Goal: Complete application form

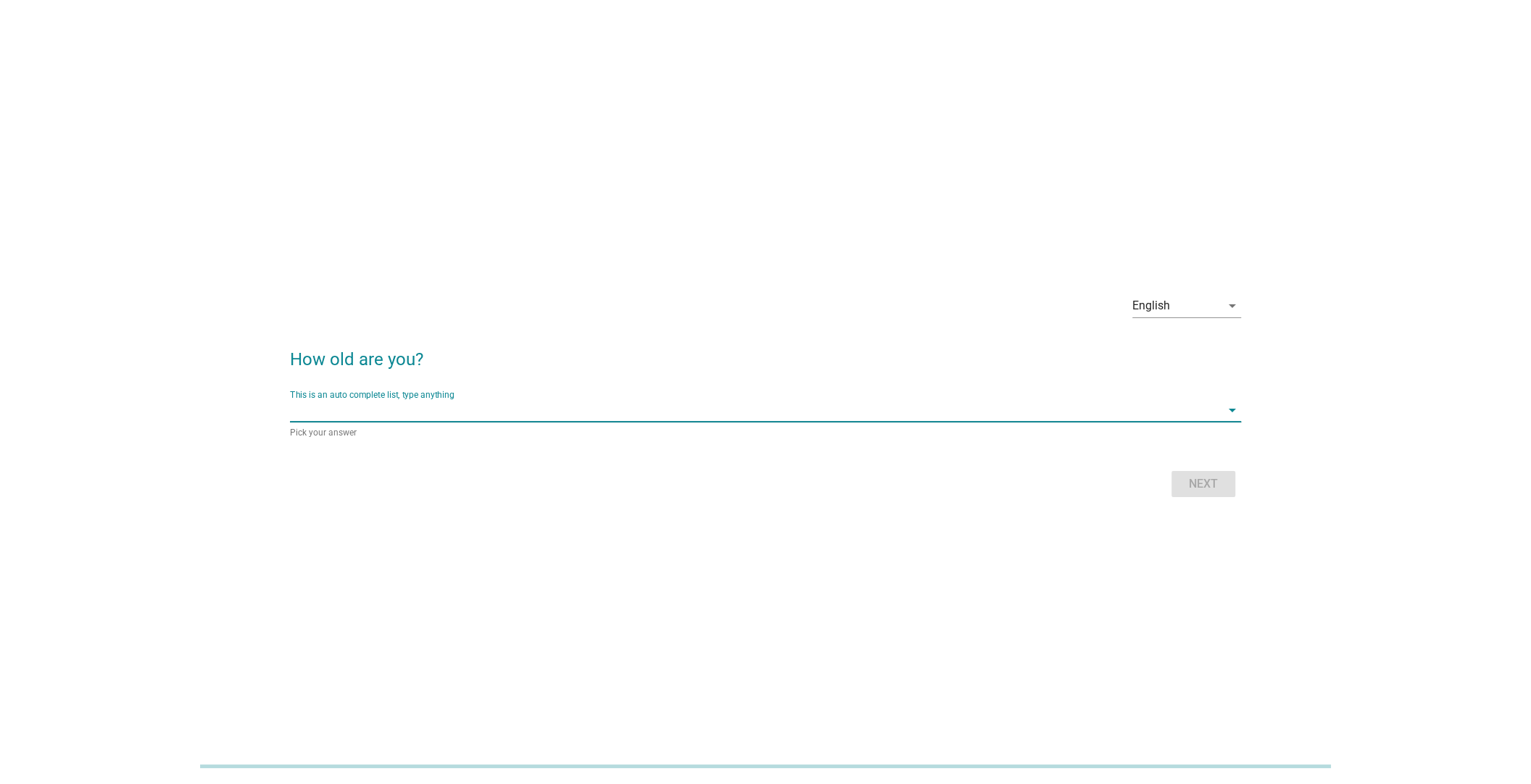
click at [391, 413] on input "This is an auto complete list, type anything" at bounding box center [755, 409] width 931 height 23
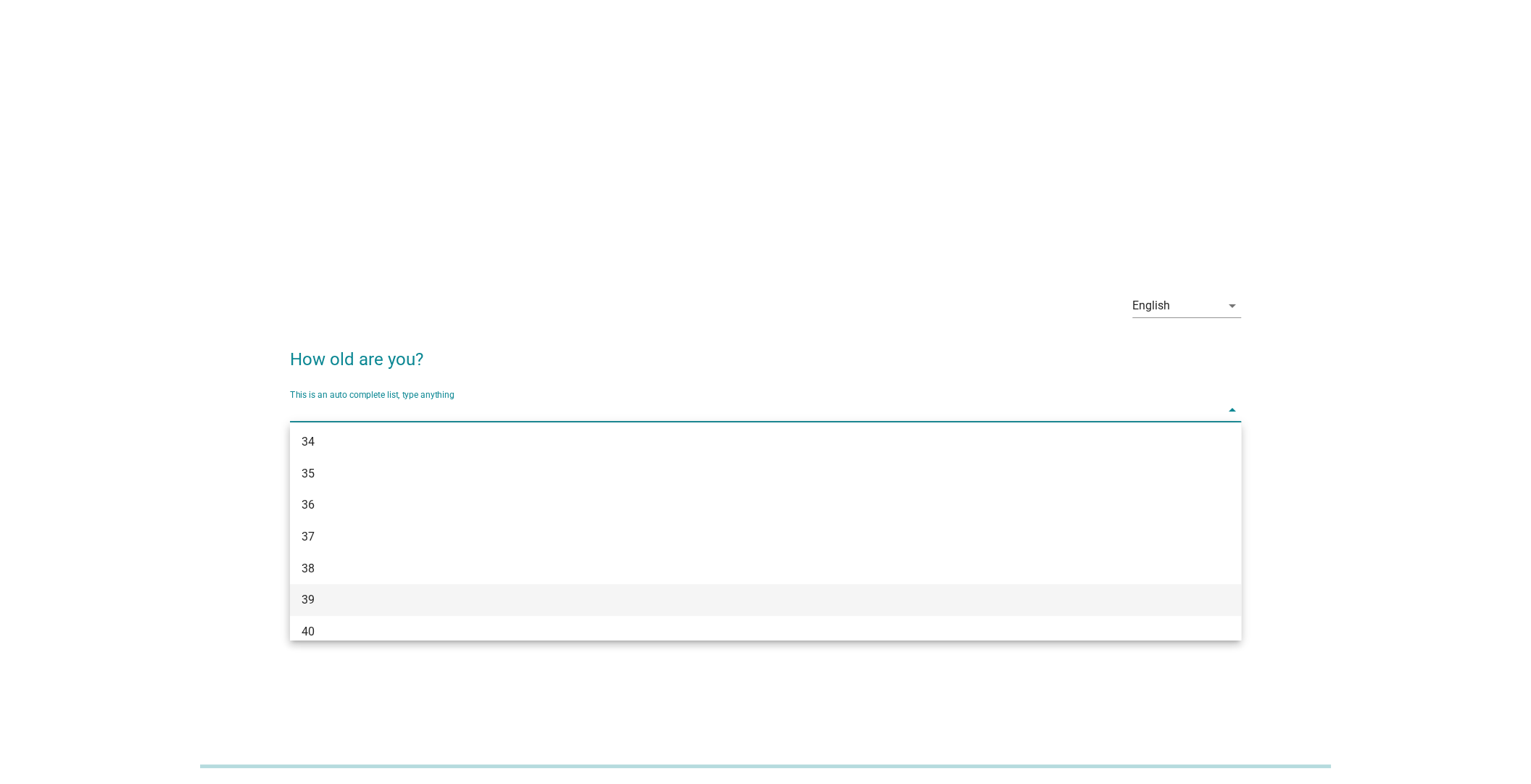
scroll to position [579, 0]
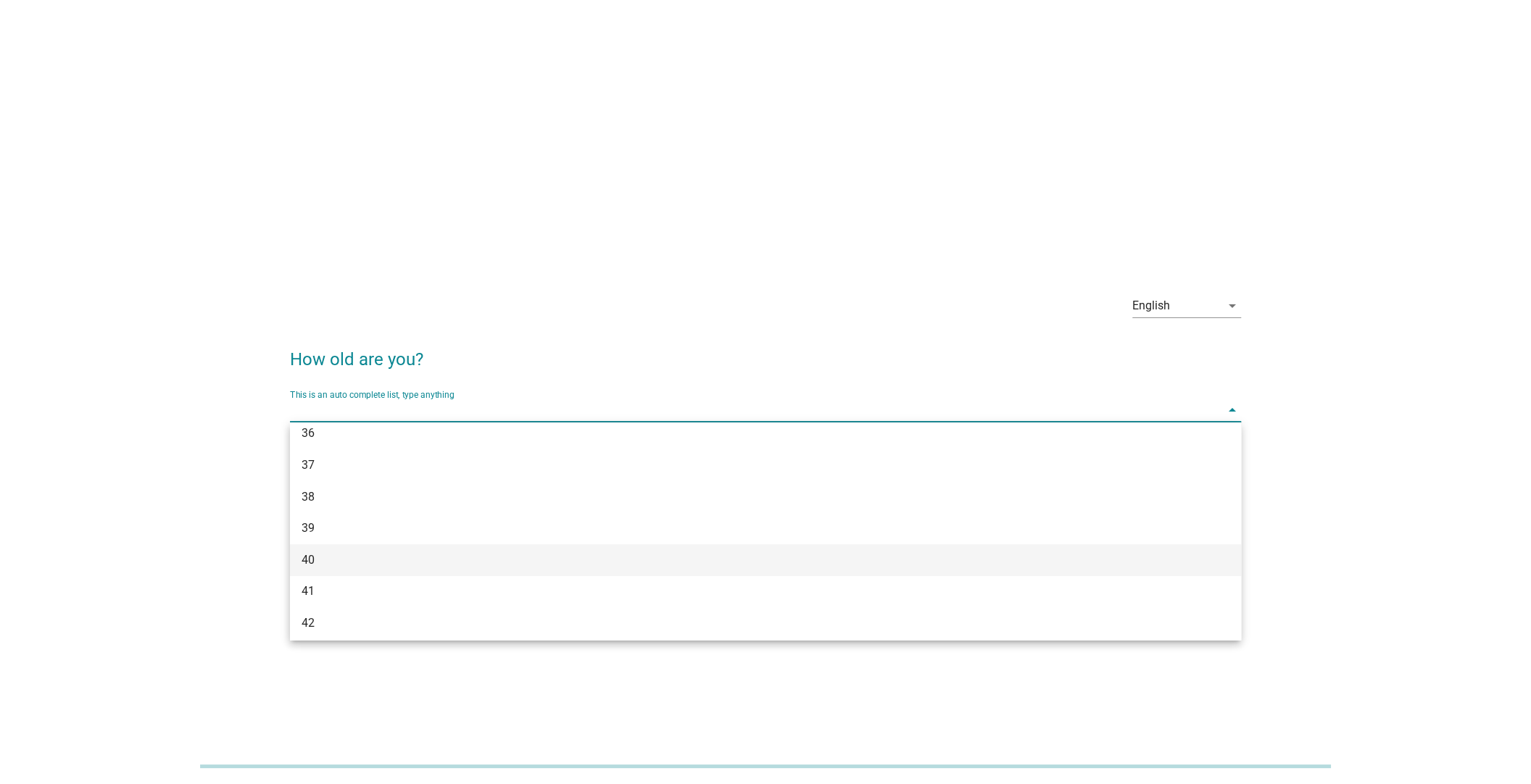
click at [399, 554] on div "40" at bounding box center [726, 560] width 850 height 17
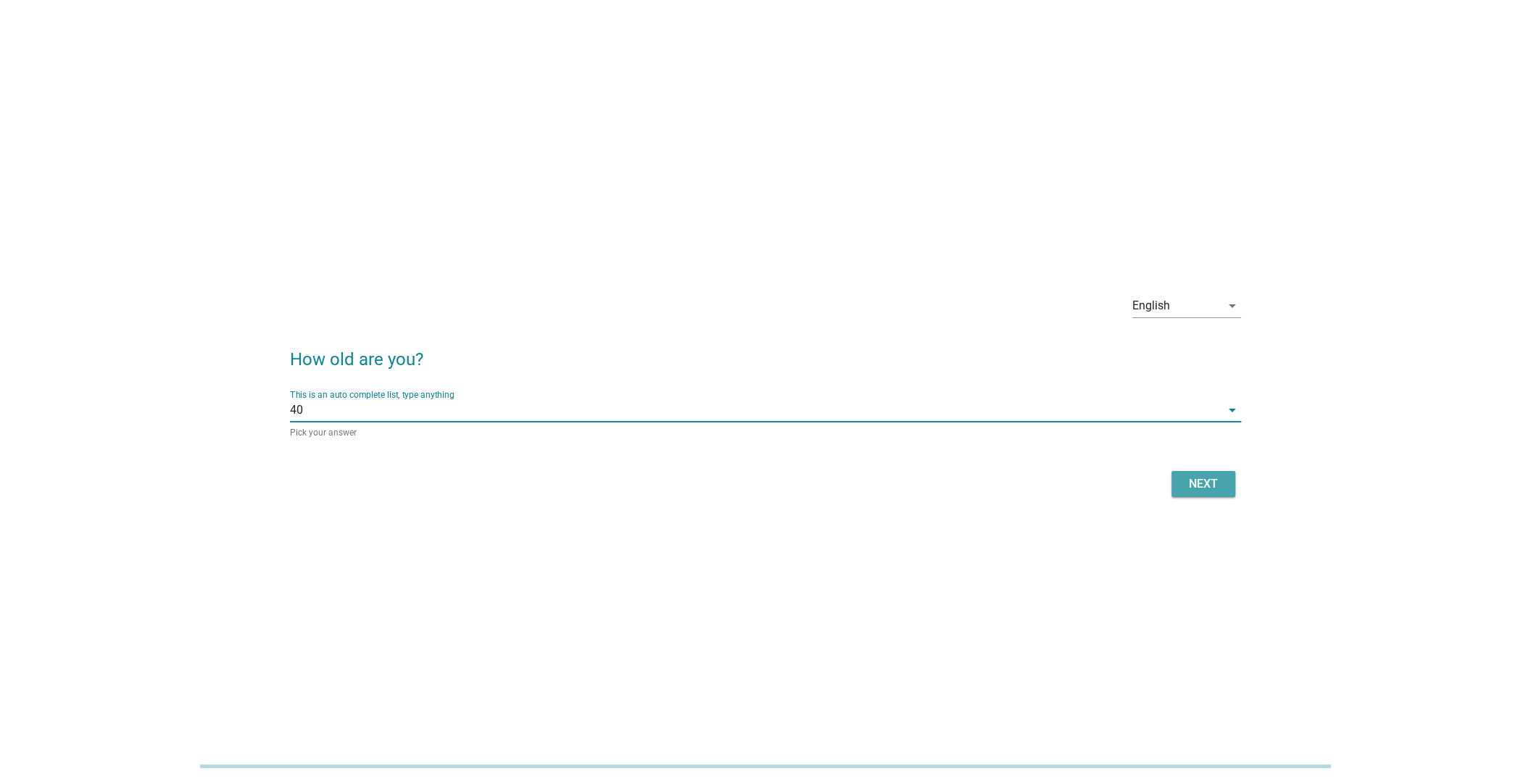
click at [1199, 484] on div "Next" at bounding box center [1203, 484] width 41 height 17
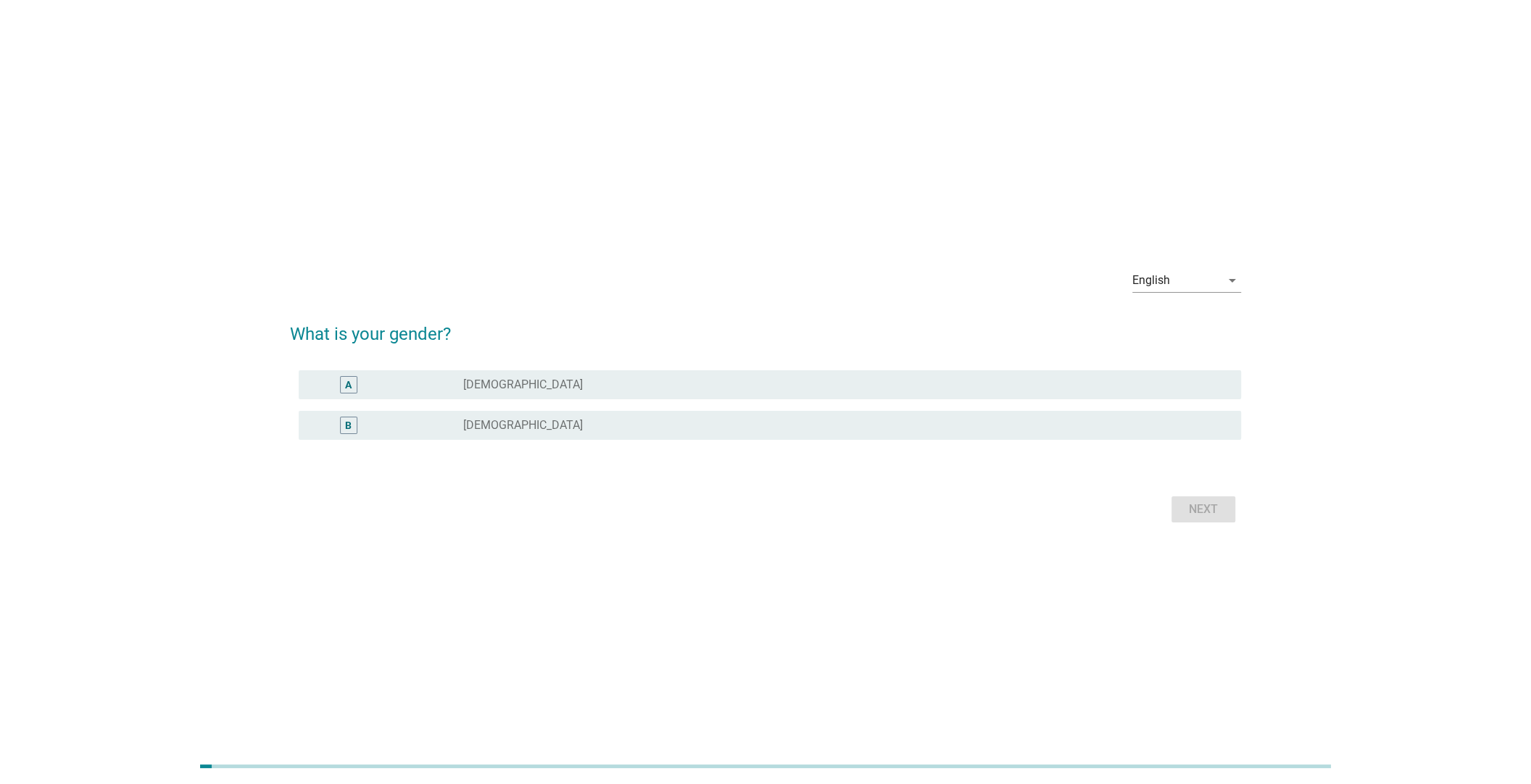
click at [495, 427] on label "[DEMOGRAPHIC_DATA]" at bounding box center [523, 425] width 120 height 14
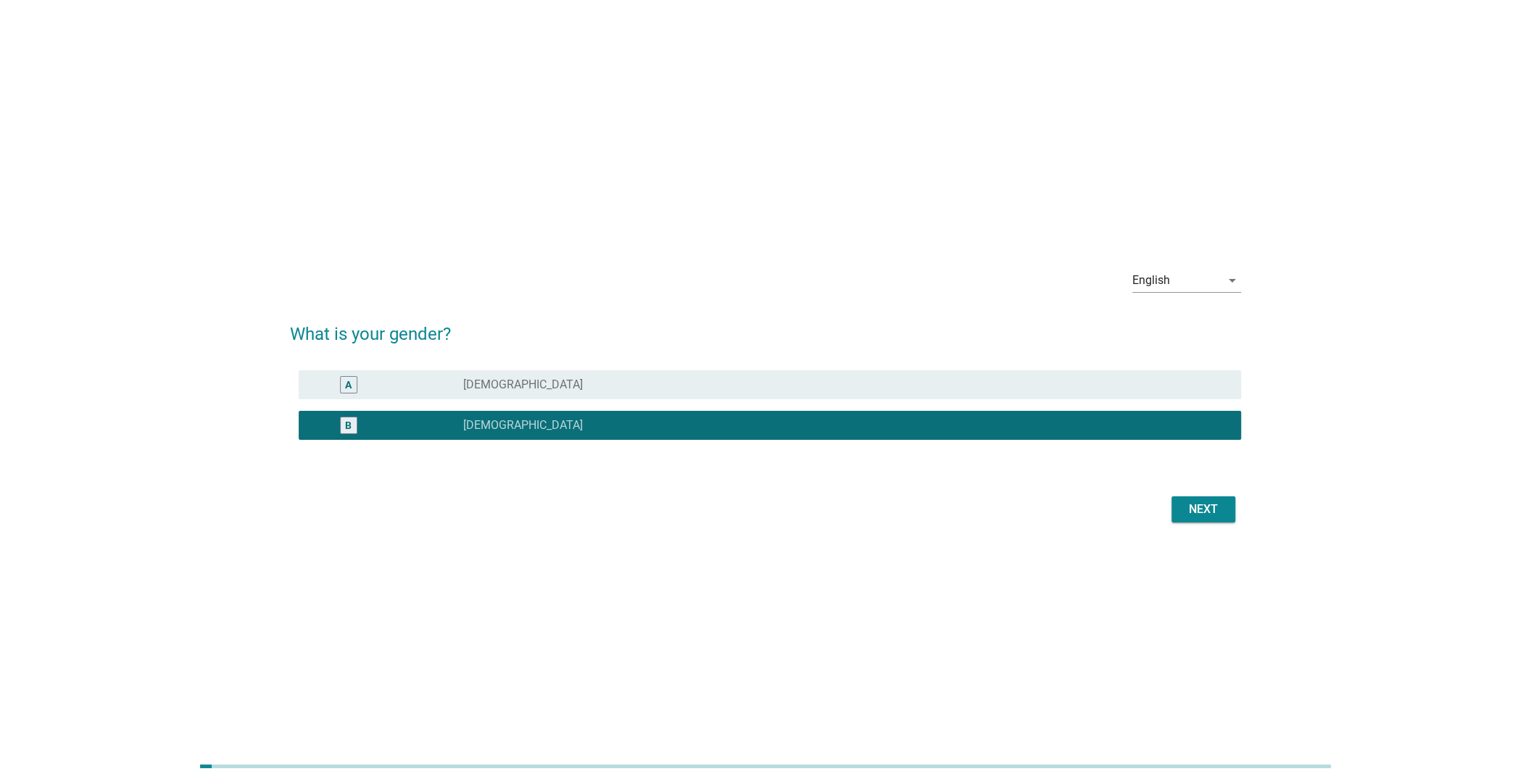
click at [1191, 508] on div "Next" at bounding box center [1203, 509] width 41 height 17
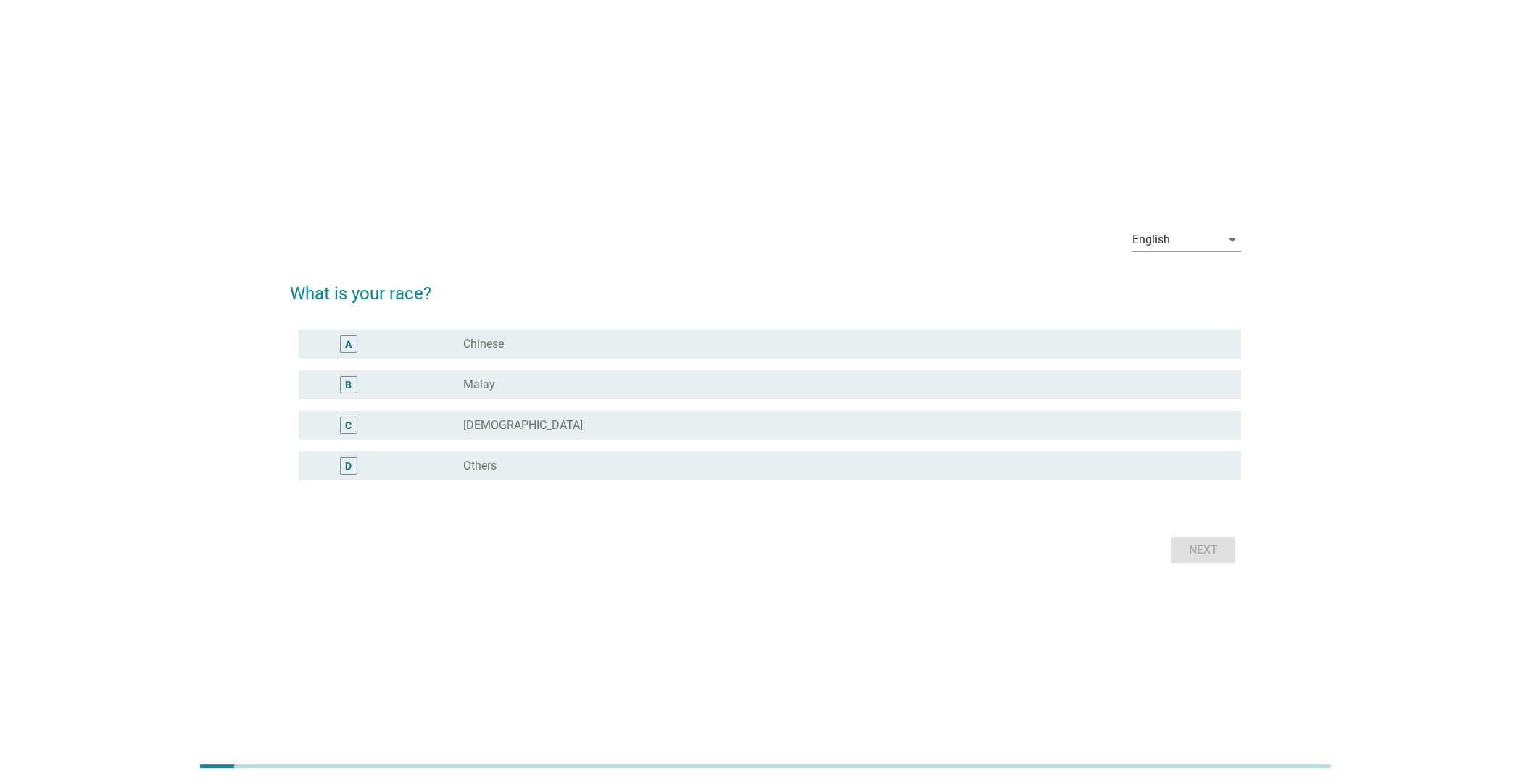
click at [410, 349] on div "A" at bounding box center [387, 344] width 153 height 17
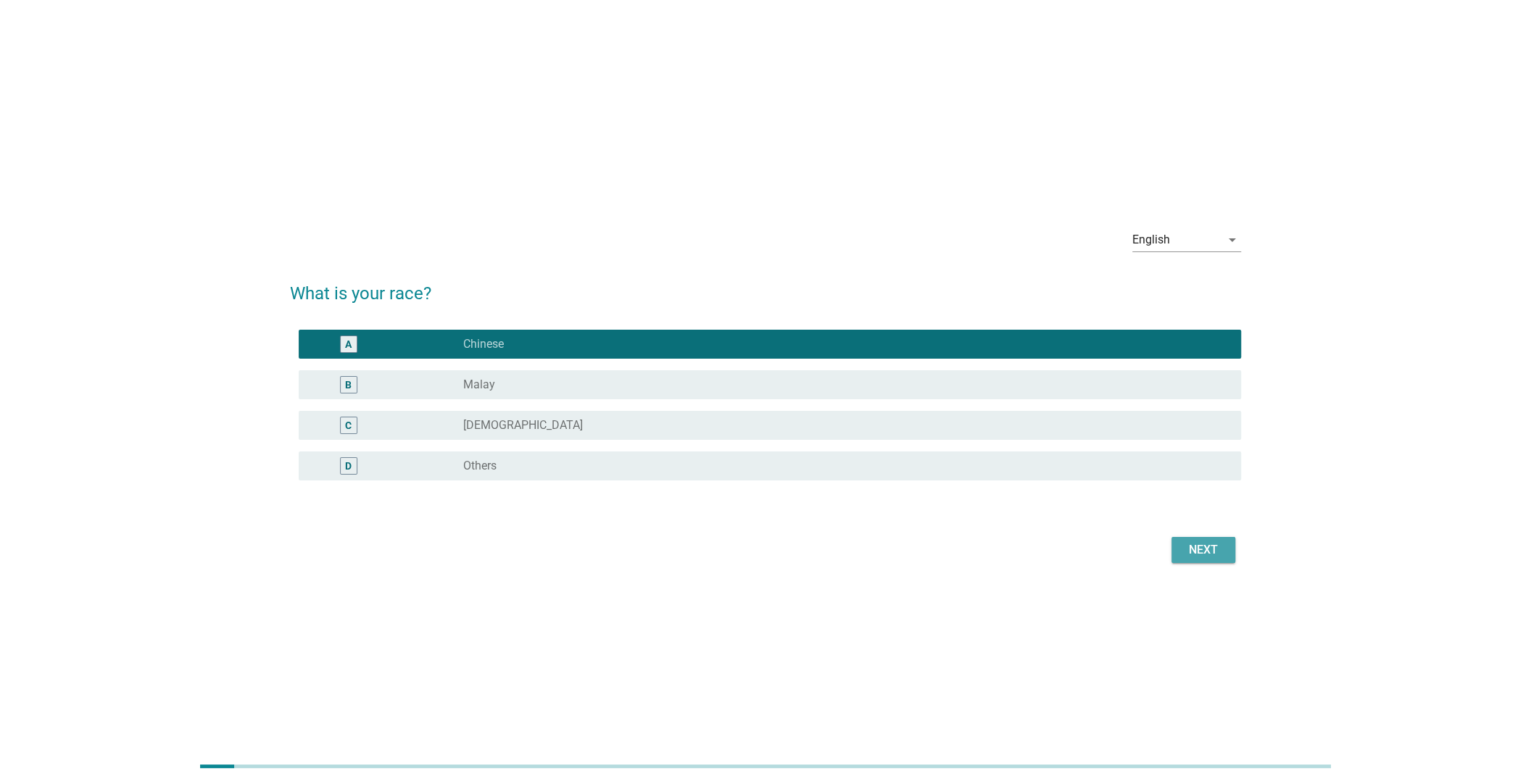
click at [1186, 545] on div "Next" at bounding box center [1203, 549] width 41 height 17
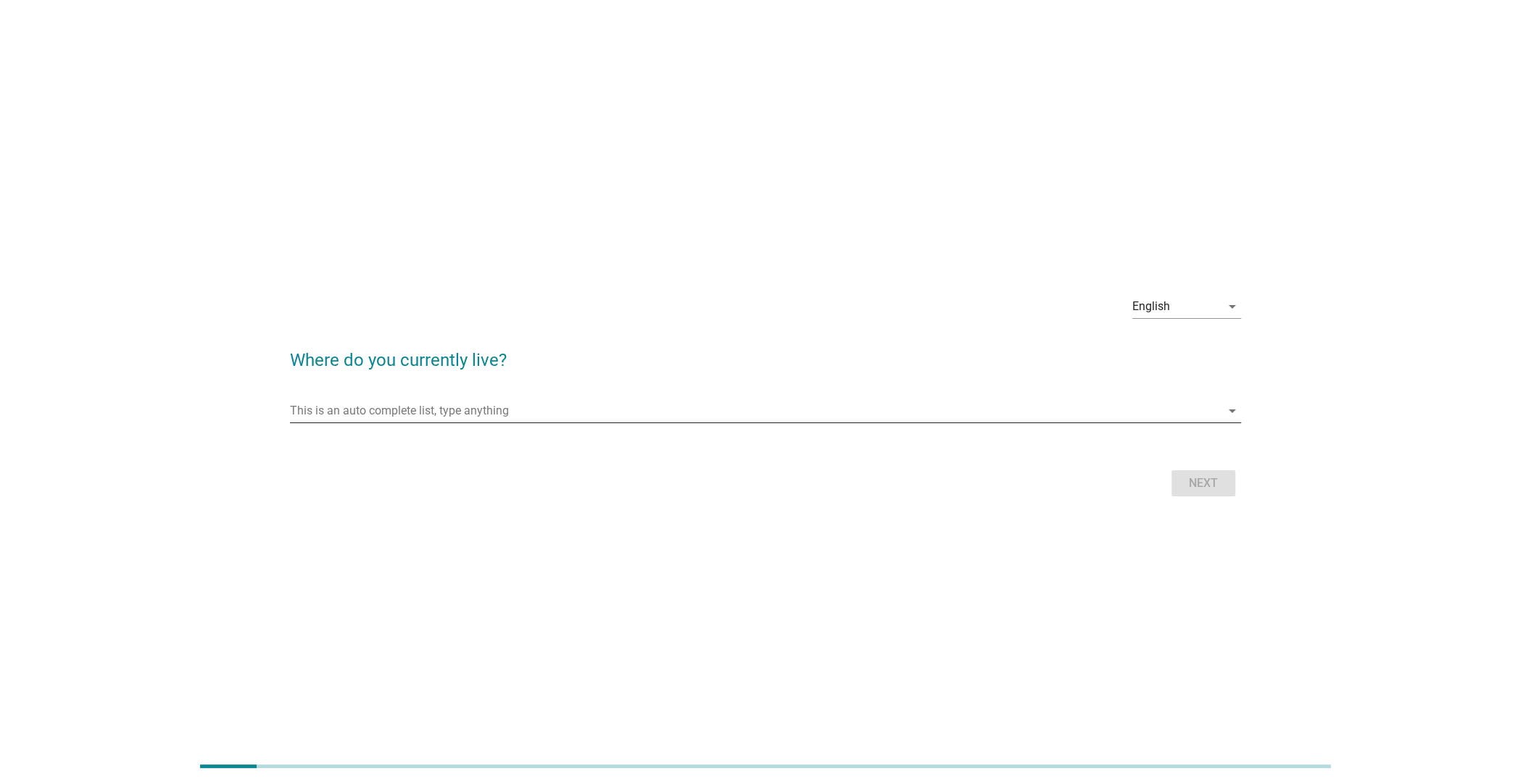
click at [402, 416] on input "This is an auto complete list, type anything" at bounding box center [755, 410] width 931 height 23
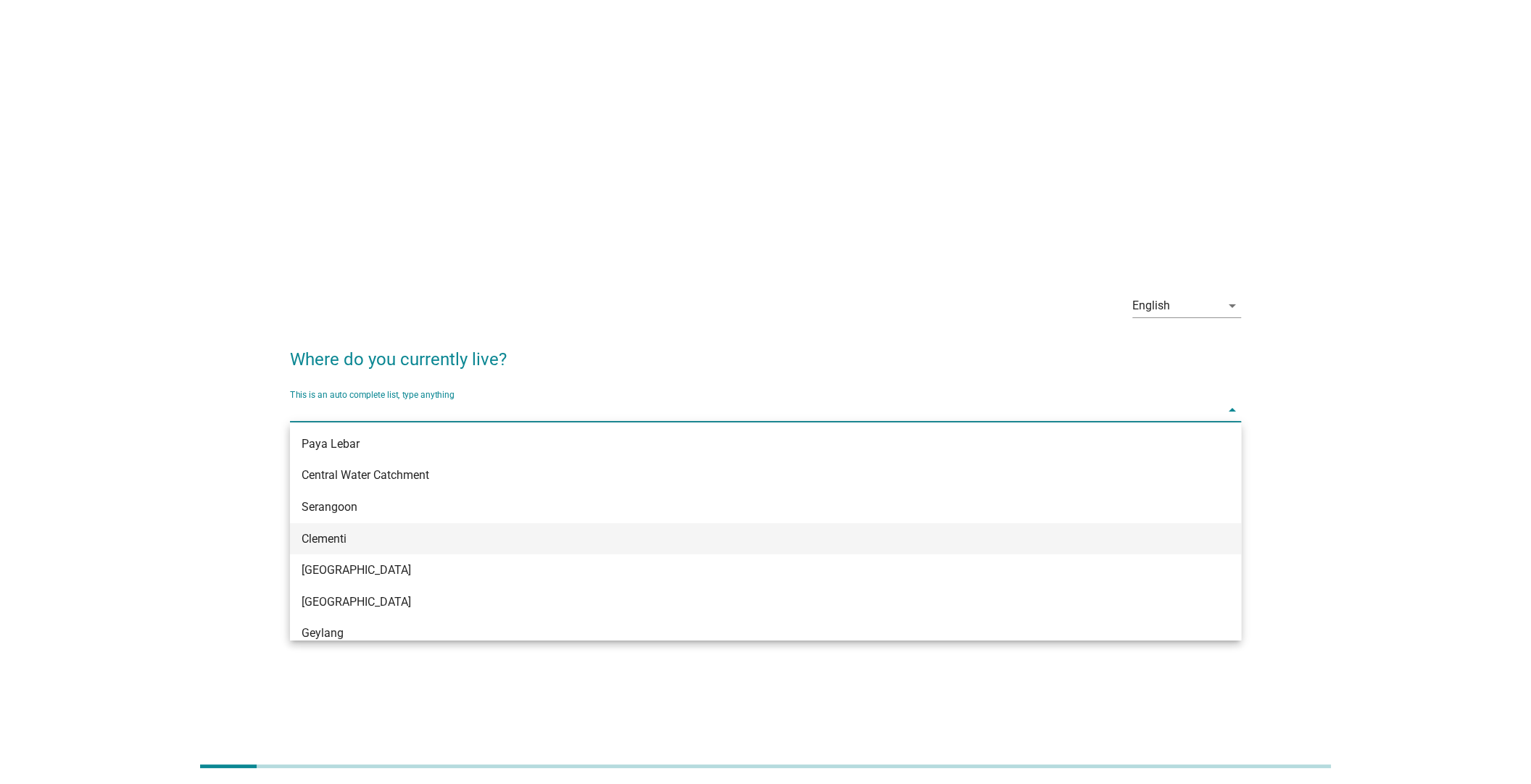
click at [418, 540] on div "Clementi" at bounding box center [726, 539] width 850 height 17
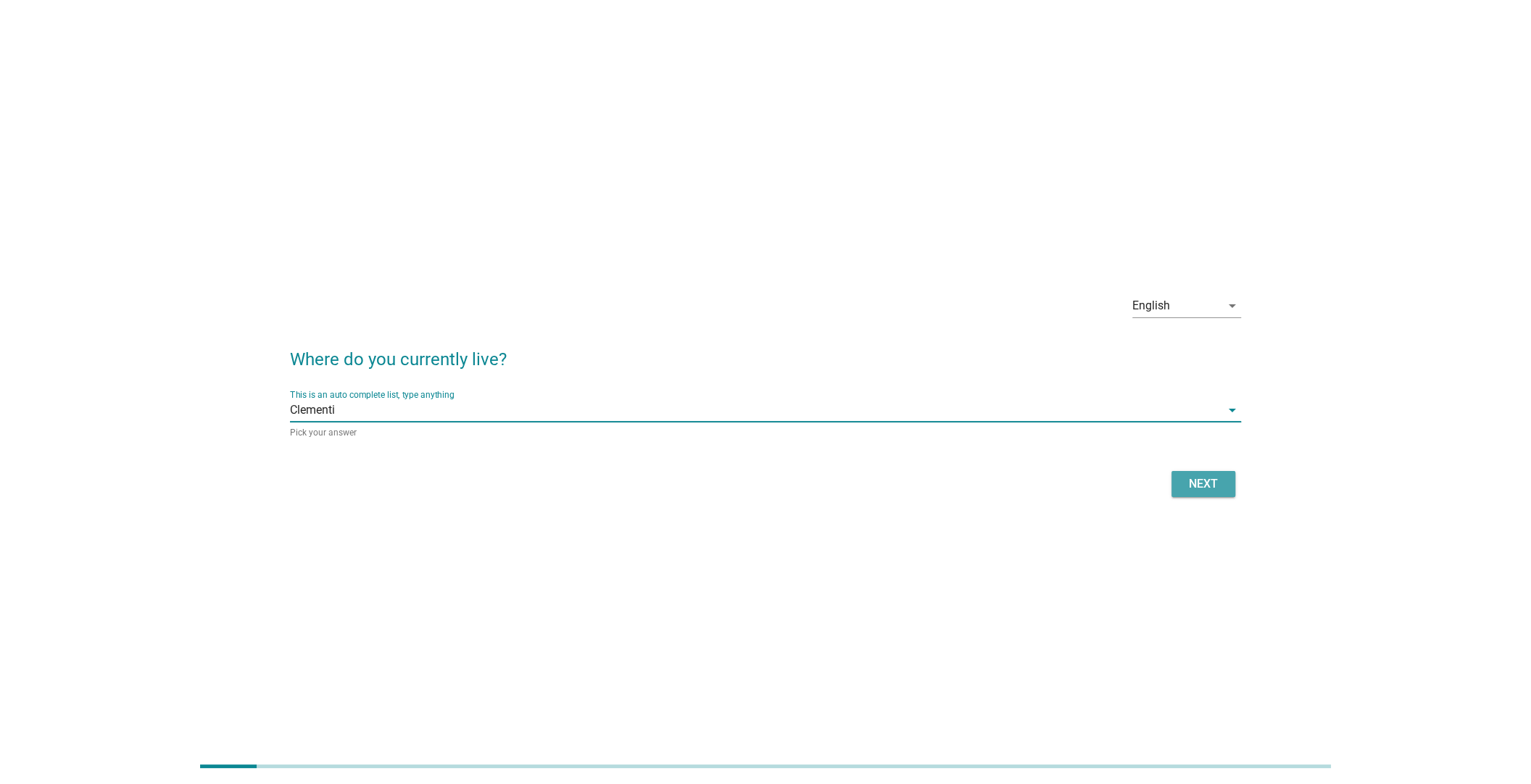
click at [1196, 490] on div "Next" at bounding box center [1203, 484] width 41 height 17
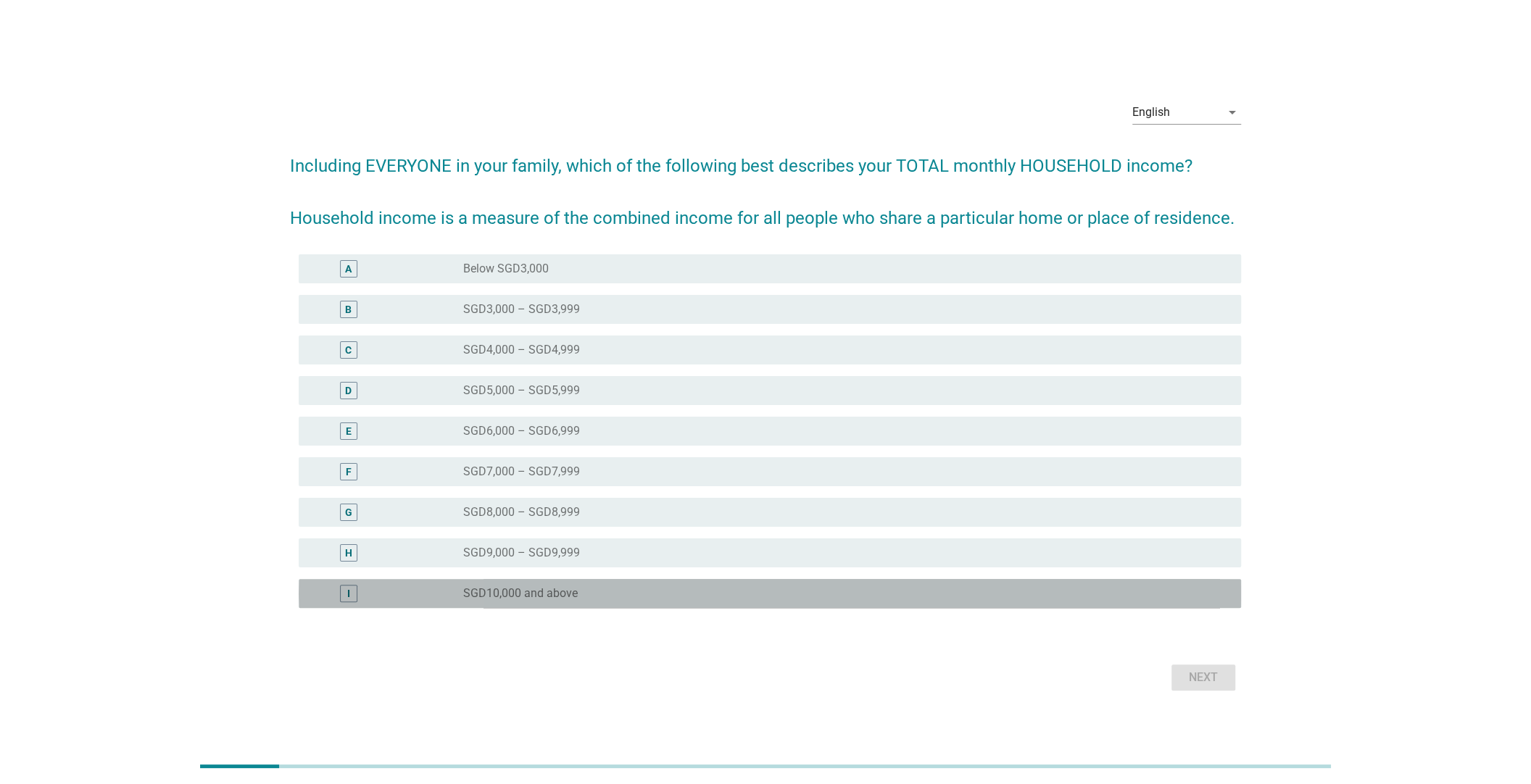
click at [682, 590] on div "radio_button_unchecked SGD10,000 and above" at bounding box center [840, 593] width 754 height 14
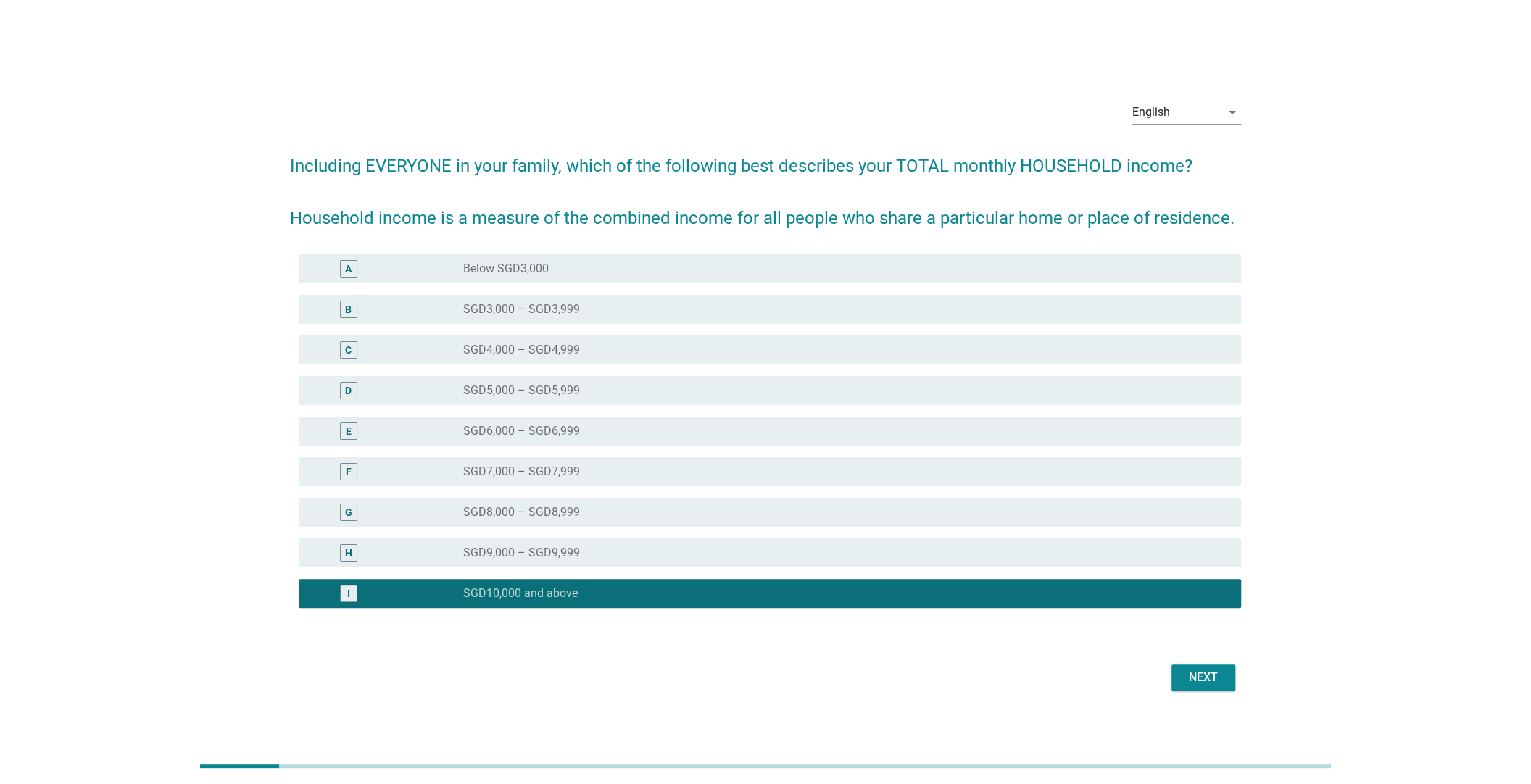
click at [1193, 671] on div "Next" at bounding box center [1203, 677] width 41 height 17
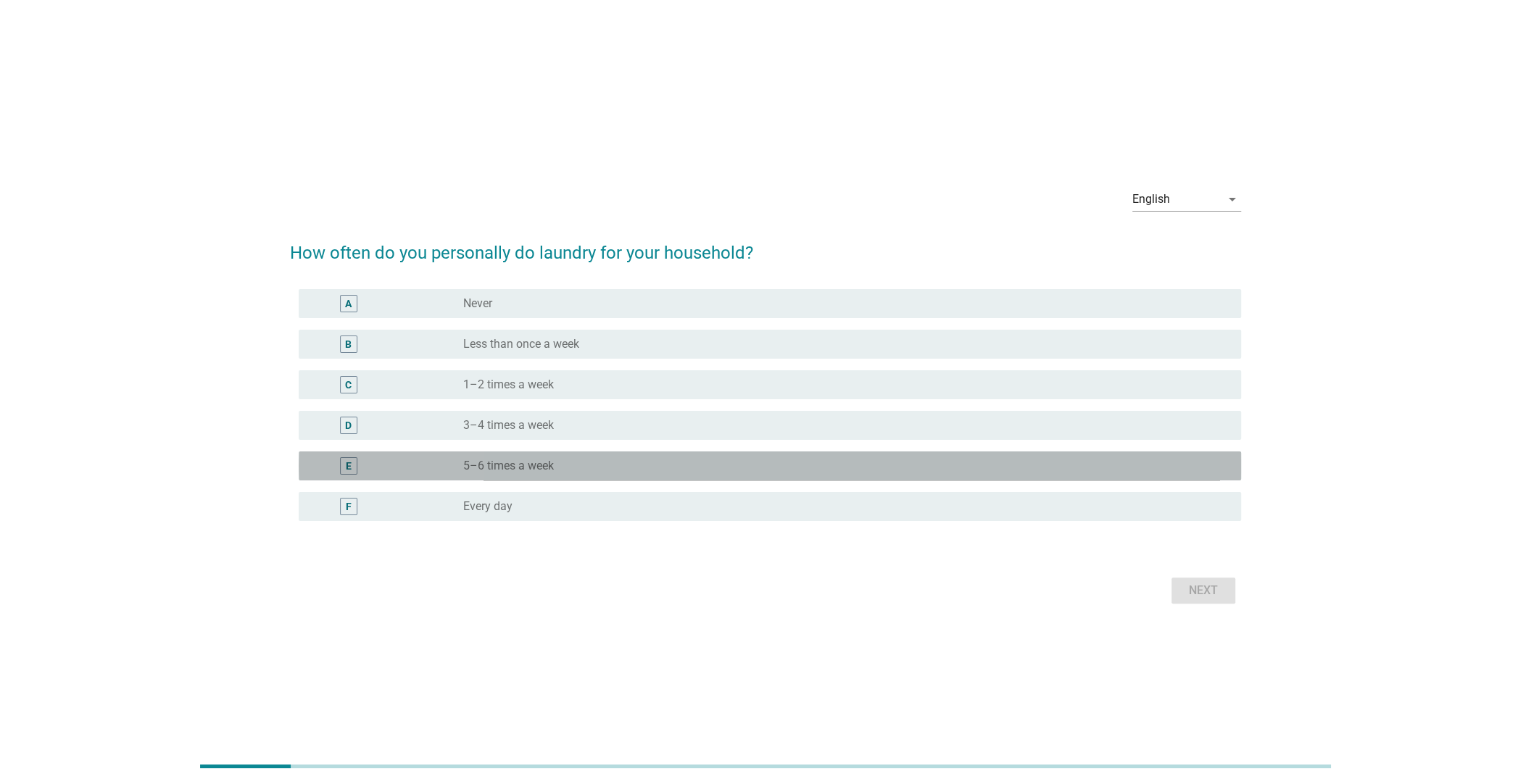
click at [441, 469] on div "E" at bounding box center [387, 466] width 153 height 17
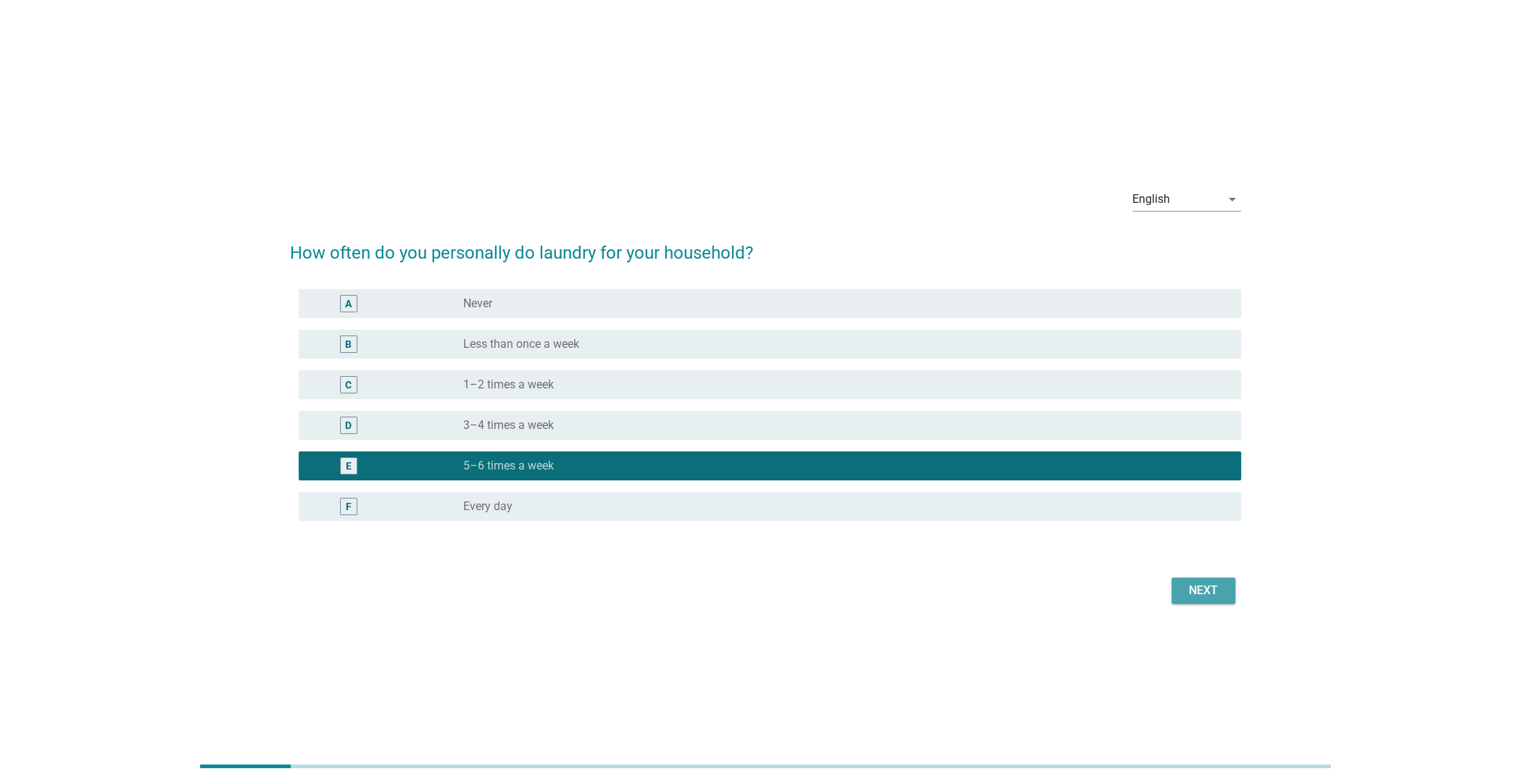
click at [1184, 586] on div "Next" at bounding box center [1203, 590] width 41 height 17
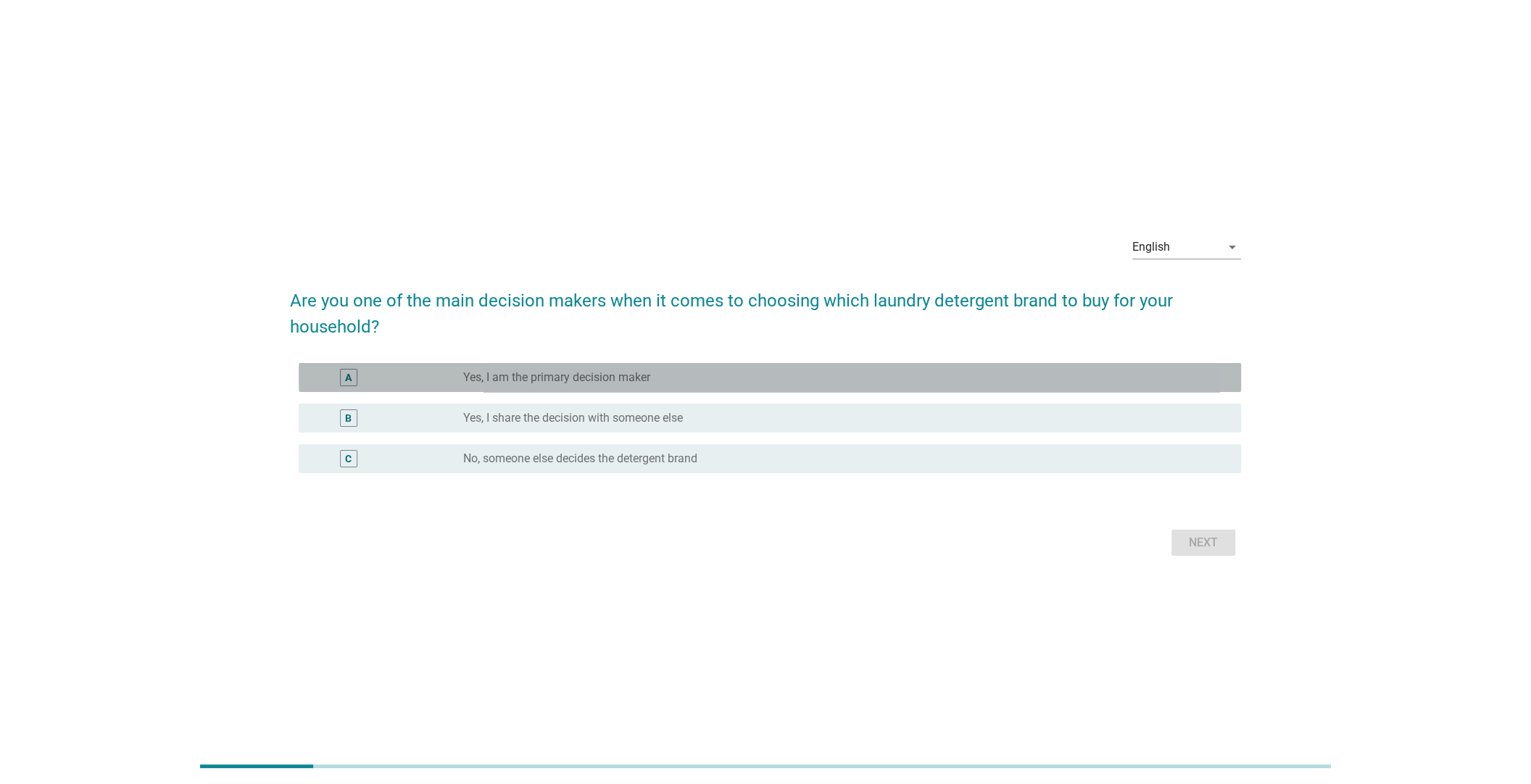
click at [606, 382] on label "Yes, I am the primary decision maker" at bounding box center [556, 377] width 187 height 14
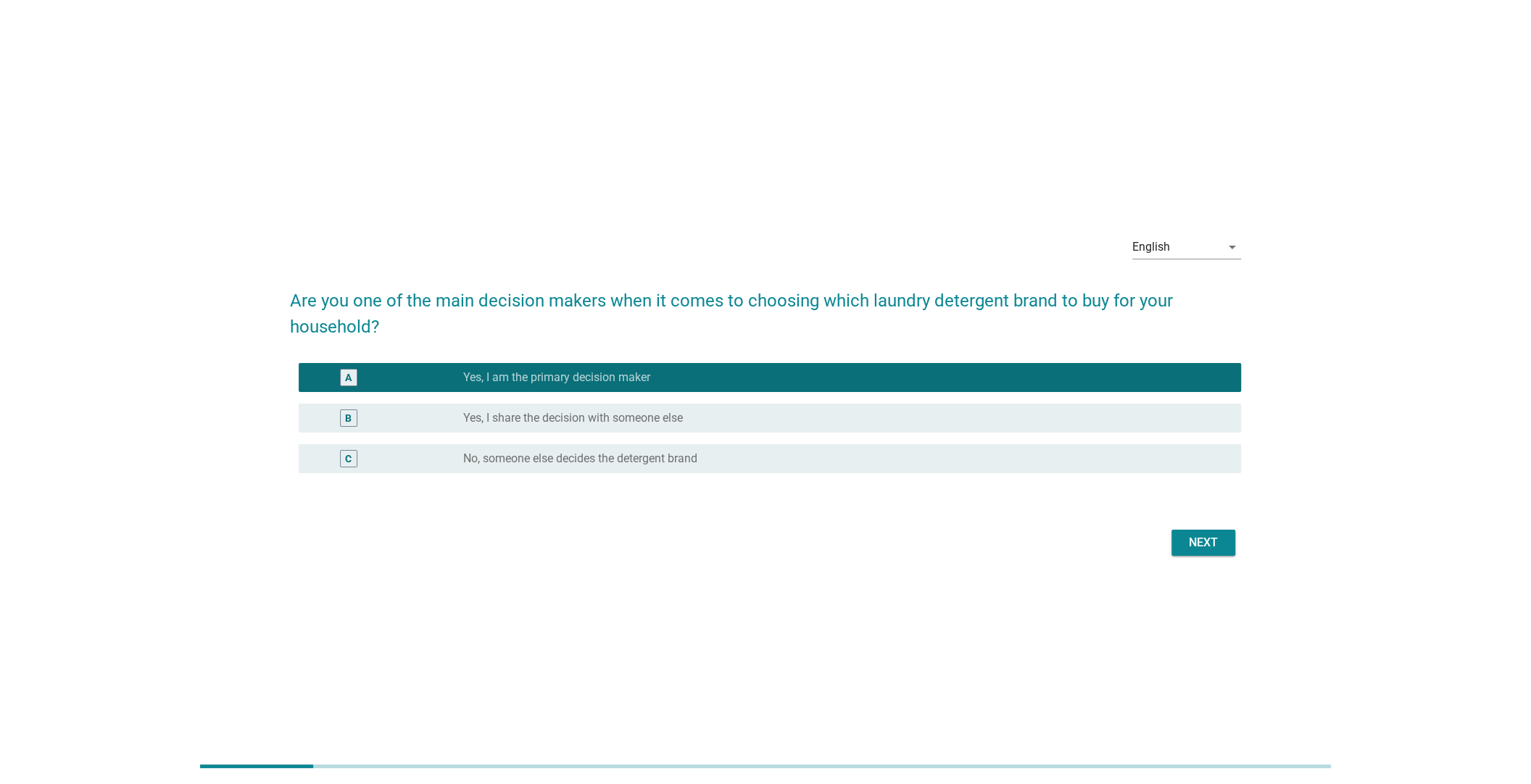
click at [1196, 543] on div "Next" at bounding box center [1203, 542] width 41 height 17
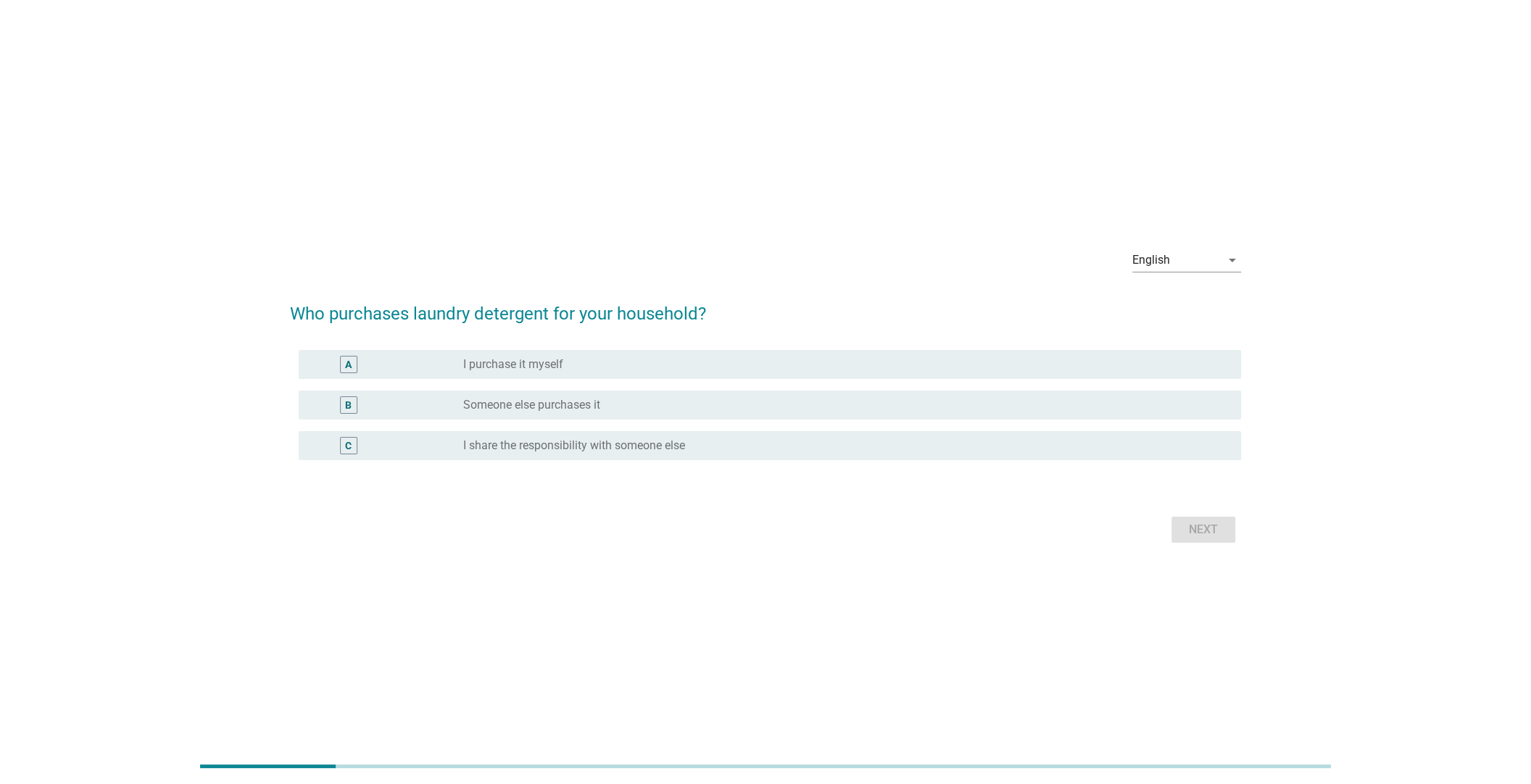
click at [577, 357] on div "radio_button_unchecked I purchase it myself" at bounding box center [840, 364] width 754 height 14
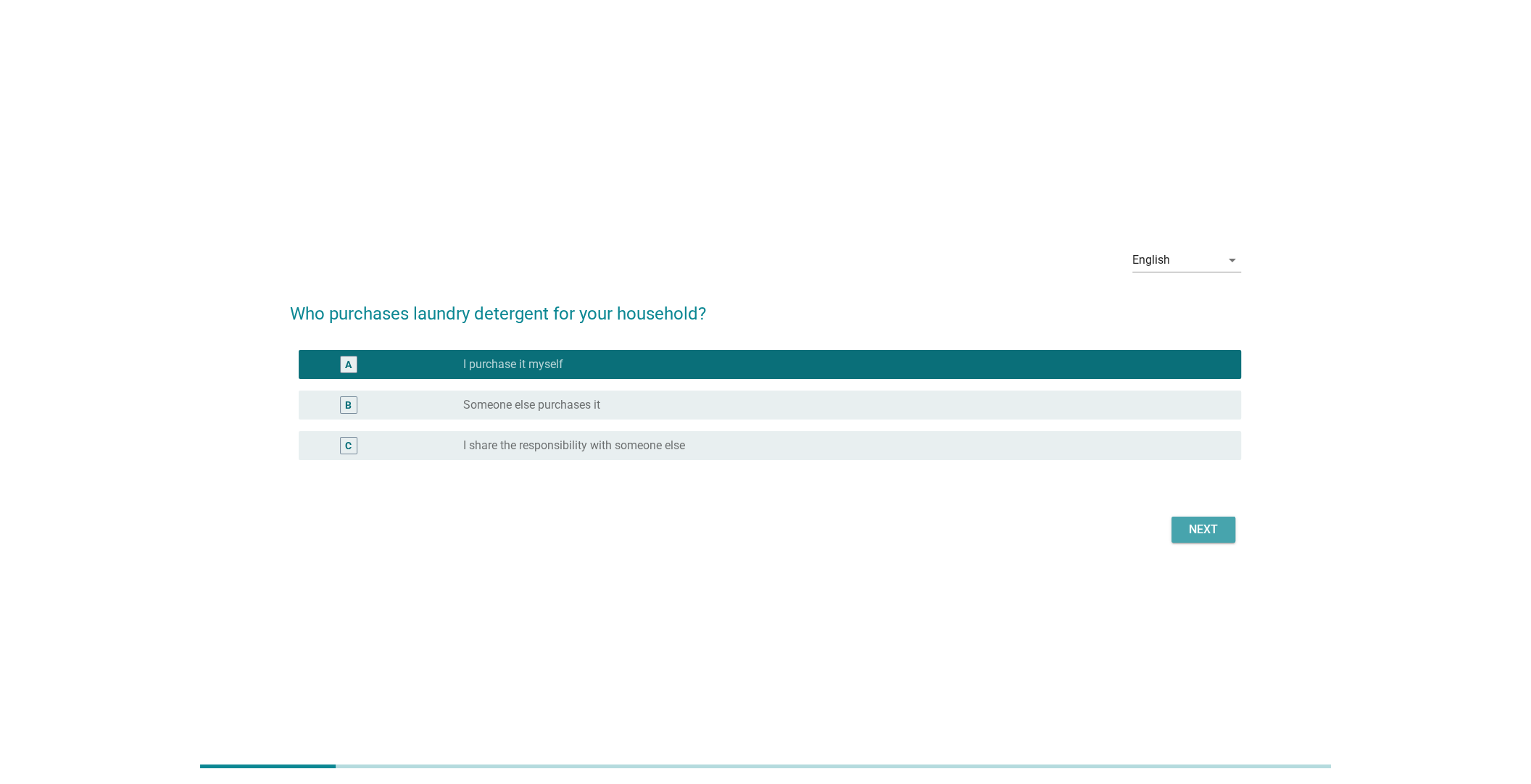
click at [1184, 528] on div "Next" at bounding box center [1203, 530] width 41 height 17
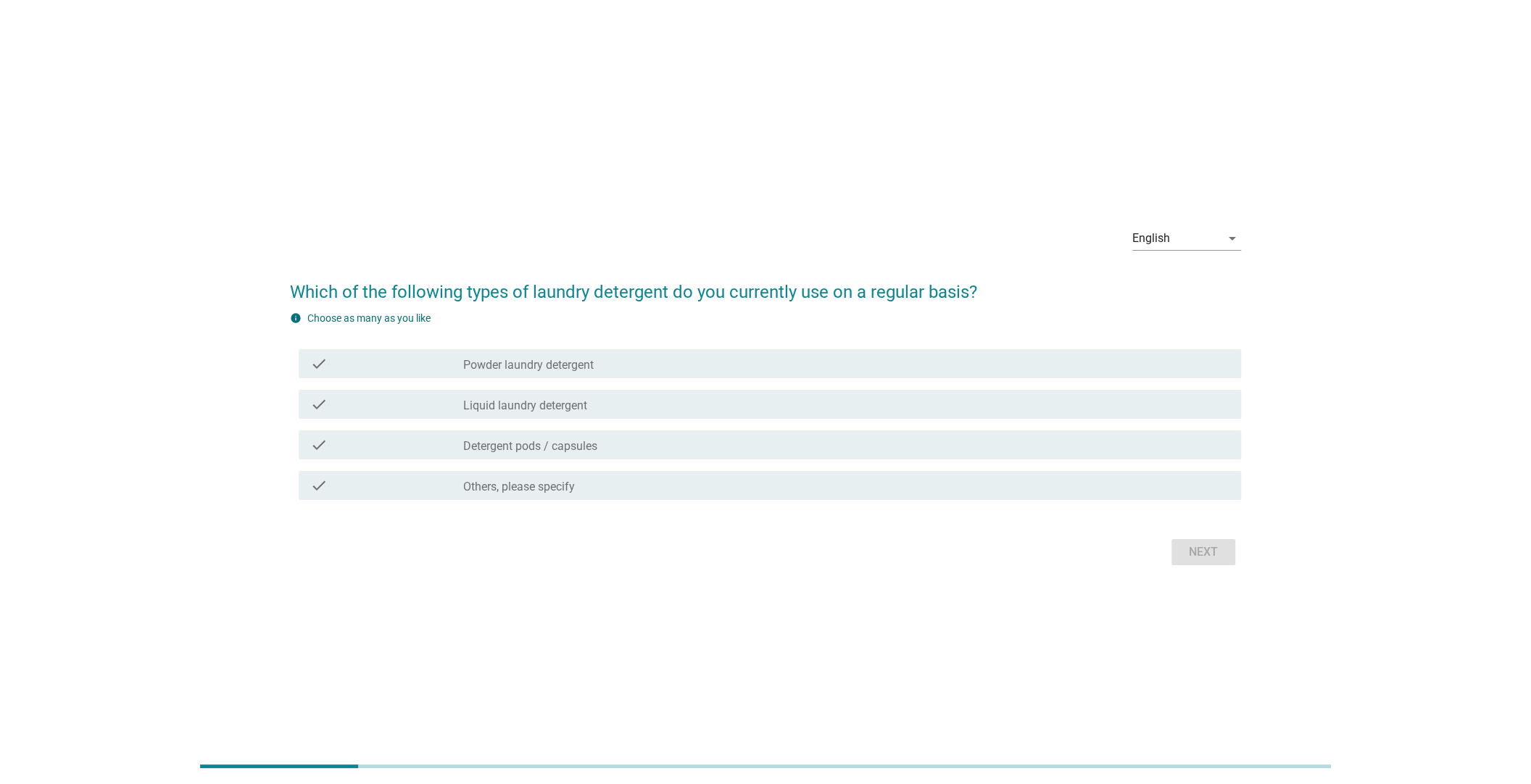
click at [651, 398] on div "check_box_outline_blank Liquid laundry detergent" at bounding box center [846, 404] width 766 height 17
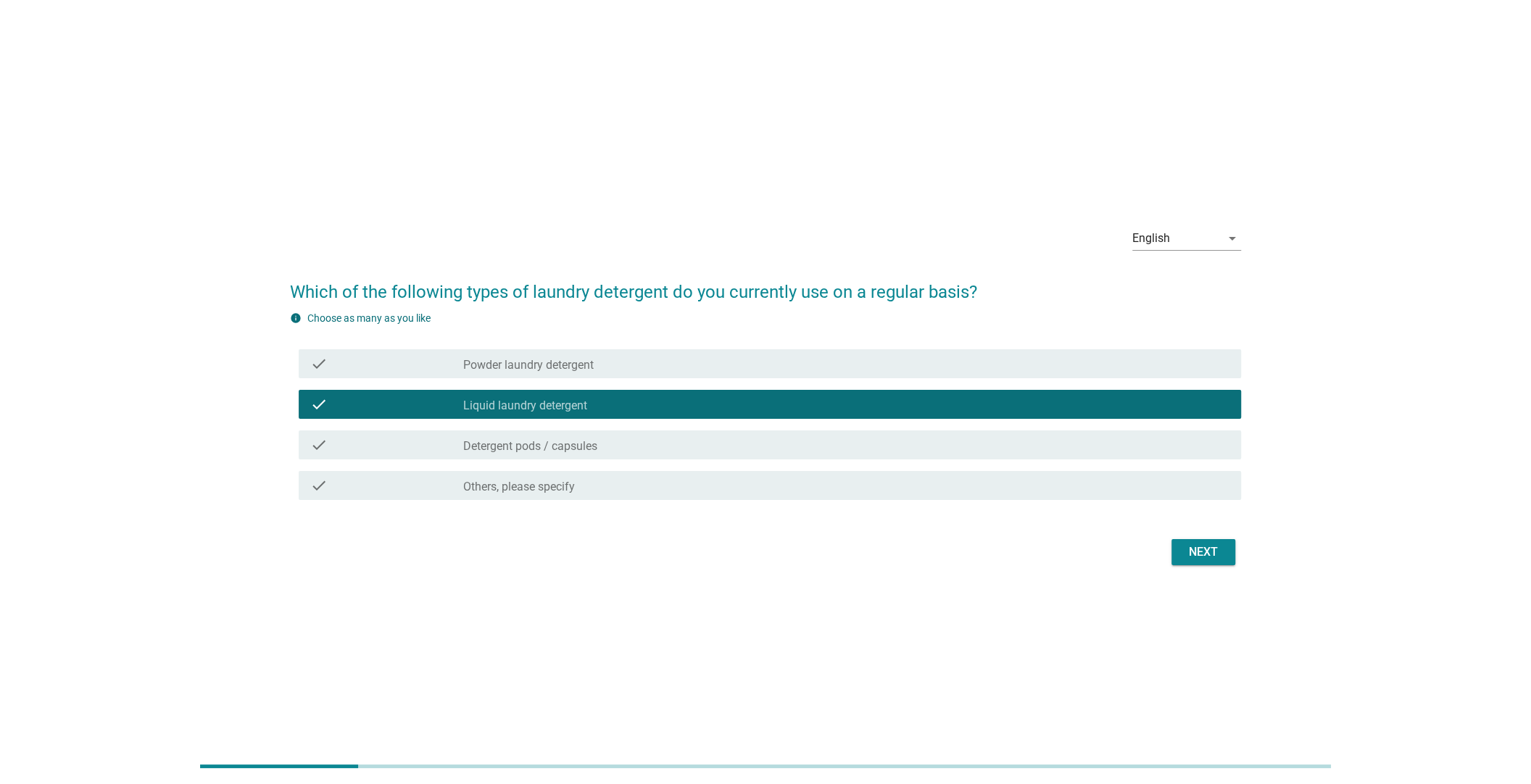
click at [651, 453] on div "check check_box_outline_blank Detergent pods / capsules" at bounding box center [769, 445] width 942 height 29
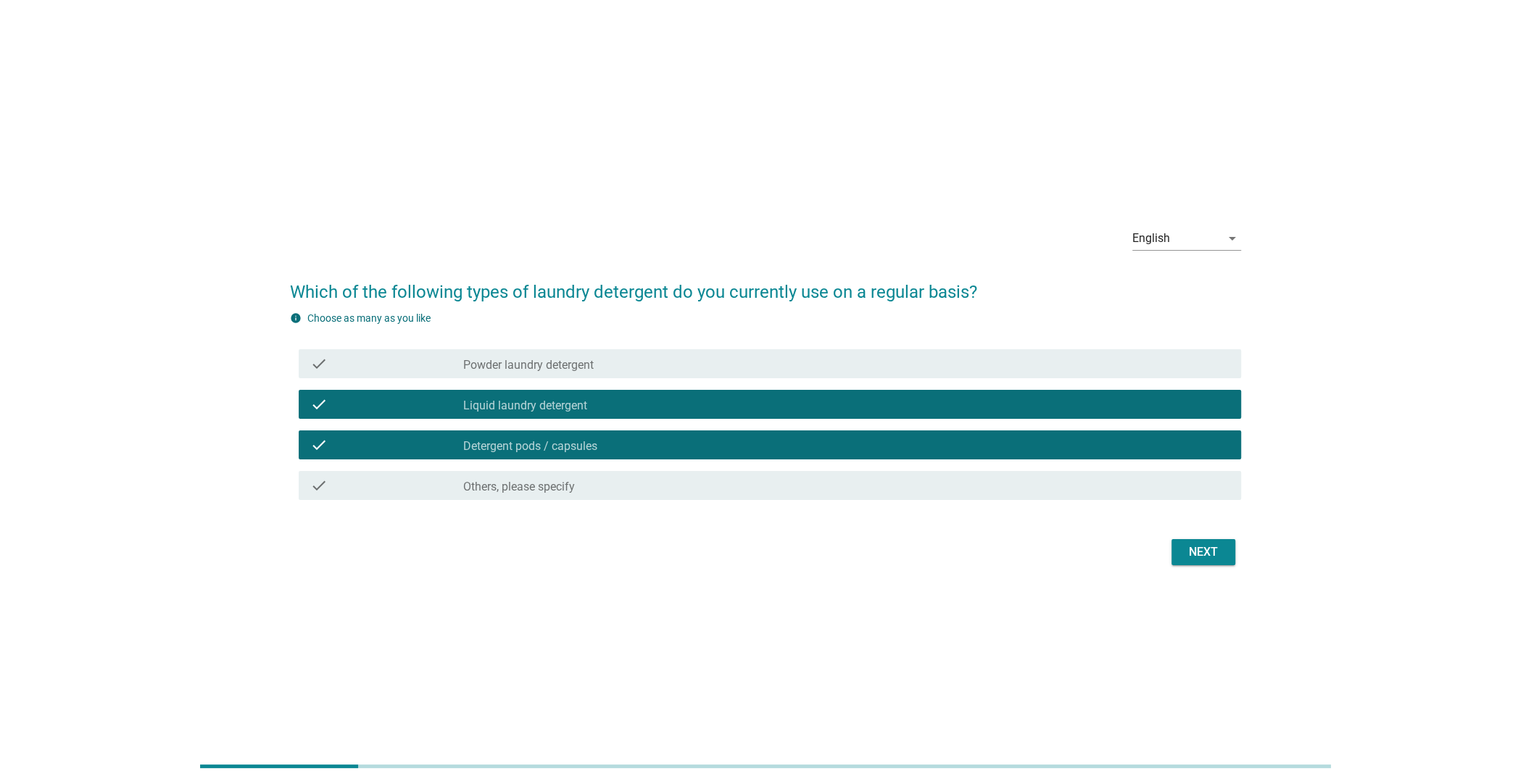
click at [1194, 554] on div "Next" at bounding box center [1203, 552] width 41 height 17
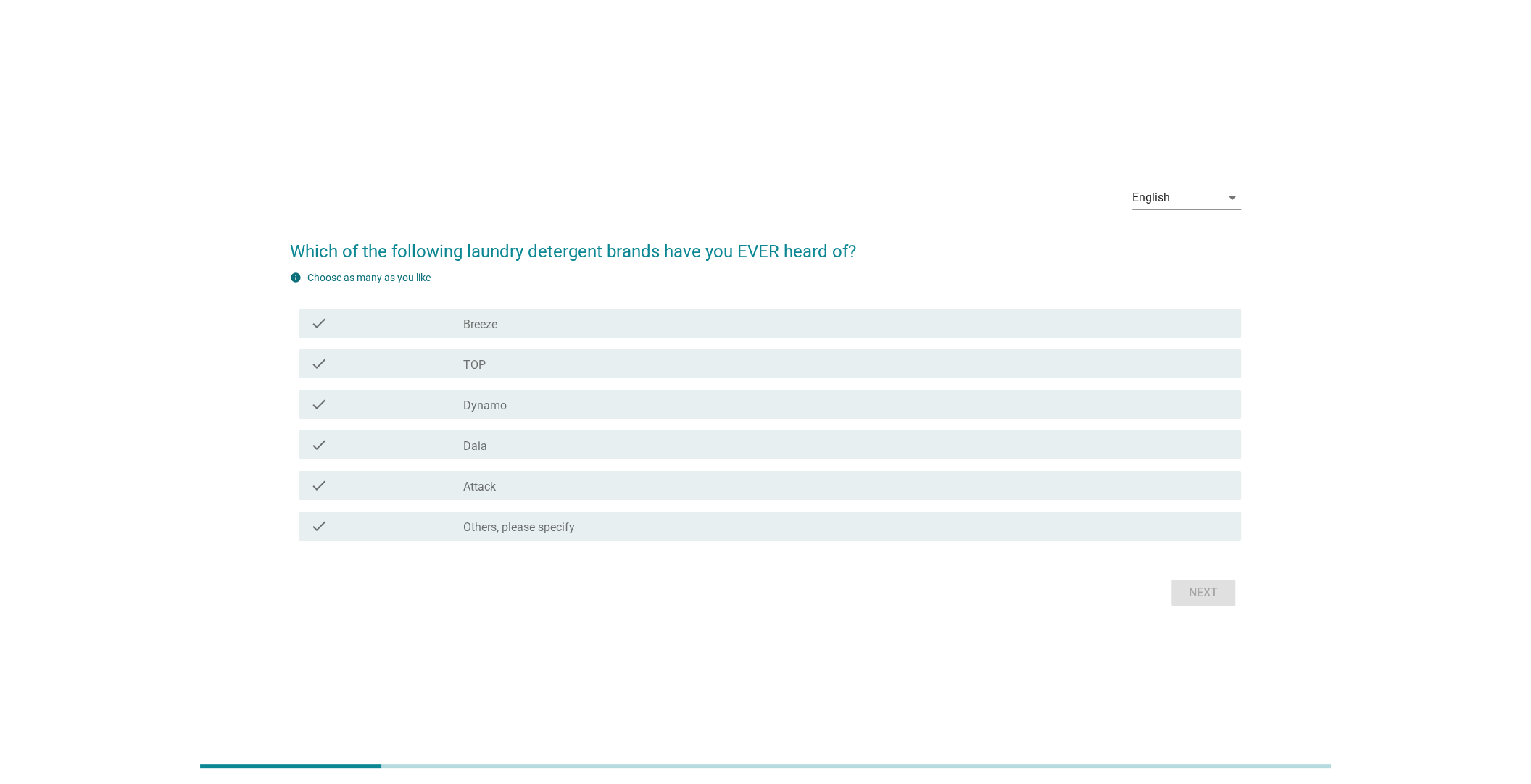
click at [512, 396] on div "check_box_outline_blank Dynamo" at bounding box center [846, 404] width 766 height 17
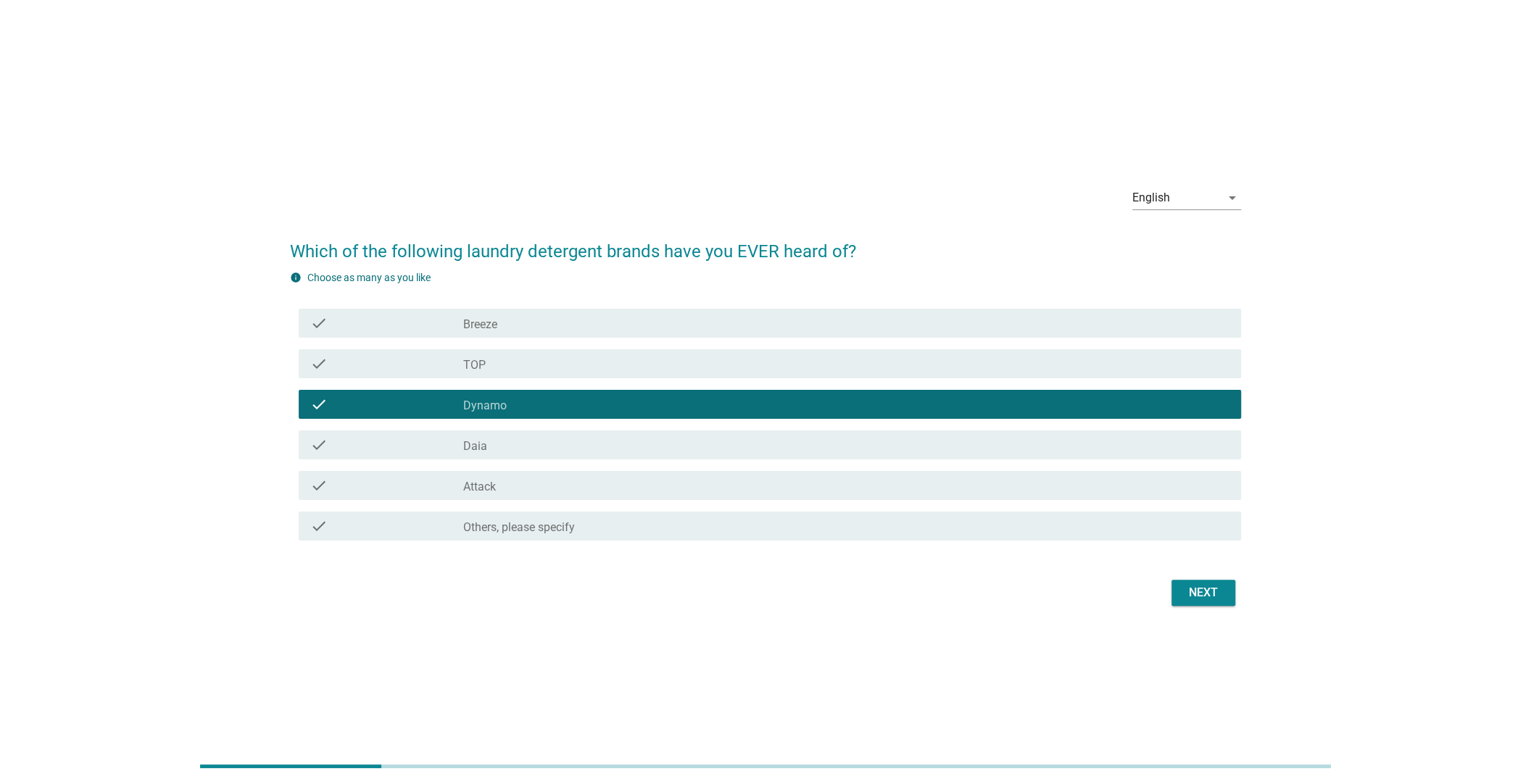
click at [515, 362] on div "check_box_outline_blank TOP" at bounding box center [846, 364] width 766 height 17
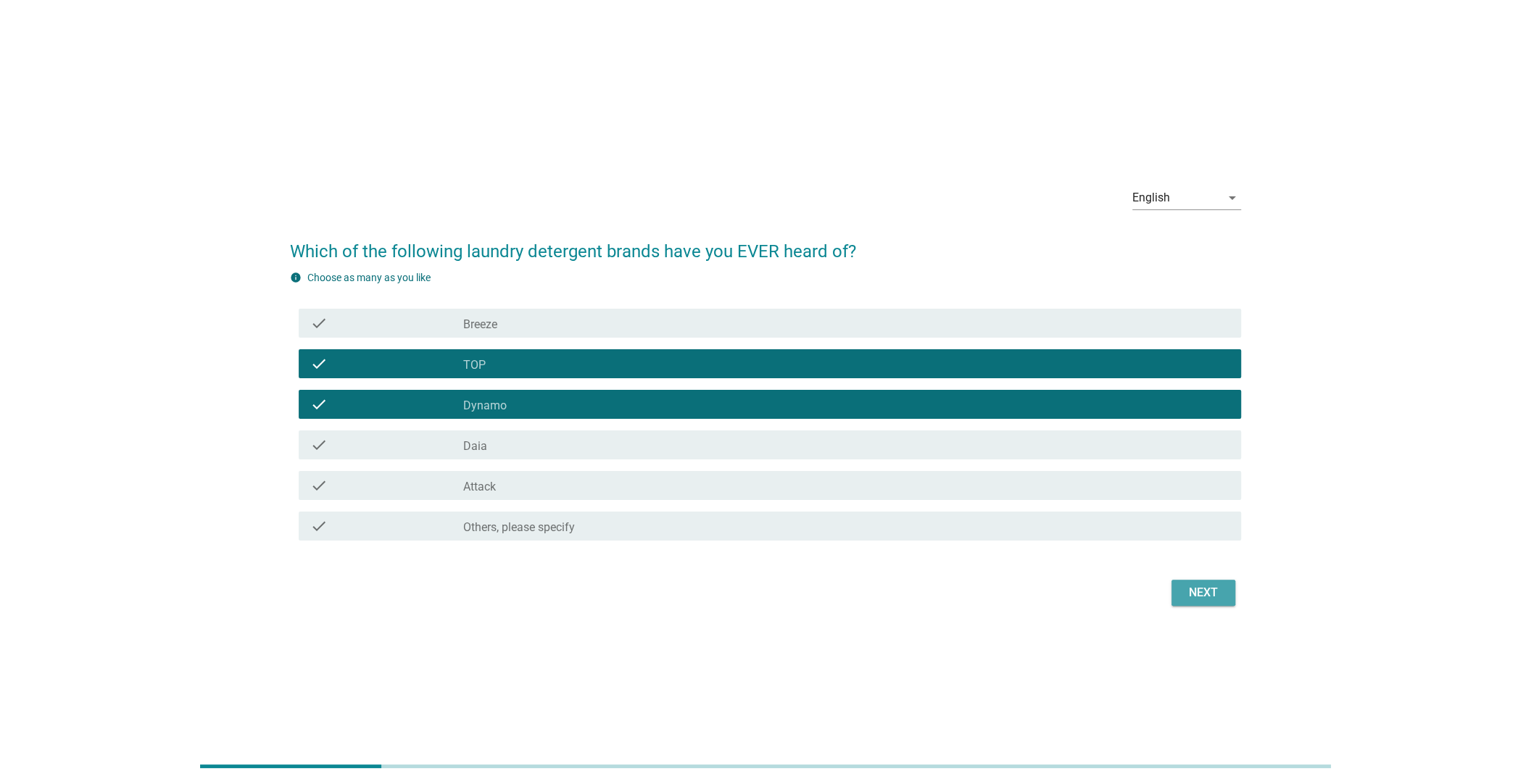
click at [1200, 589] on div "Next" at bounding box center [1203, 593] width 41 height 17
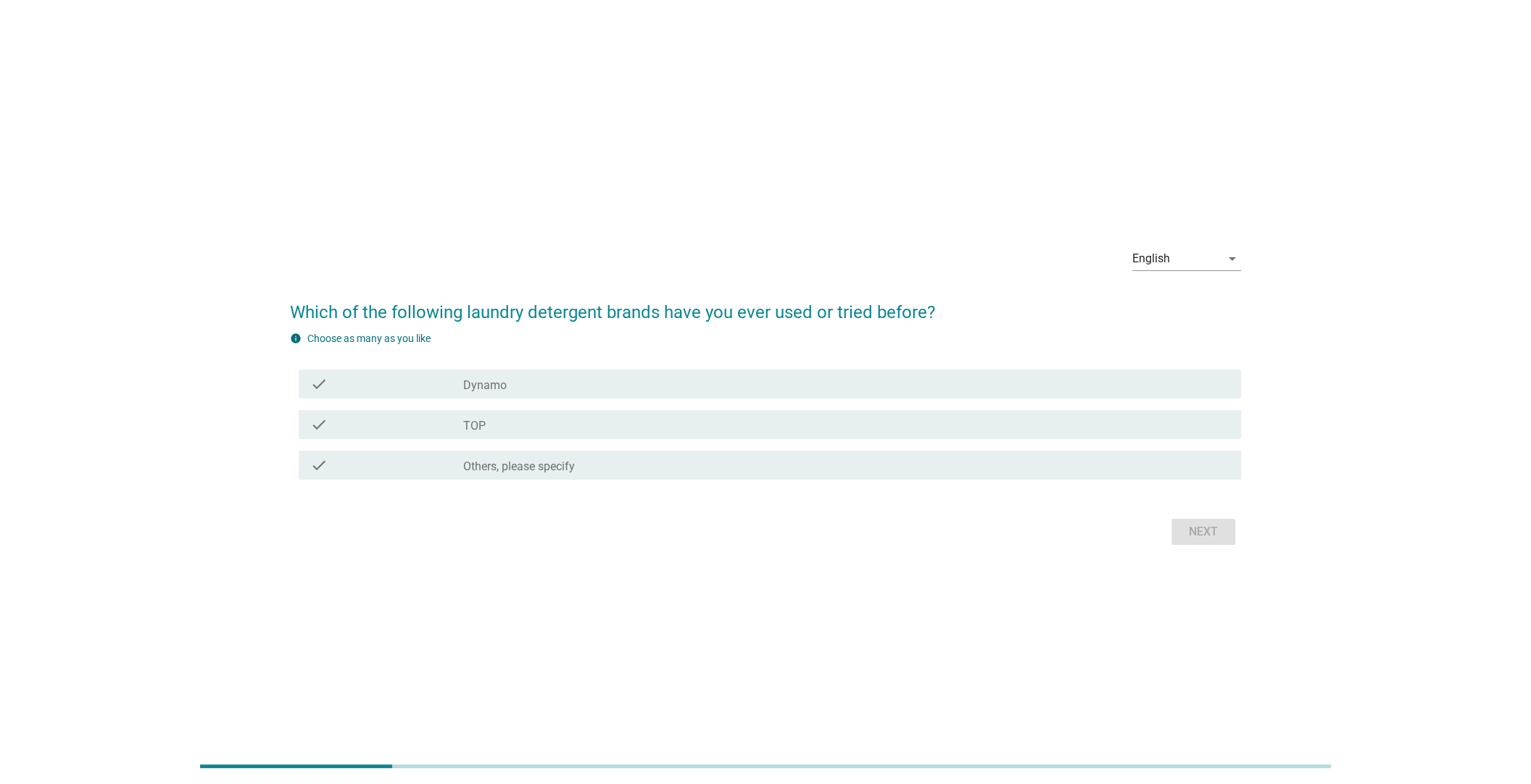
click at [564, 423] on div "check_box_outline_blank TOP" at bounding box center [846, 424] width 766 height 17
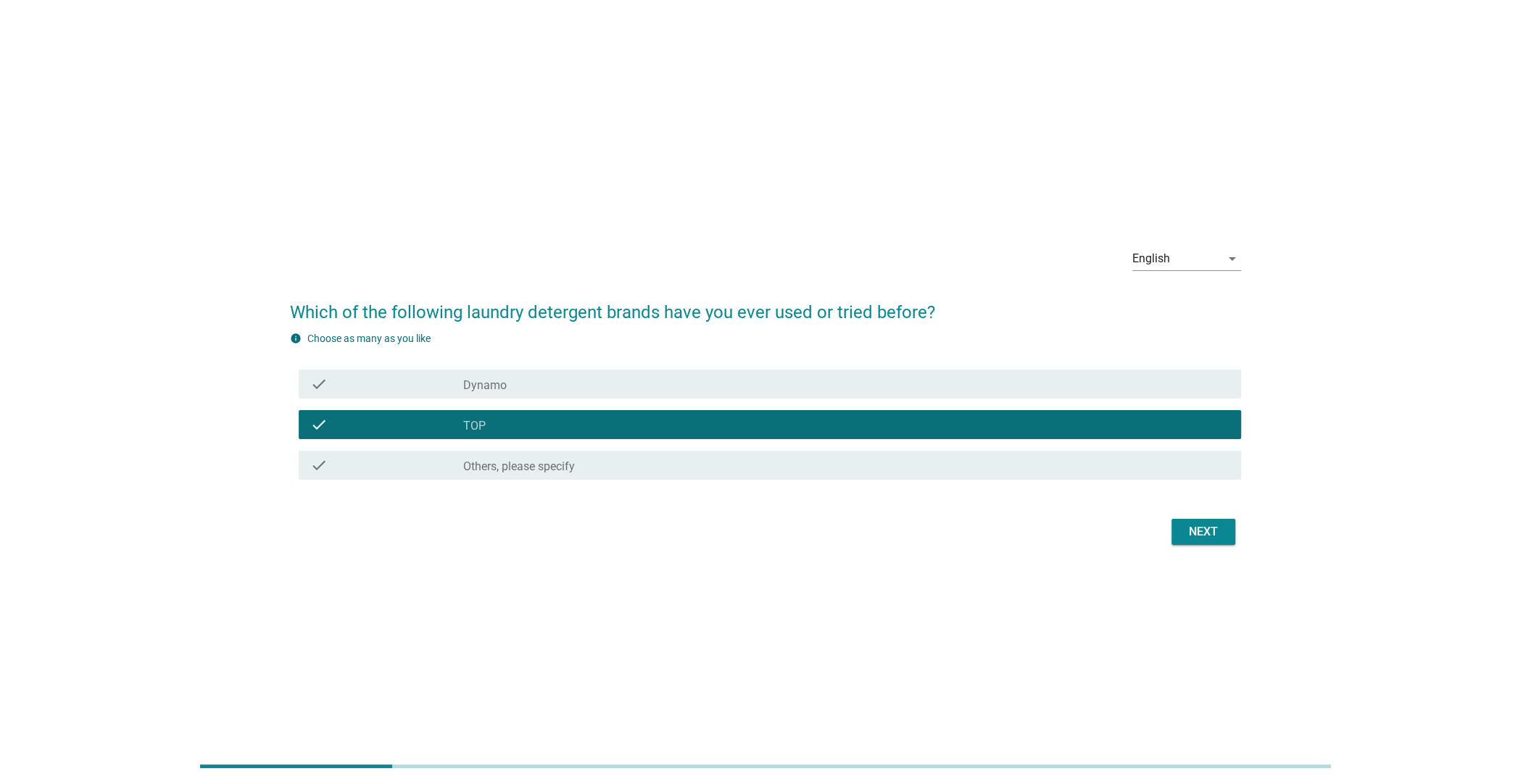
click at [1202, 530] on div "Next" at bounding box center [1203, 531] width 41 height 17
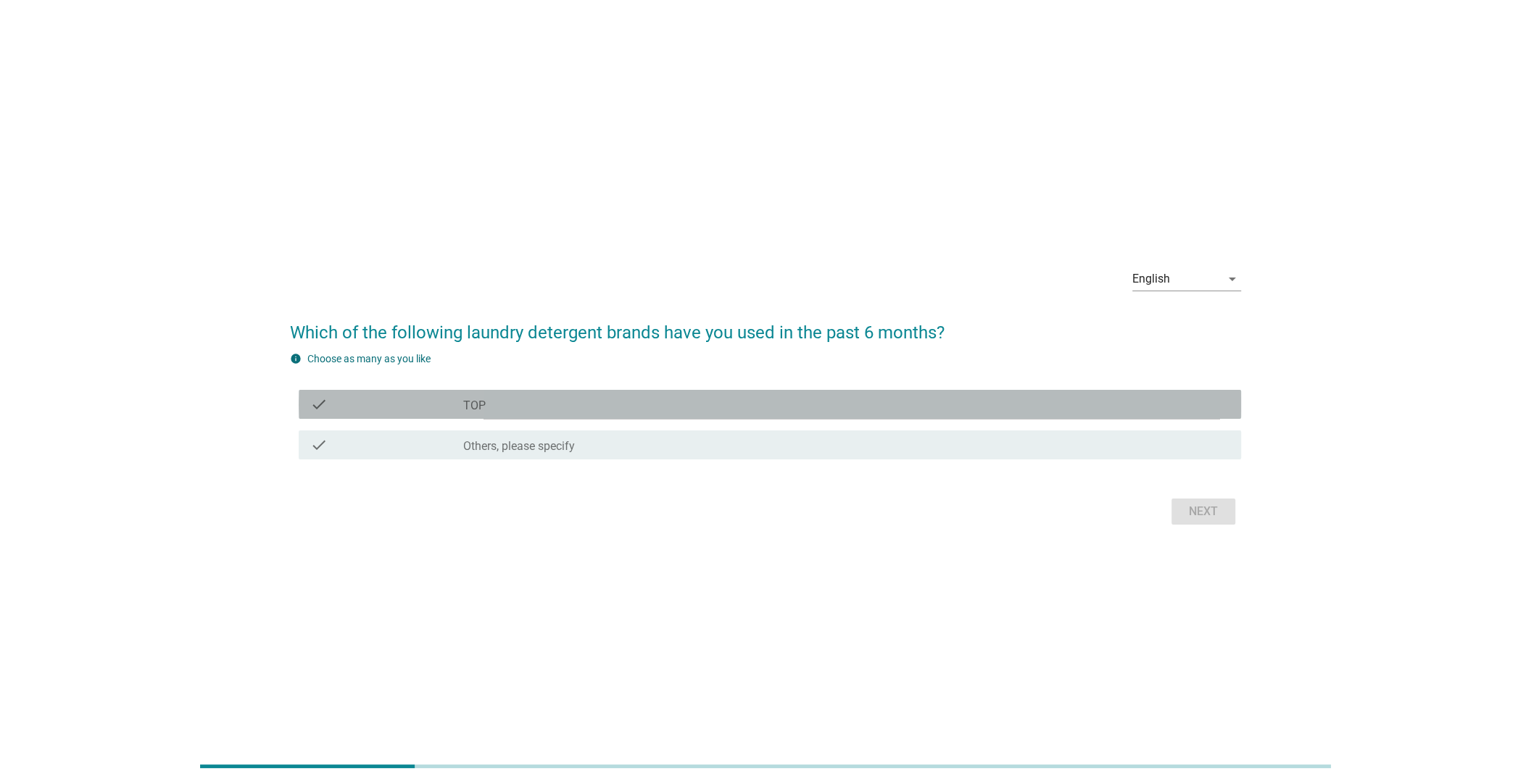
click at [601, 405] on div "check_box TOP" at bounding box center [846, 404] width 766 height 17
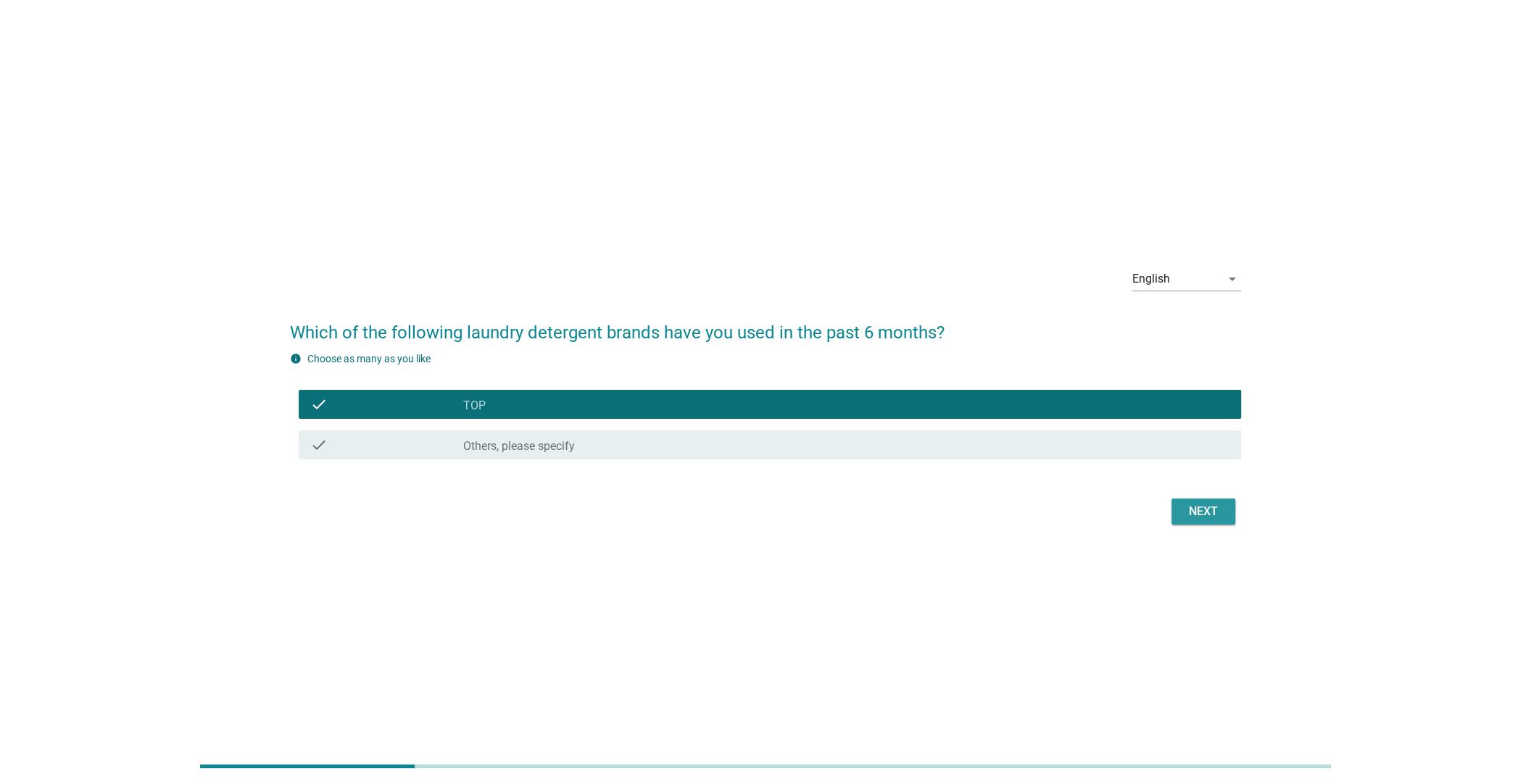
click at [1207, 518] on div "Next" at bounding box center [1203, 512] width 41 height 17
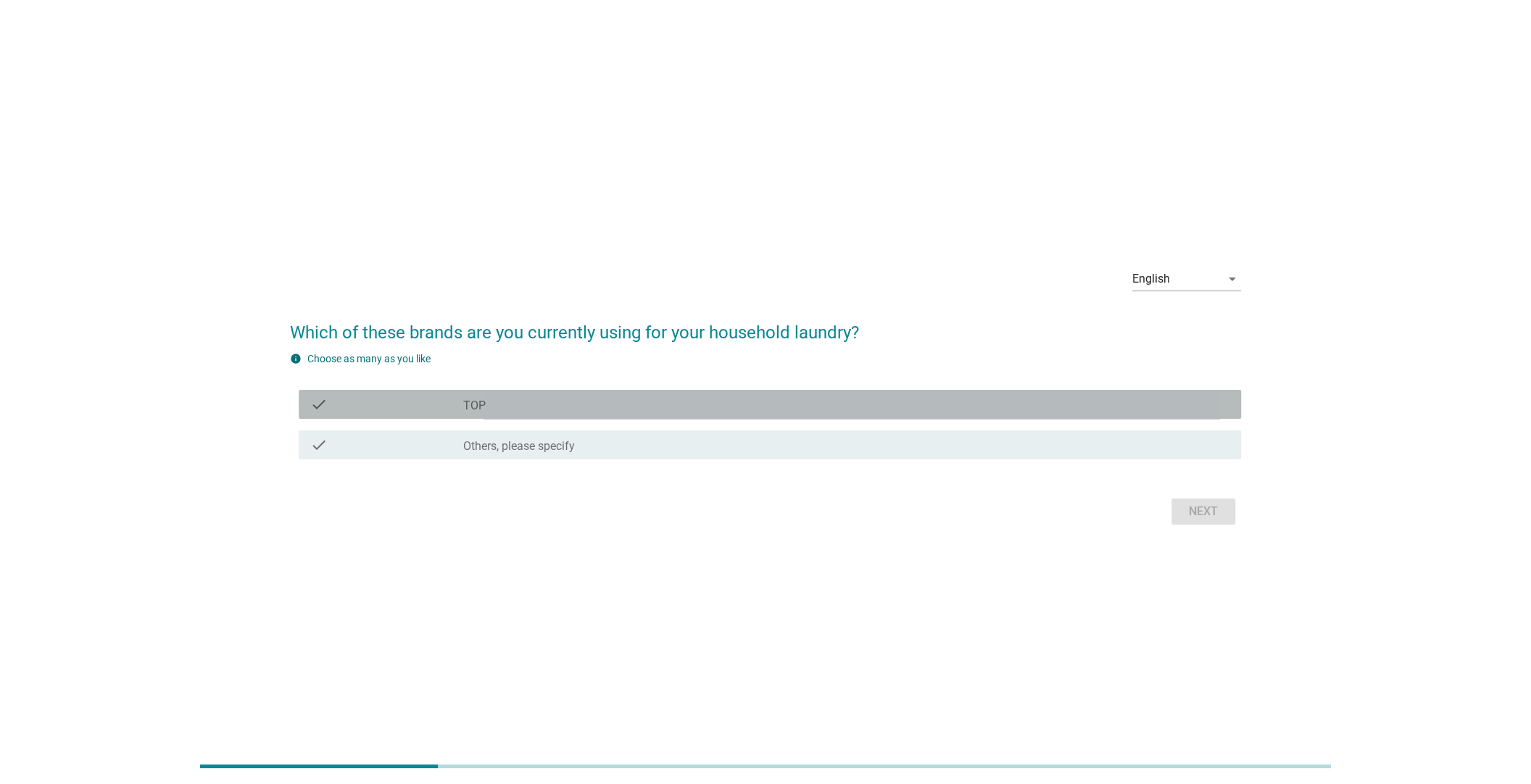
drag, startPoint x: 813, startPoint y: 417, endPoint x: 993, endPoint y: 468, distance: 187.1
click at [814, 417] on div "check check_box TOP" at bounding box center [769, 404] width 942 height 29
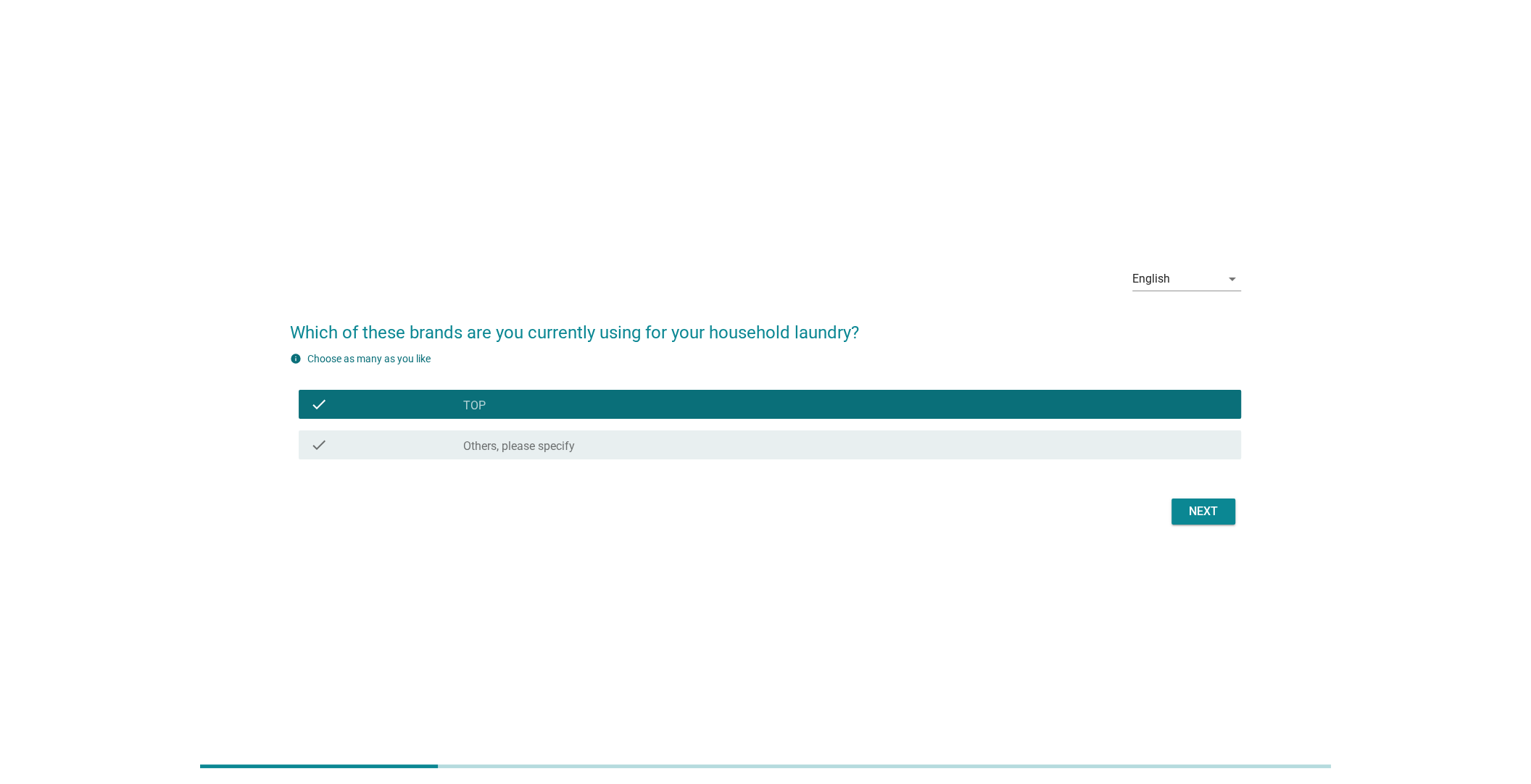
click at [1222, 501] on button "Next" at bounding box center [1203, 511] width 64 height 26
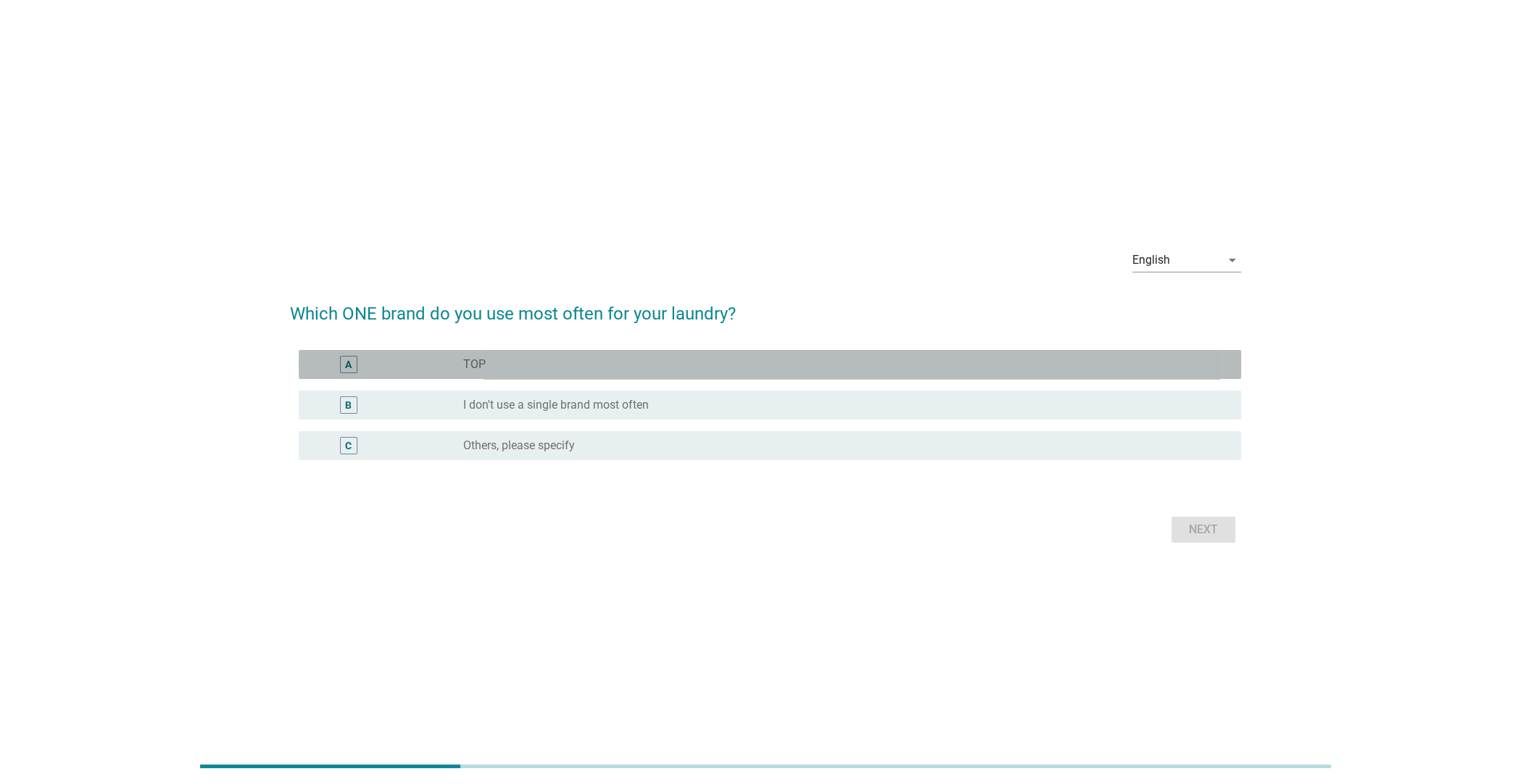
drag, startPoint x: 670, startPoint y: 370, endPoint x: 942, endPoint y: 445, distance: 282.2
click at [671, 370] on div "radio_button_unchecked TOP" at bounding box center [840, 364] width 754 height 14
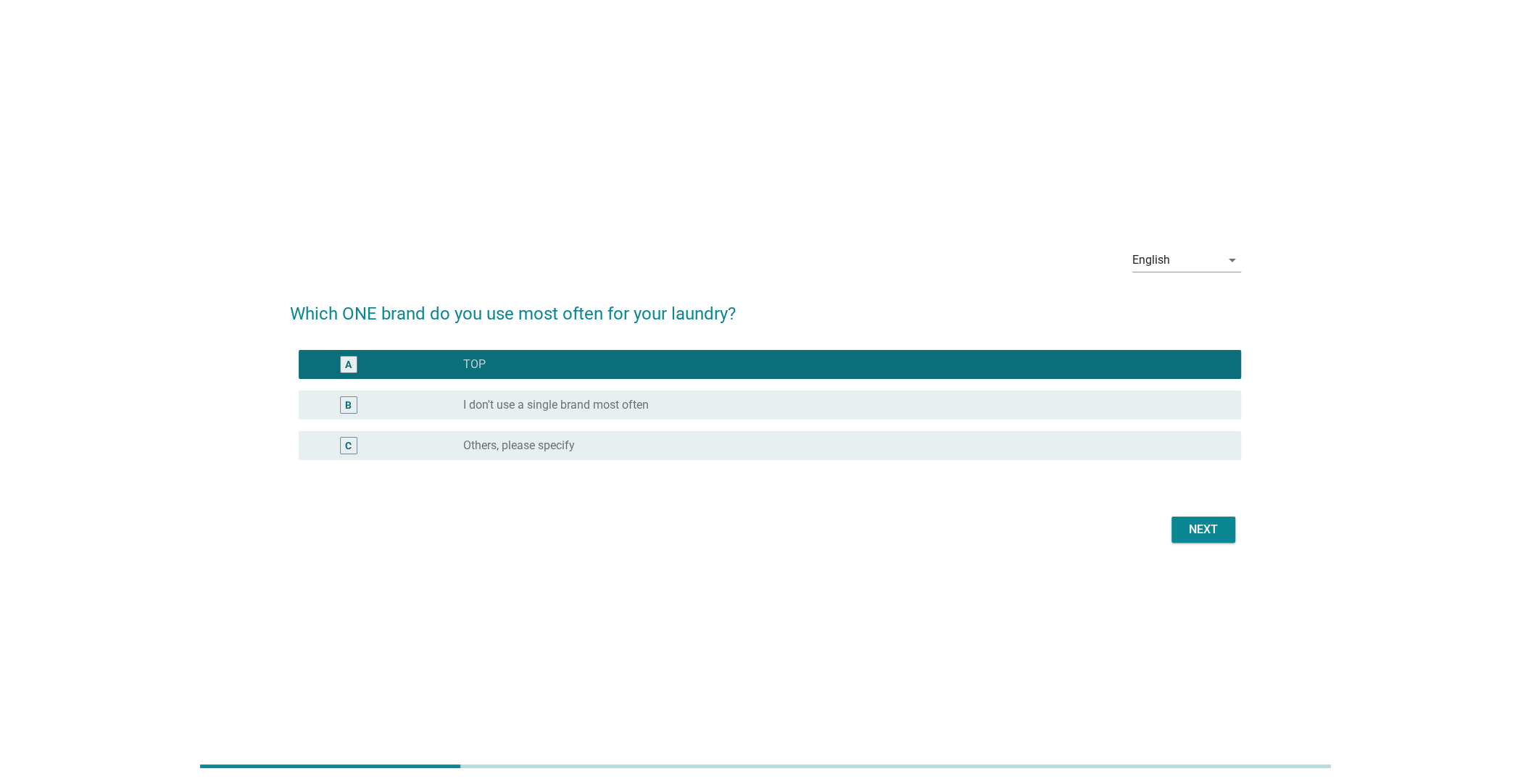
click at [1193, 526] on div "Next" at bounding box center [1203, 530] width 41 height 17
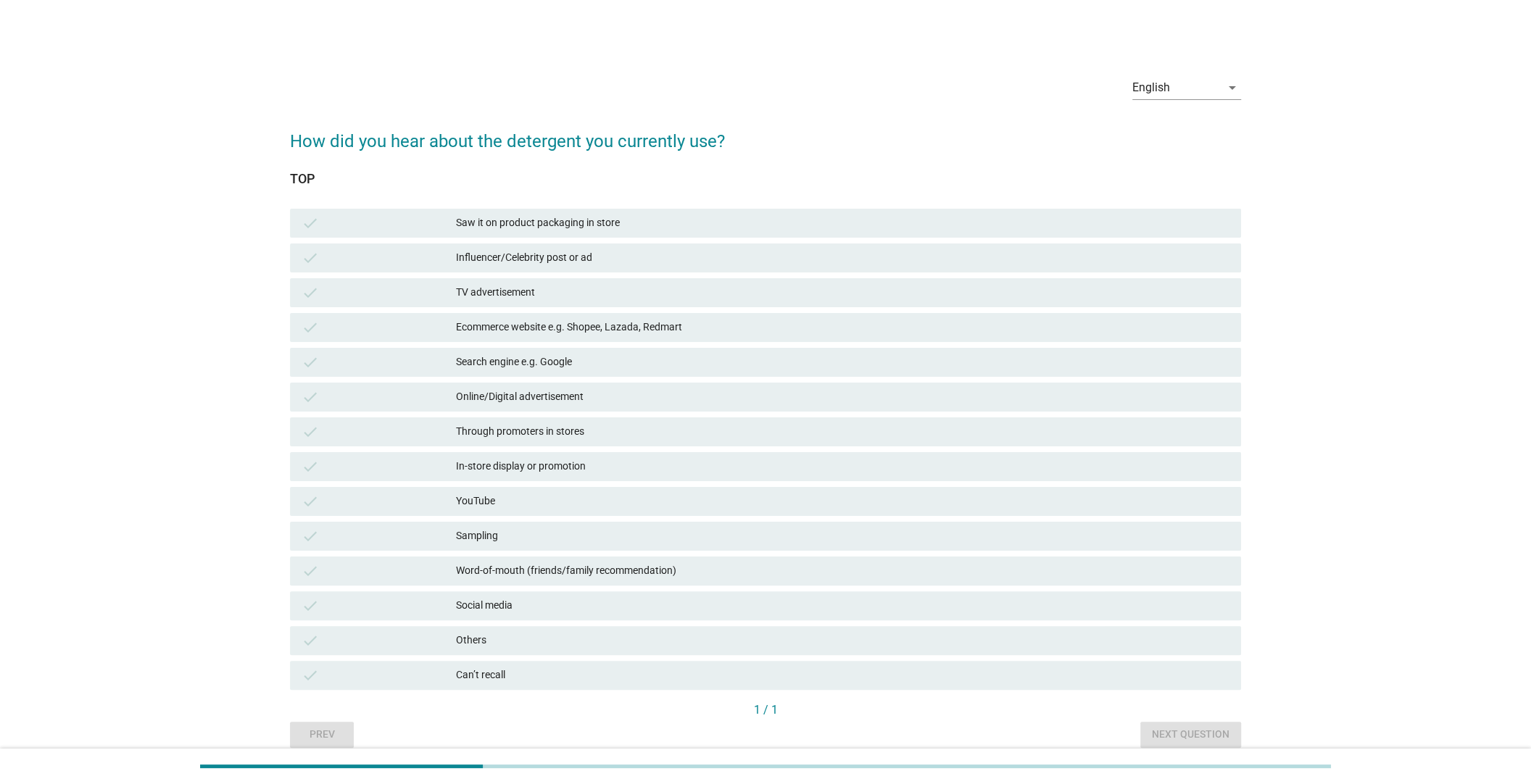
click at [677, 435] on div "Through promoters in stores" at bounding box center [843, 431] width 773 height 17
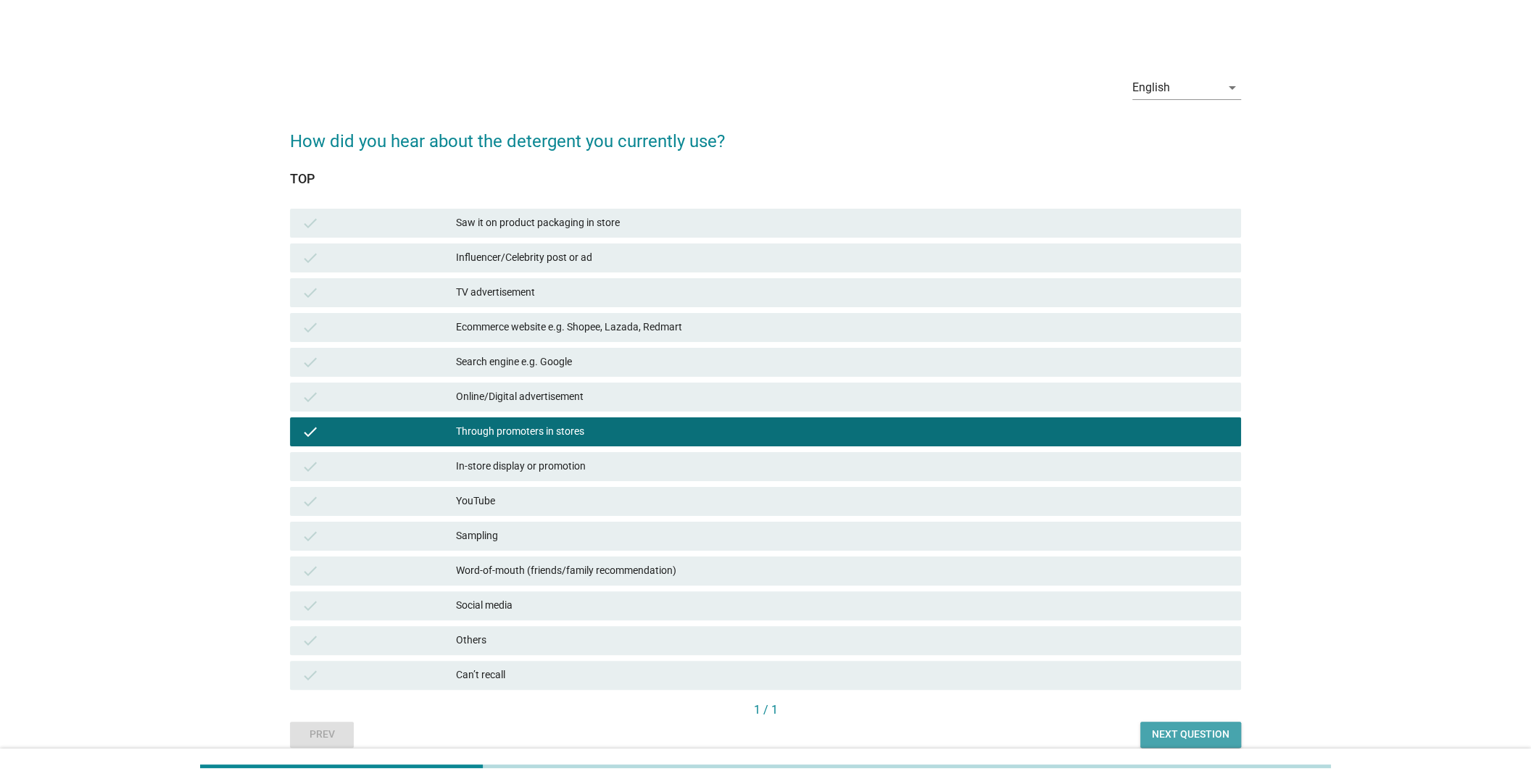
click at [1184, 727] on div "Next question" at bounding box center [1190, 734] width 77 height 15
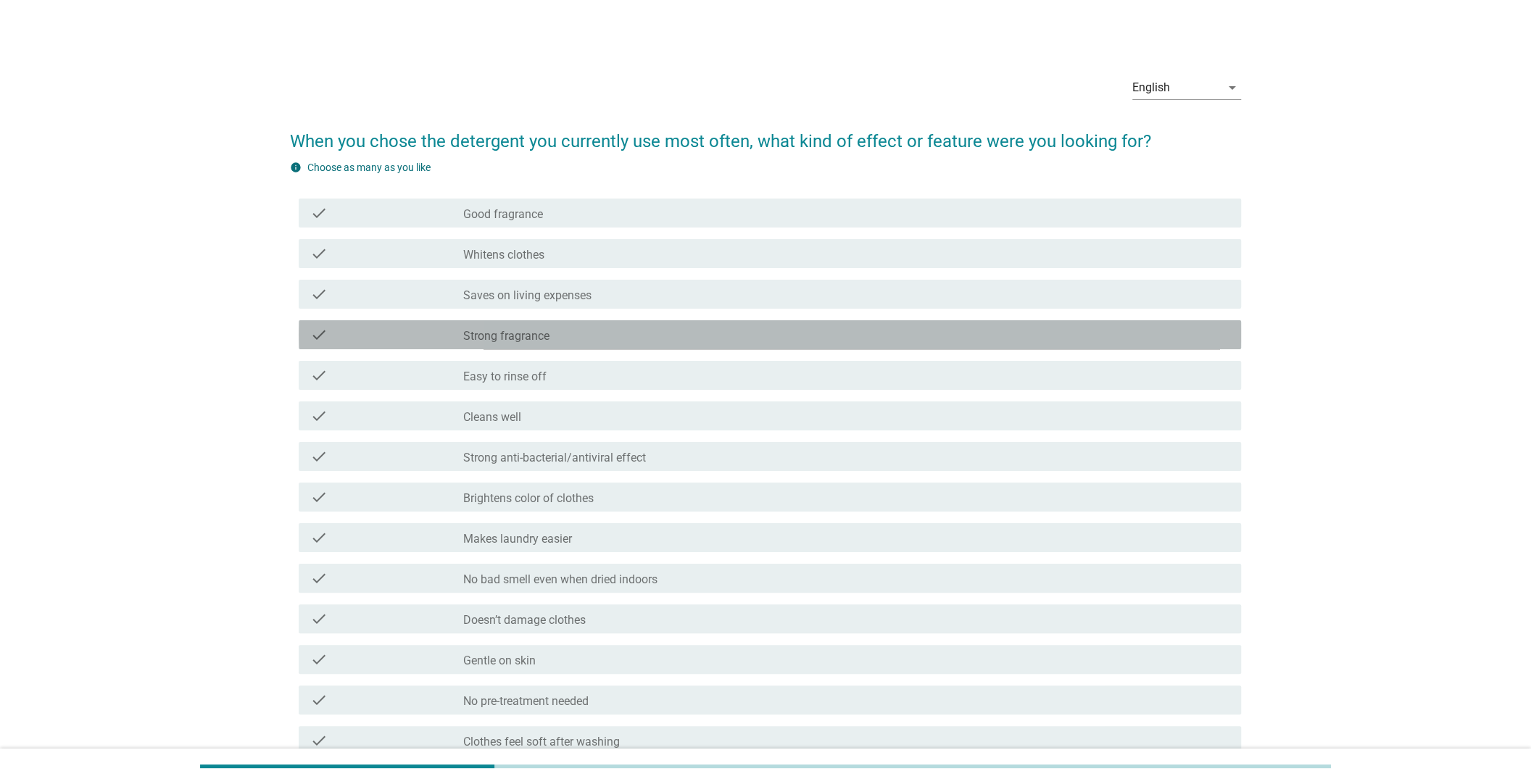
click at [657, 334] on div "check_box_outline_blank Strong fragrance" at bounding box center [846, 335] width 766 height 17
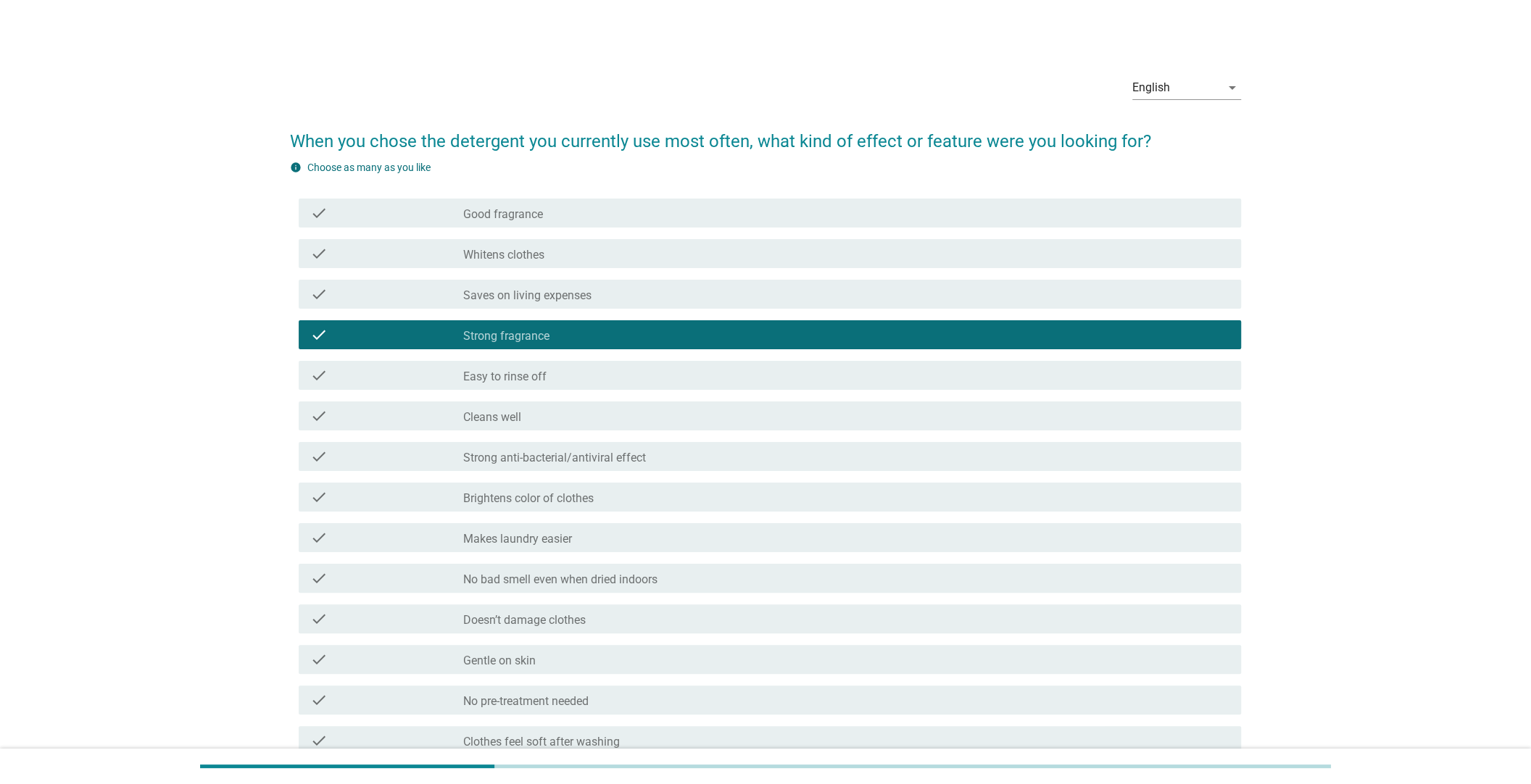
scroll to position [361, 0]
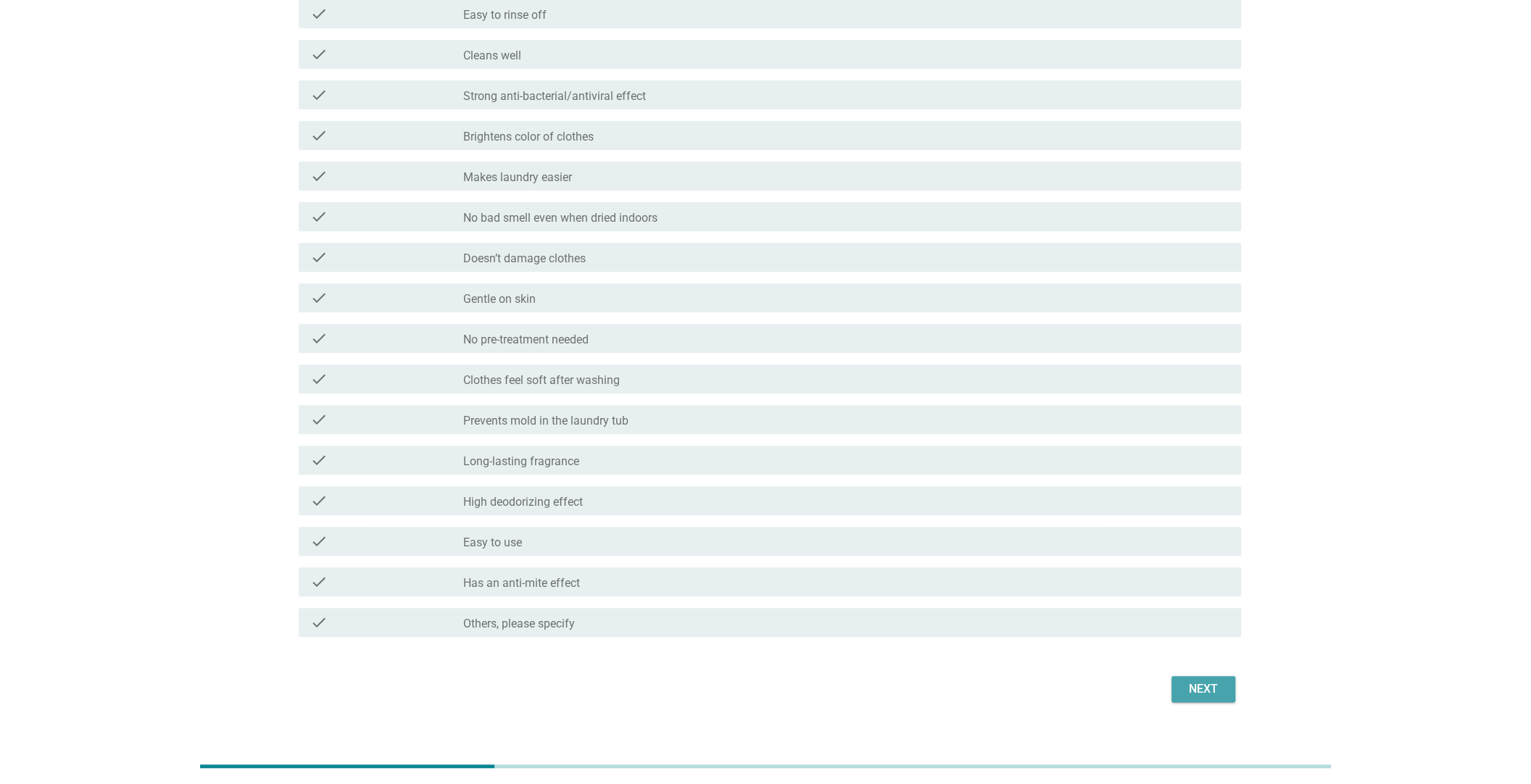
click at [1211, 687] on div "Next" at bounding box center [1203, 689] width 41 height 17
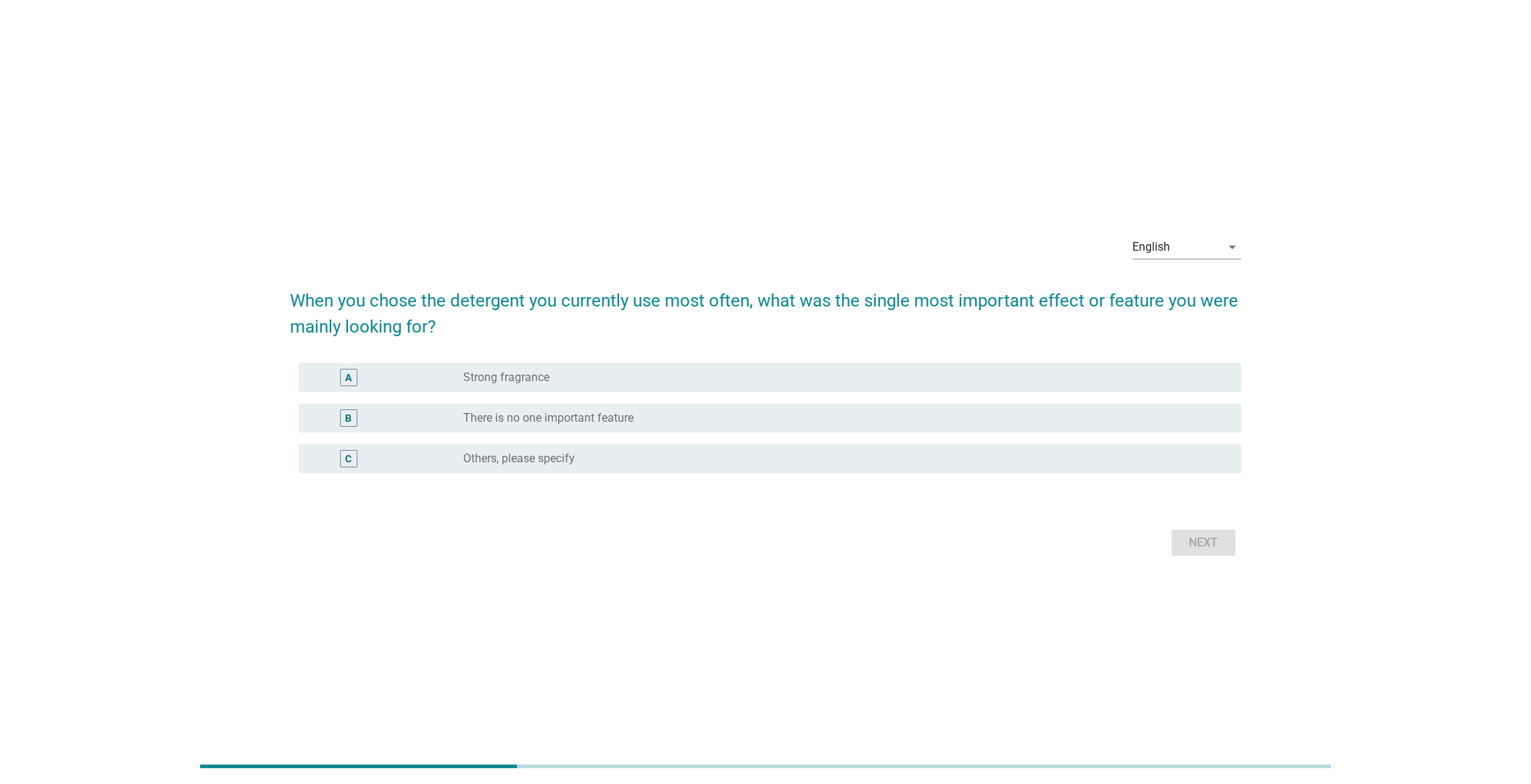
click at [678, 419] on div "radio_button_unchecked There is no one important feature" at bounding box center [840, 418] width 754 height 14
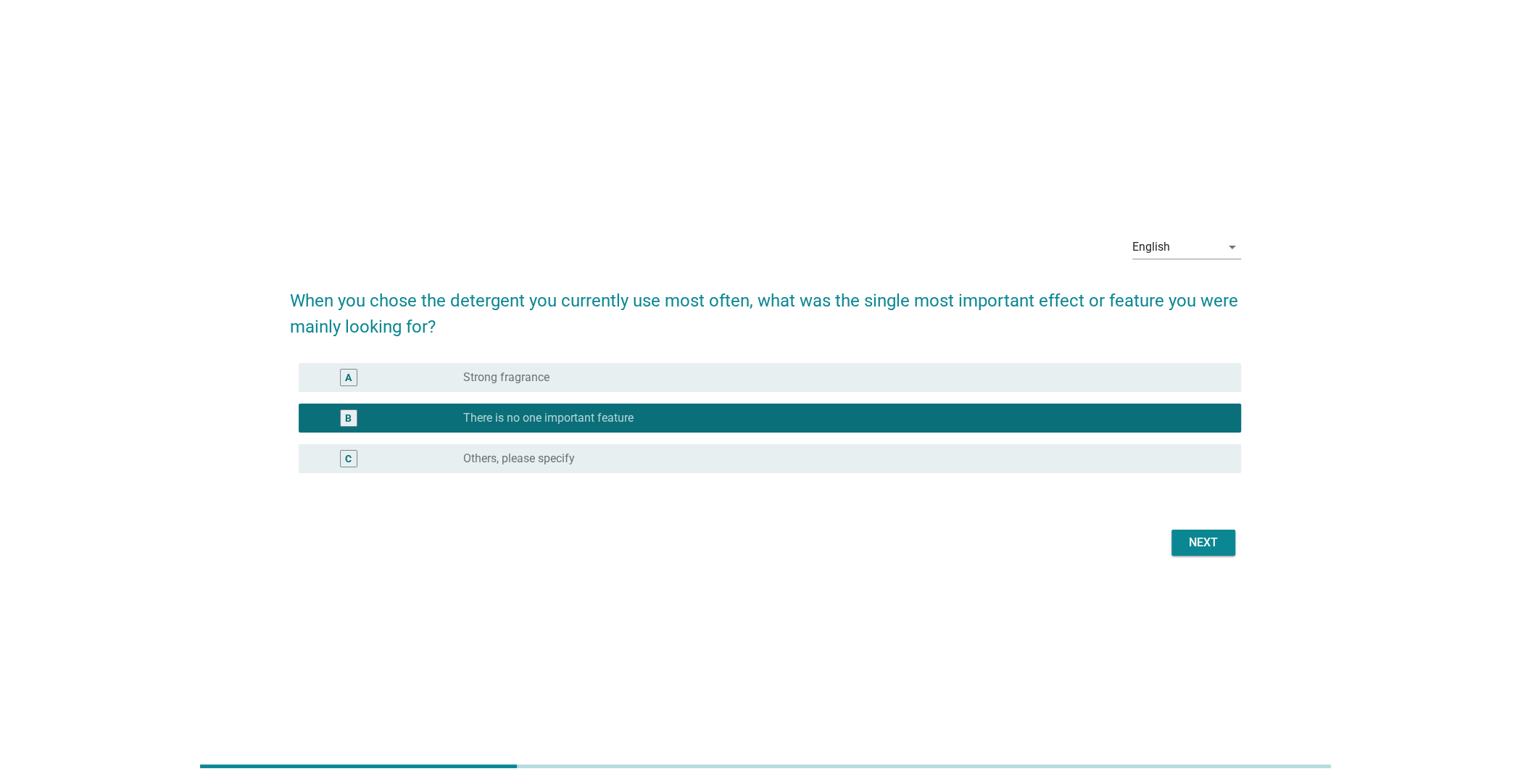
click at [612, 374] on div "radio_button_unchecked Strong fragrance" at bounding box center [840, 377] width 754 height 14
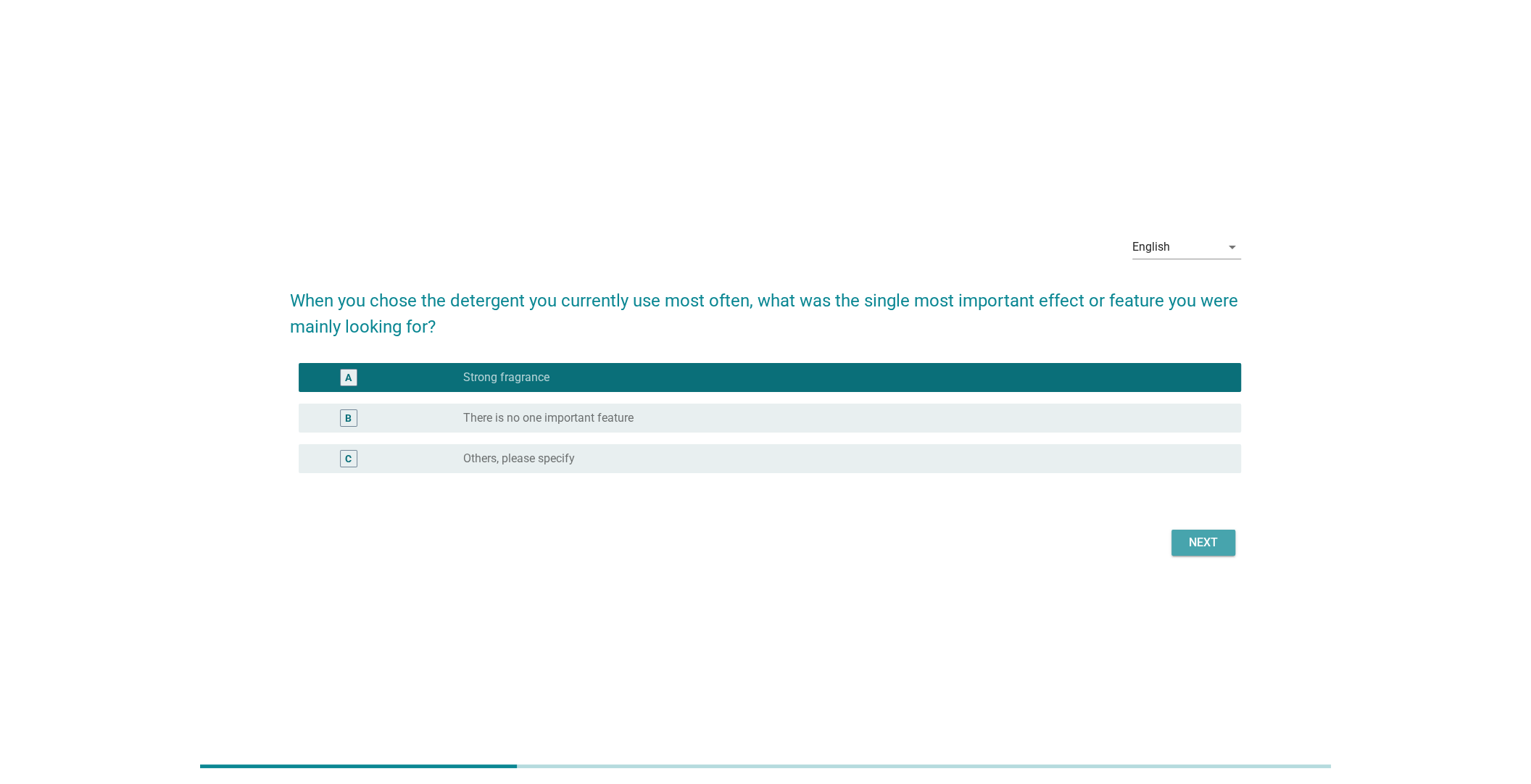
click at [1193, 541] on div "Next" at bounding box center [1203, 542] width 41 height 17
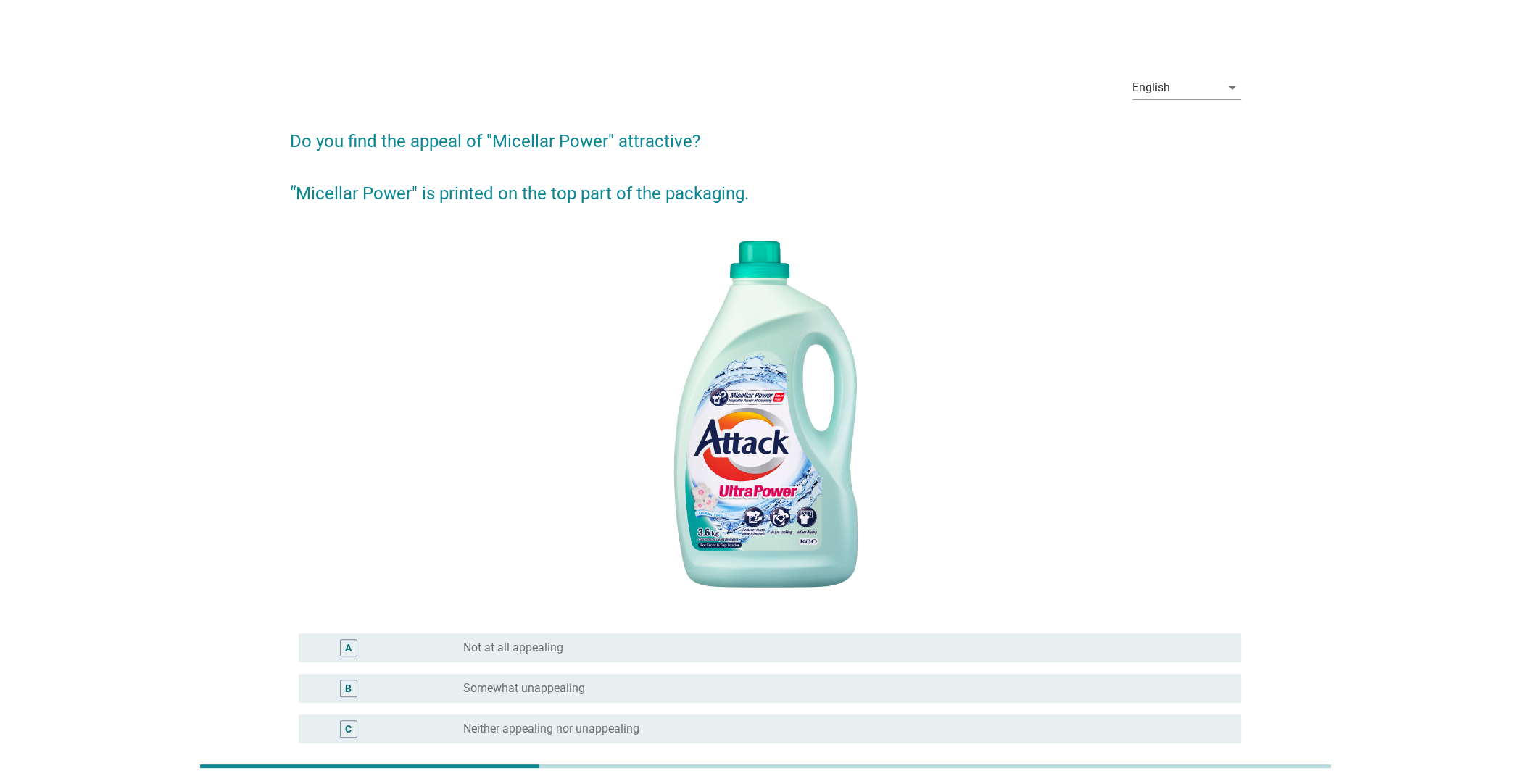
scroll to position [226, 0]
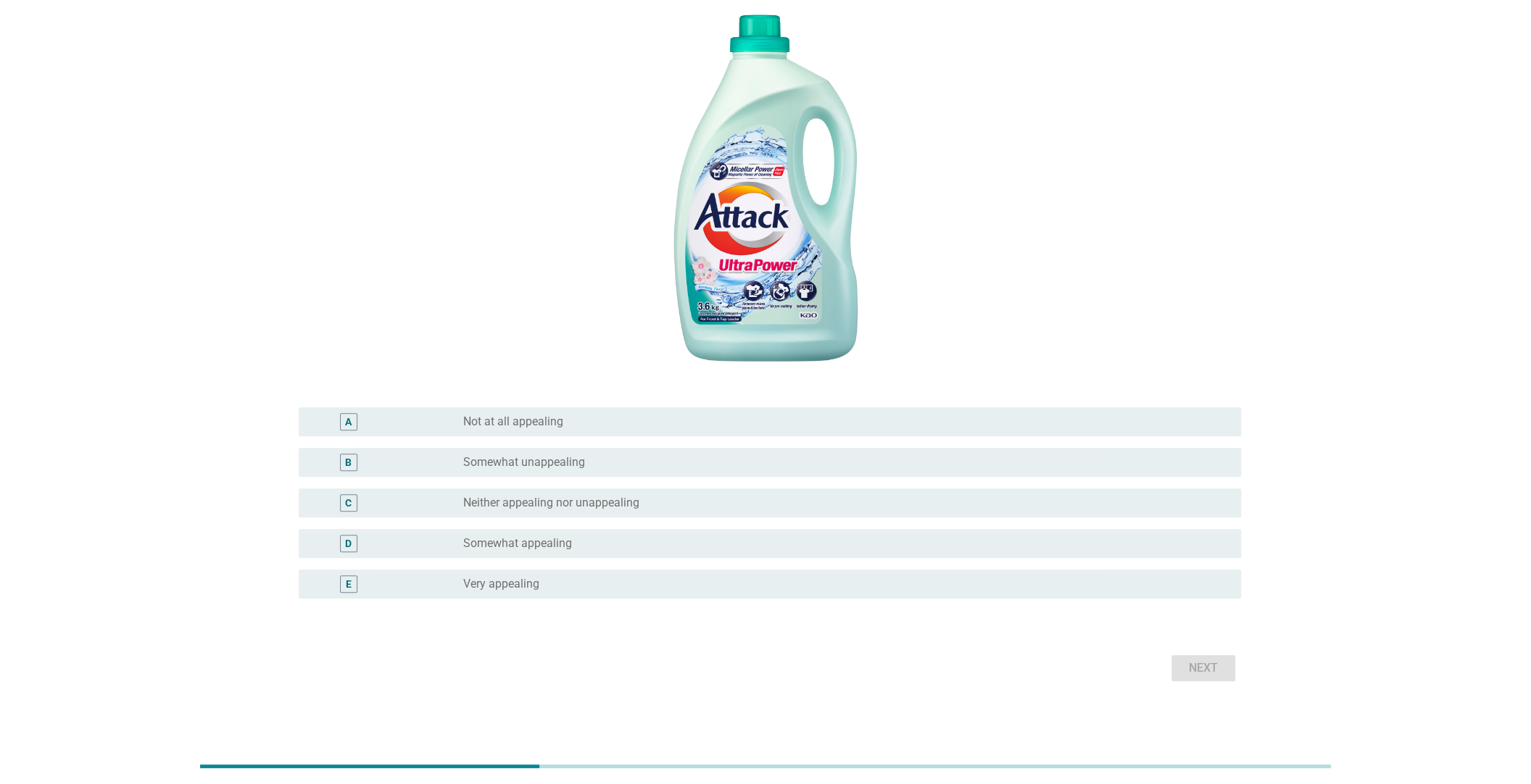
click at [639, 534] on div "radio_button_unchecked Somewhat appealing" at bounding box center [846, 543] width 766 height 17
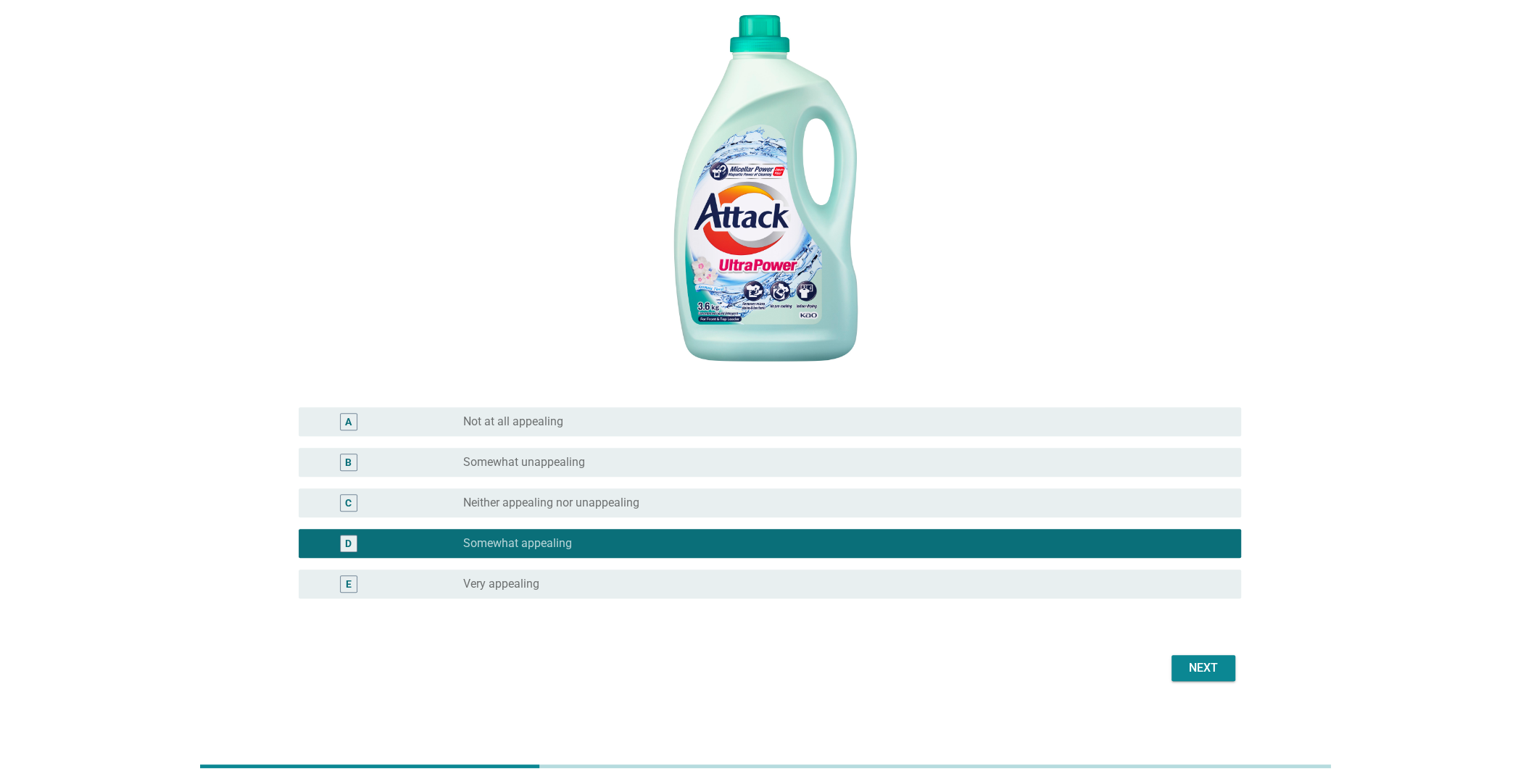
click at [1177, 670] on button "Next" at bounding box center [1203, 668] width 64 height 26
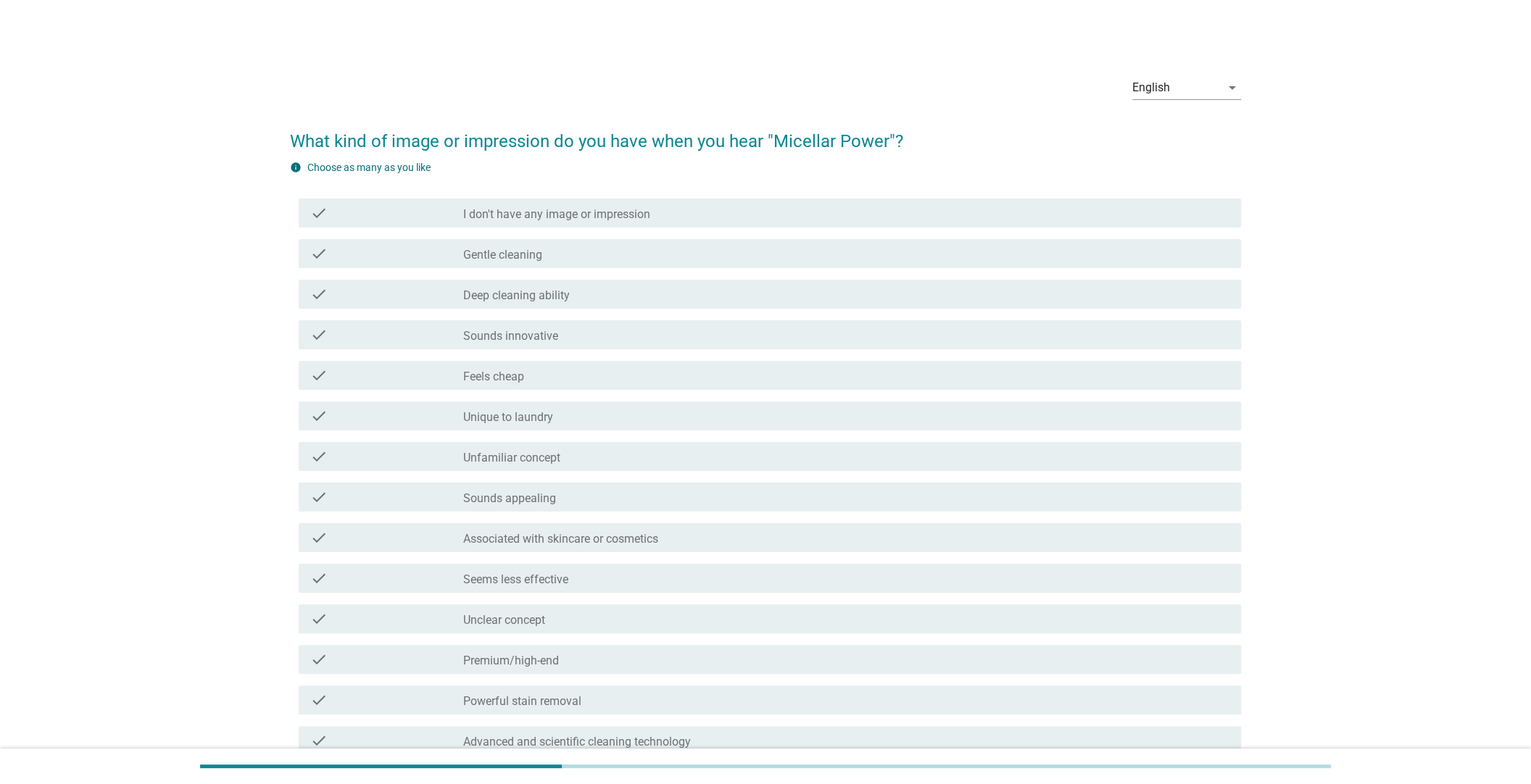
click at [671, 495] on div "check_box_outline_blank Sounds appealing" at bounding box center [846, 497] width 766 height 17
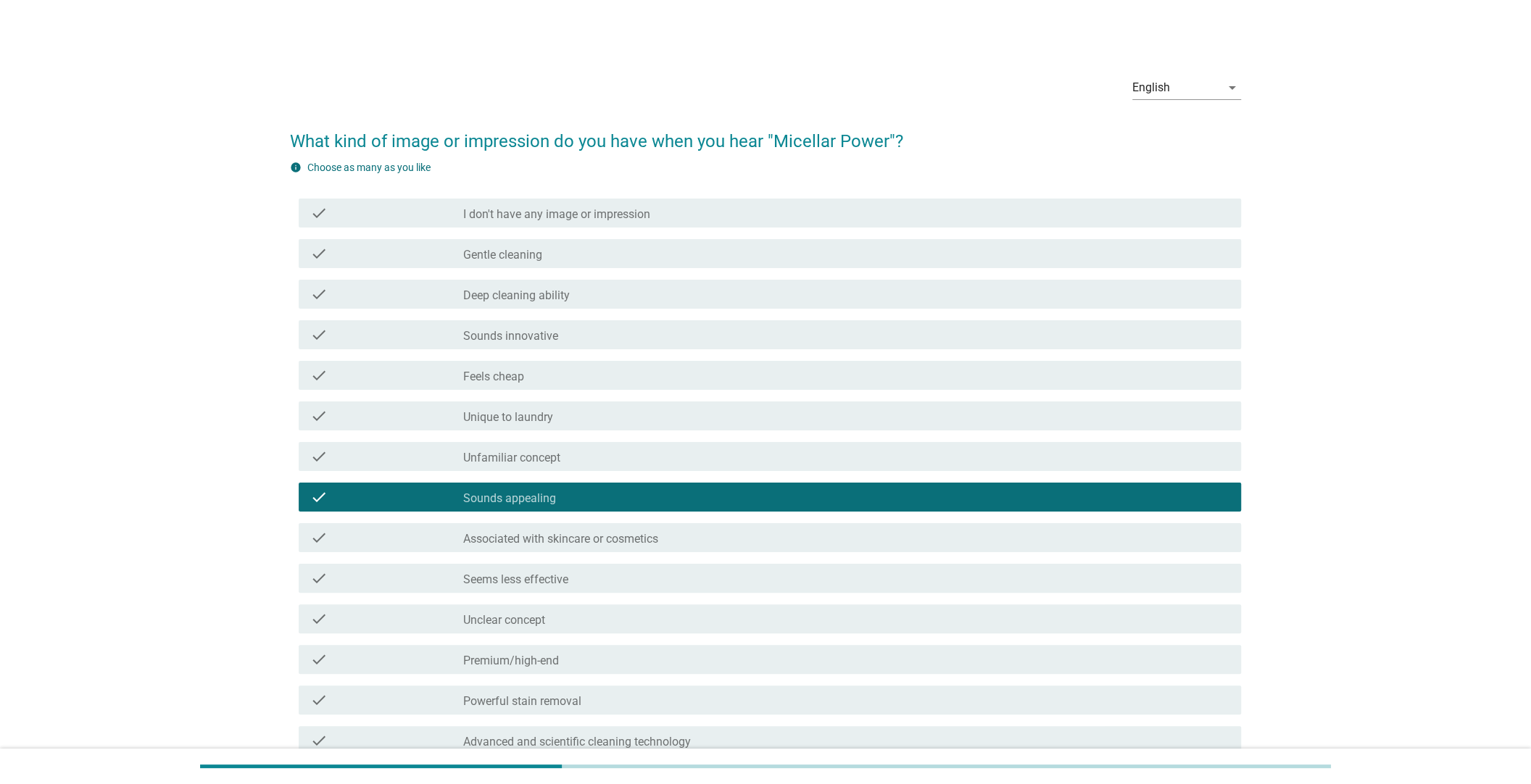
scroll to position [179, 0]
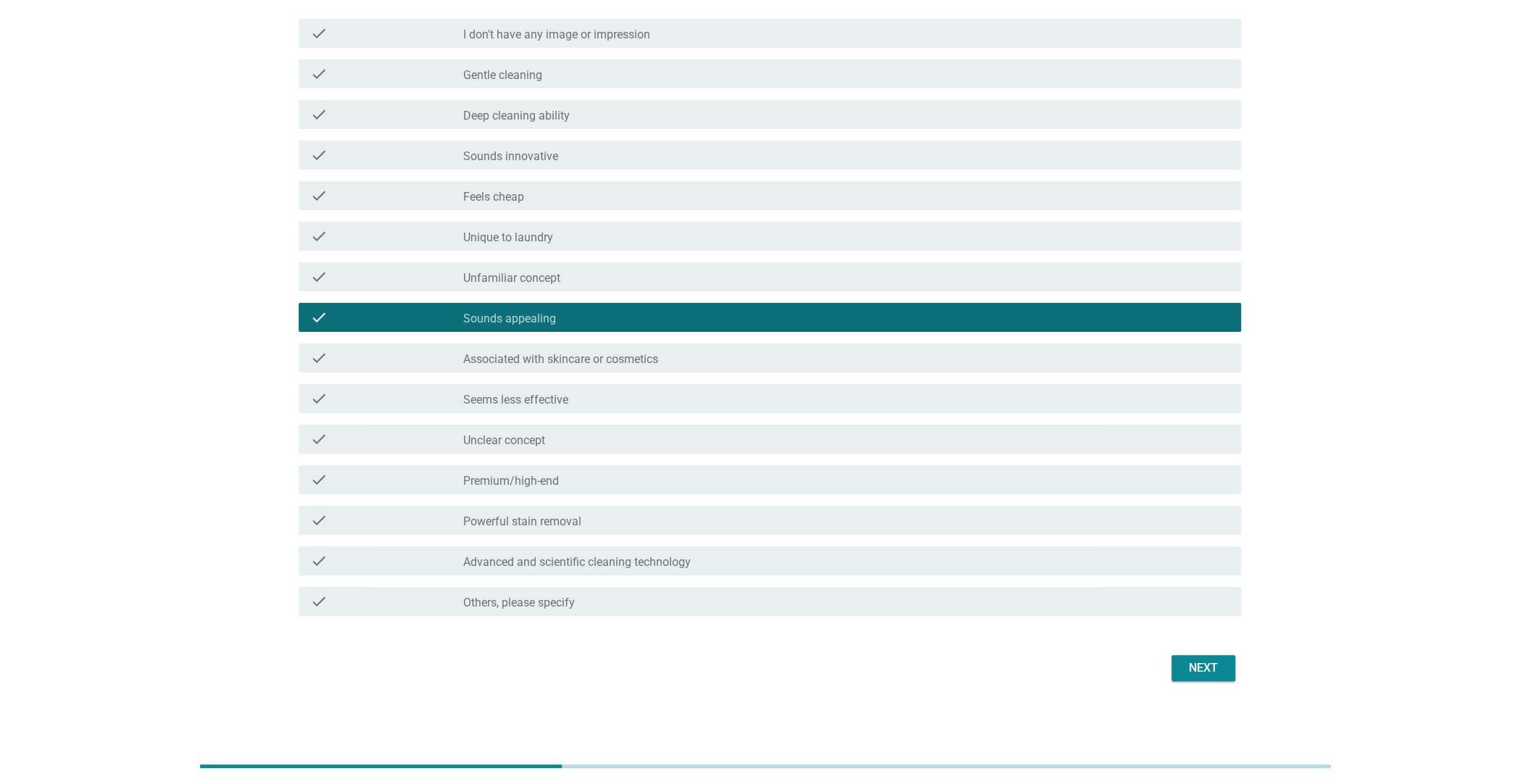
click at [1209, 671] on div "Next" at bounding box center [1203, 668] width 41 height 17
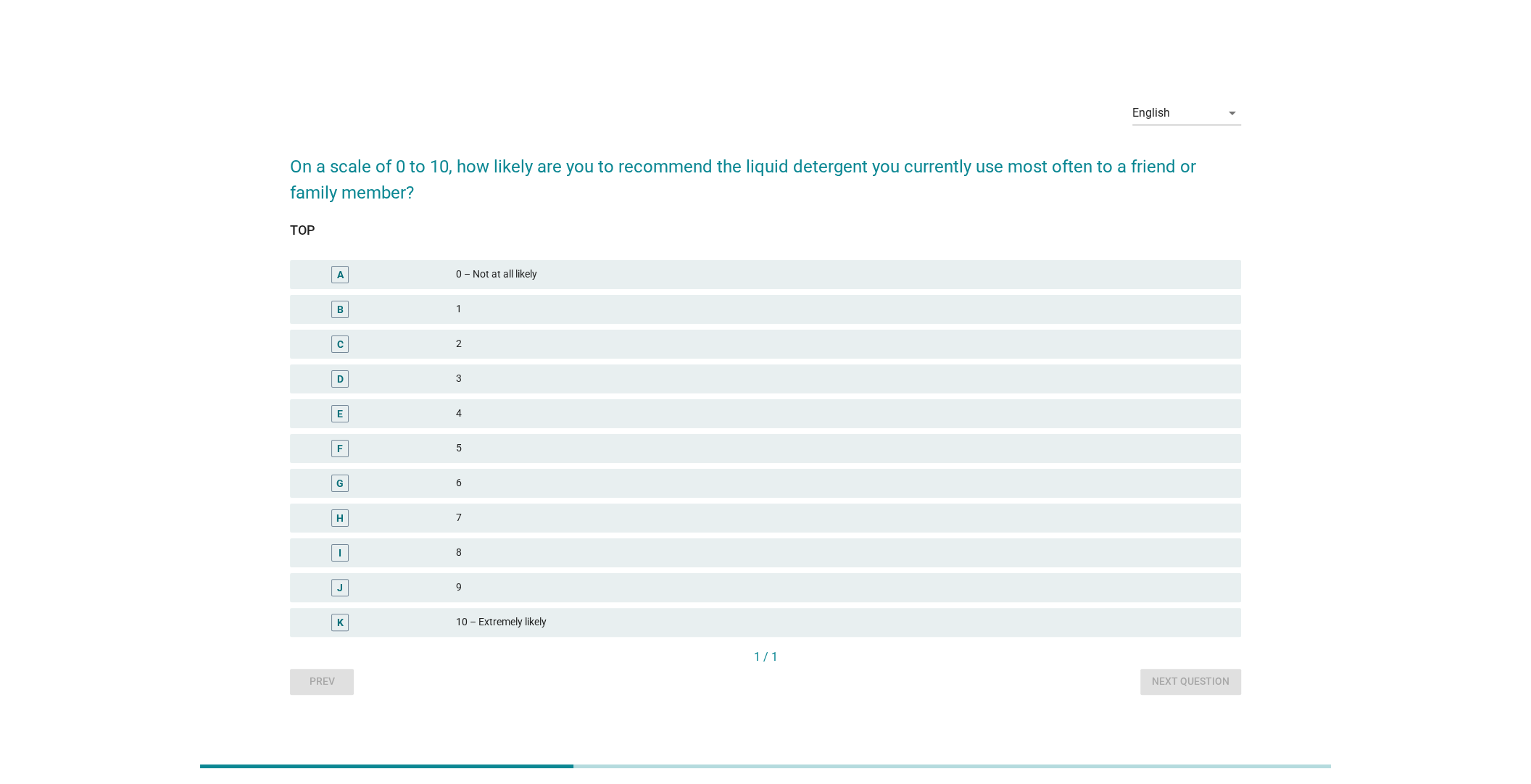
click at [536, 501] on div "H 7" at bounding box center [765, 518] width 957 height 35
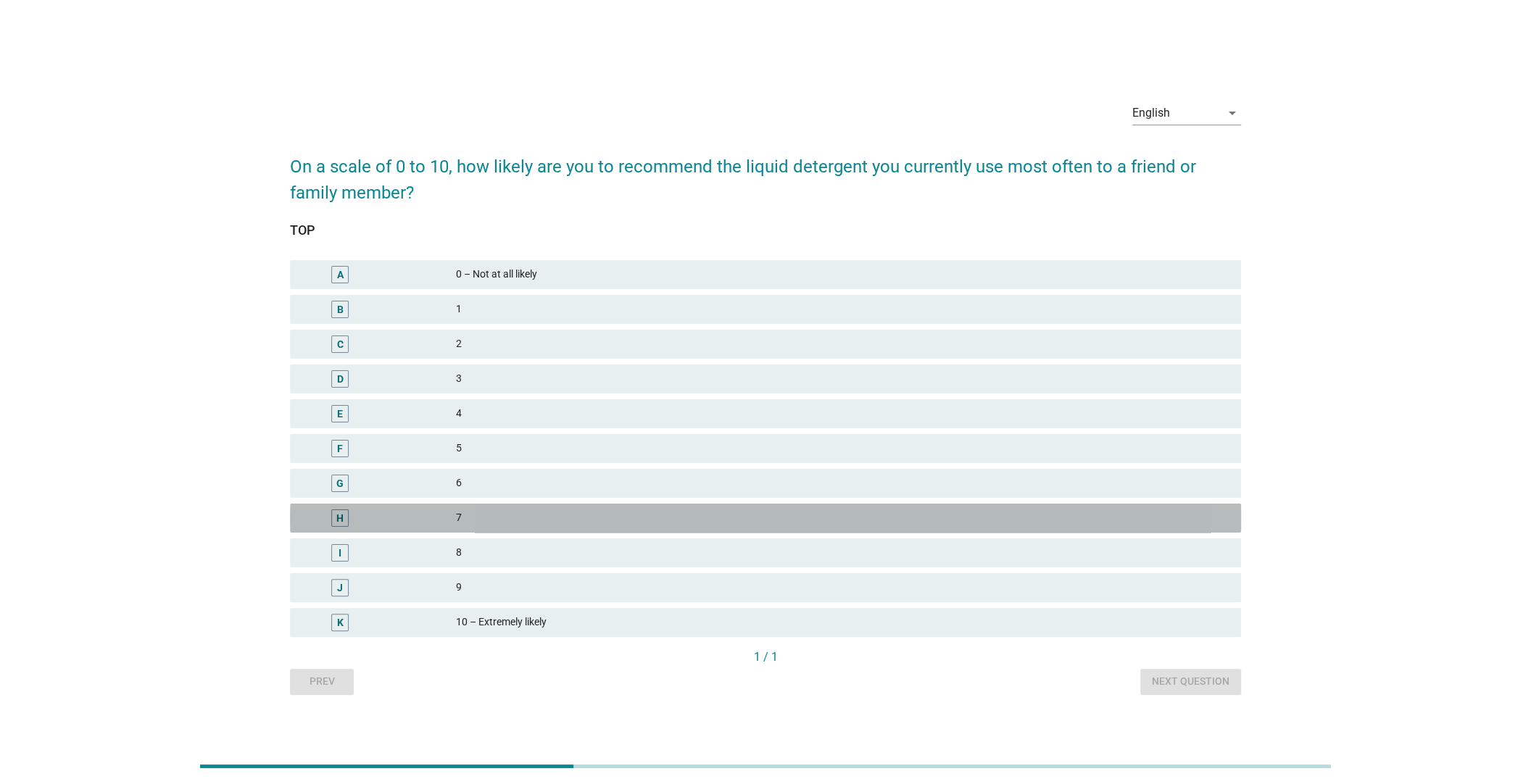
click at [521, 512] on div "7" at bounding box center [843, 518] width 773 height 17
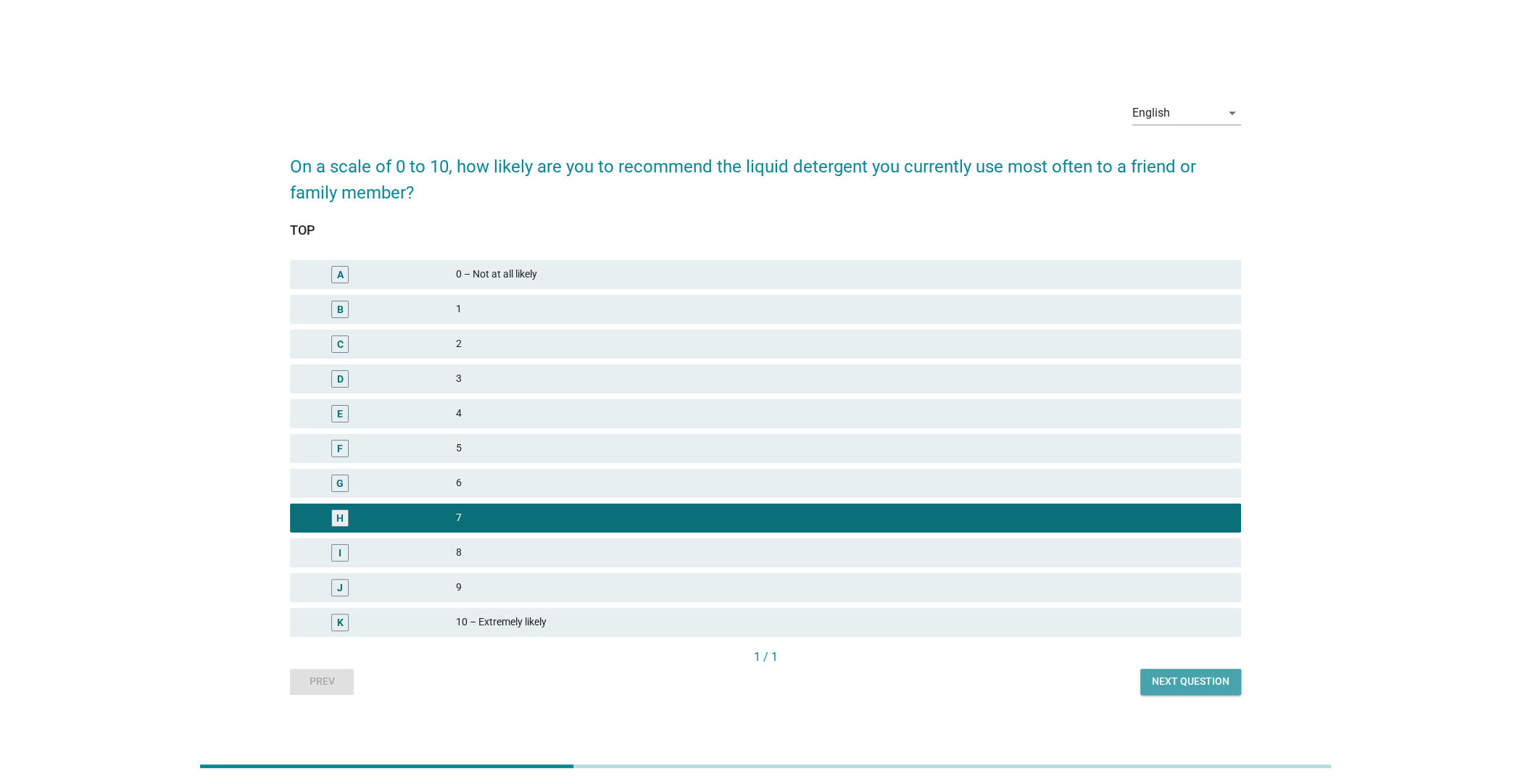
click at [1180, 675] on div "Next question" at bounding box center [1190, 681] width 77 height 15
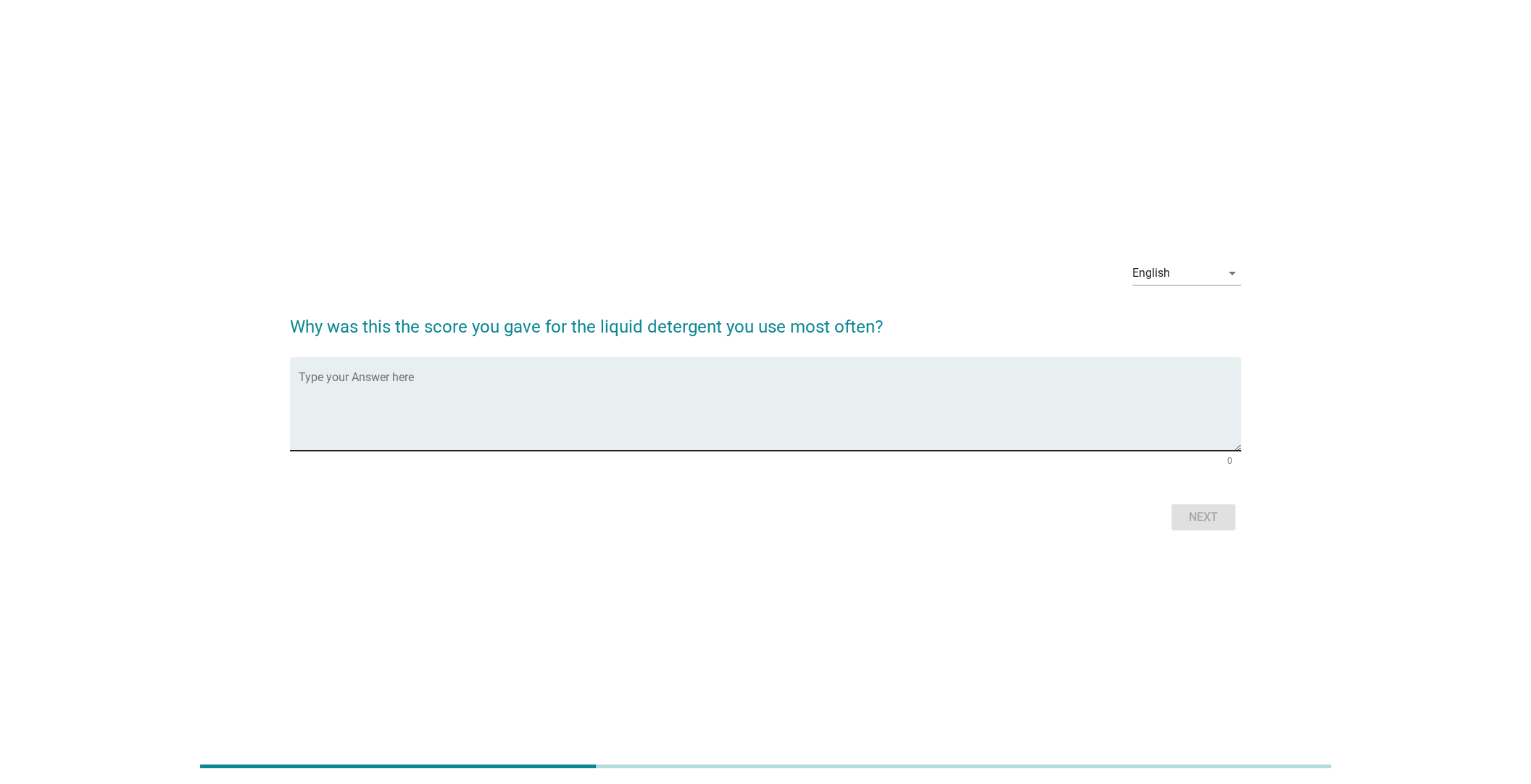
click at [651, 391] on textarea "Type your Answer here" at bounding box center [769, 412] width 942 height 76
type textarea "It is good to use."
click at [1218, 520] on div "Next" at bounding box center [1203, 517] width 41 height 17
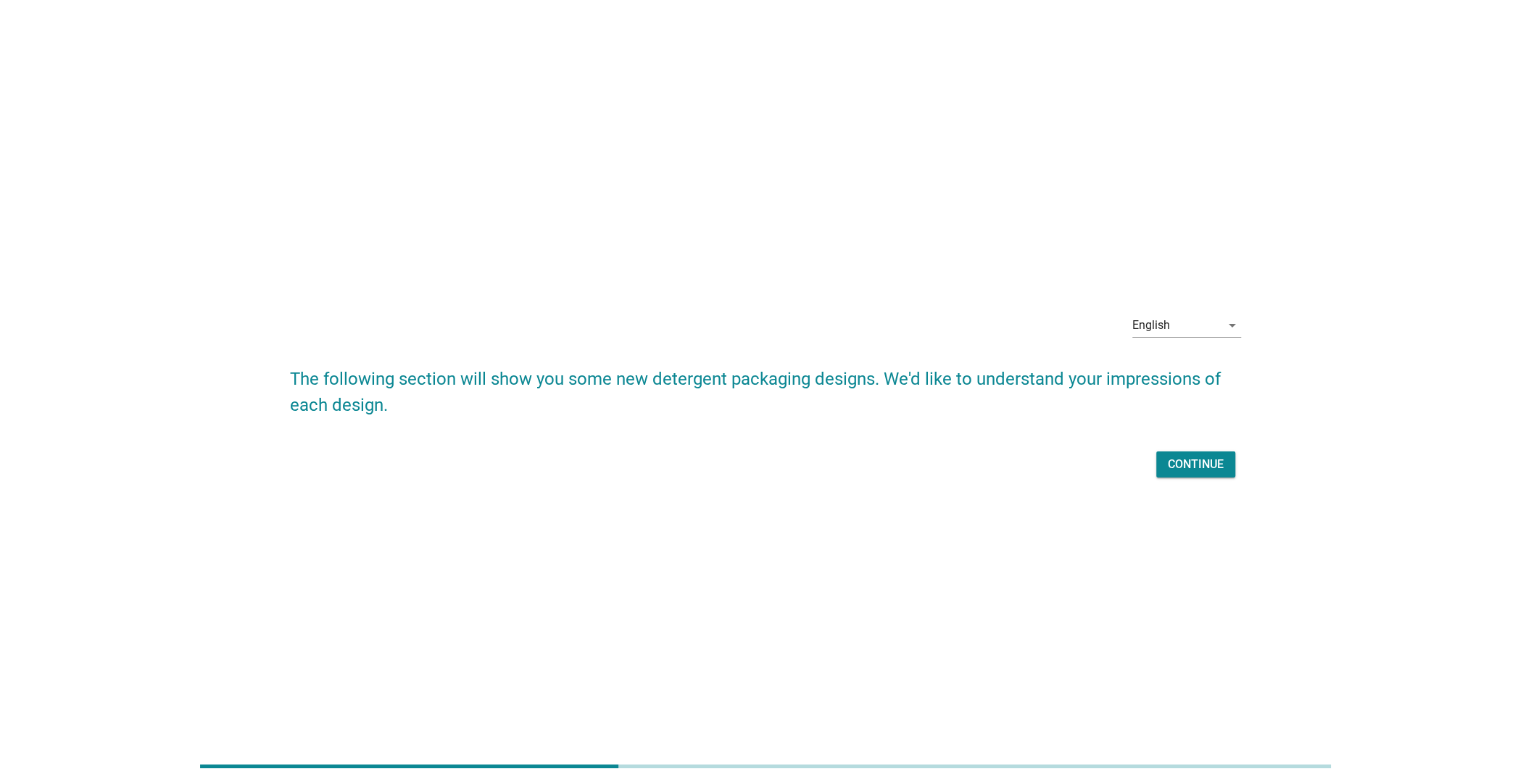
click at [1193, 459] on div "Continue" at bounding box center [1196, 464] width 56 height 17
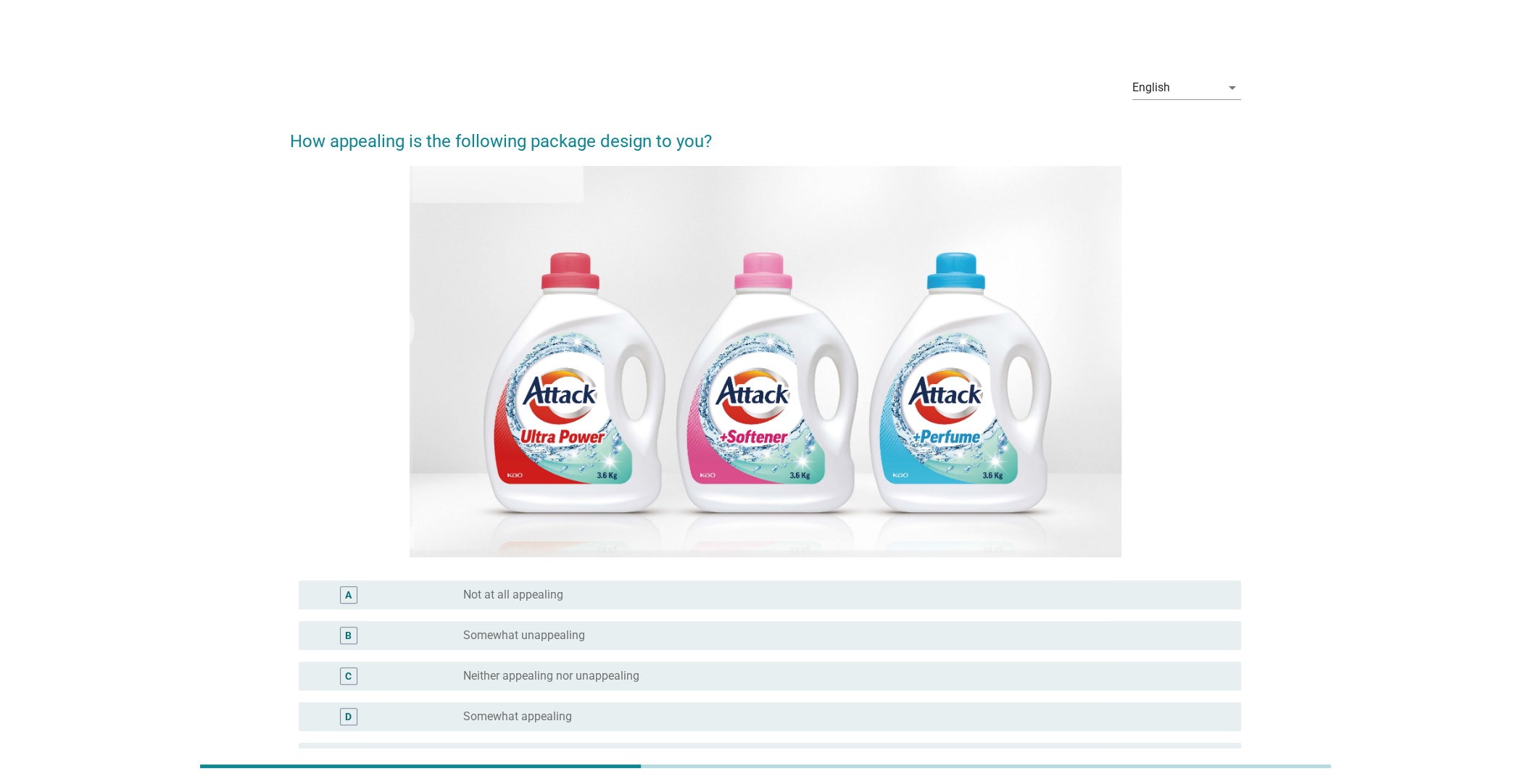
scroll to position [144, 0]
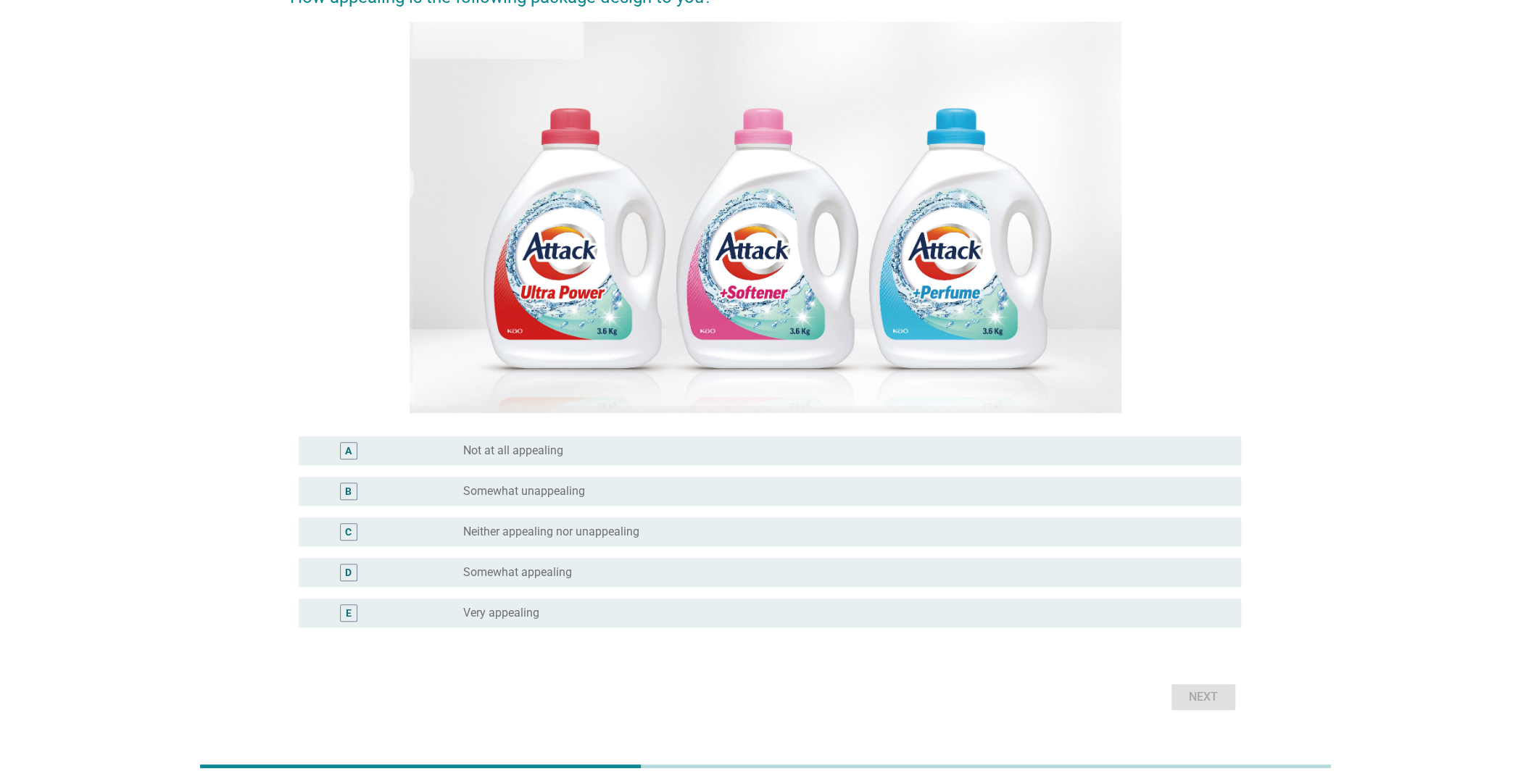
click at [592, 541] on div "C radio_button_unchecked Neither appealing nor unappealing" at bounding box center [769, 531] width 942 height 29
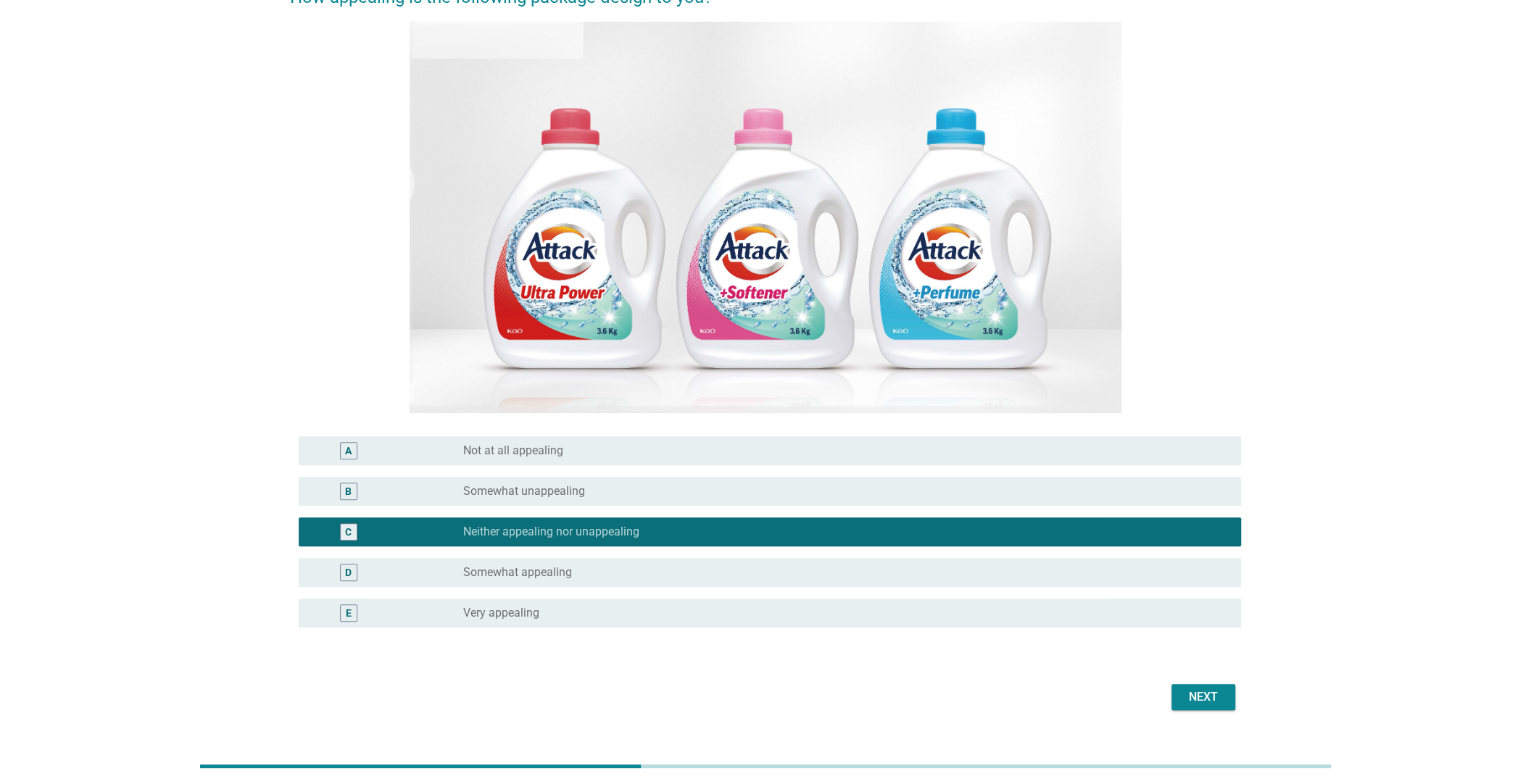
click at [1190, 704] on div "Next" at bounding box center [1203, 697] width 41 height 17
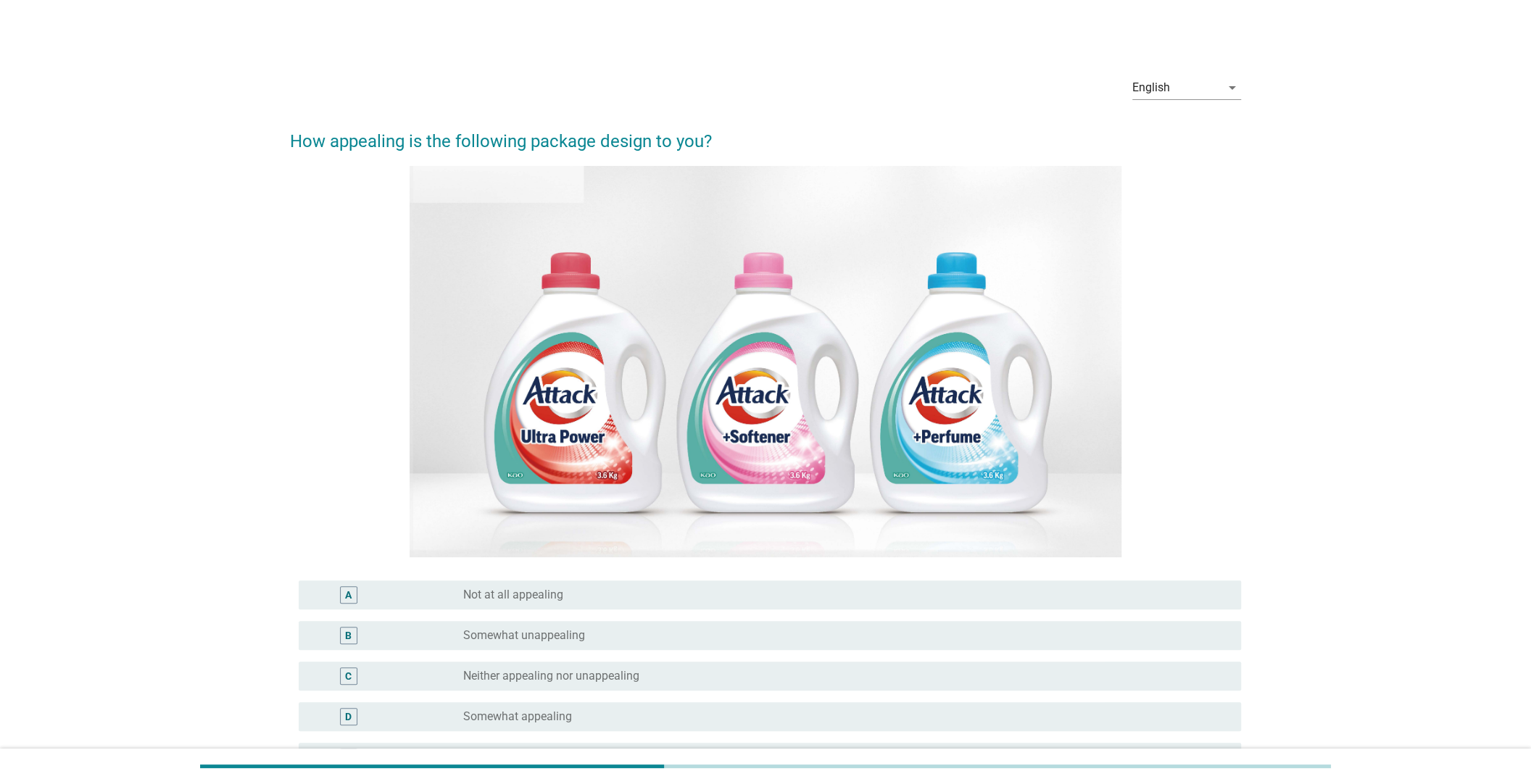
scroll to position [174, 0]
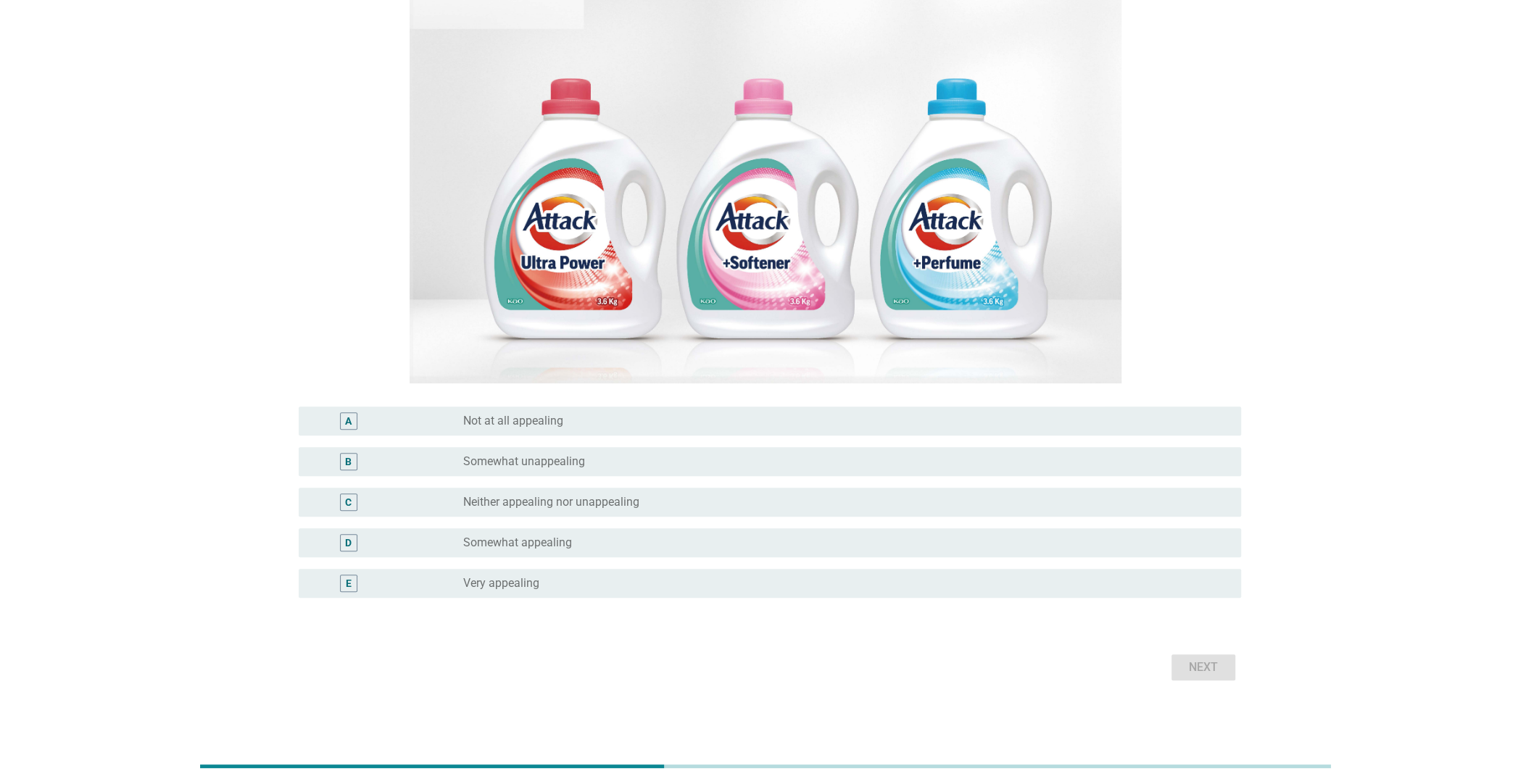
click at [486, 534] on div "radio_button_unchecked Somewhat appealing" at bounding box center [846, 542] width 766 height 17
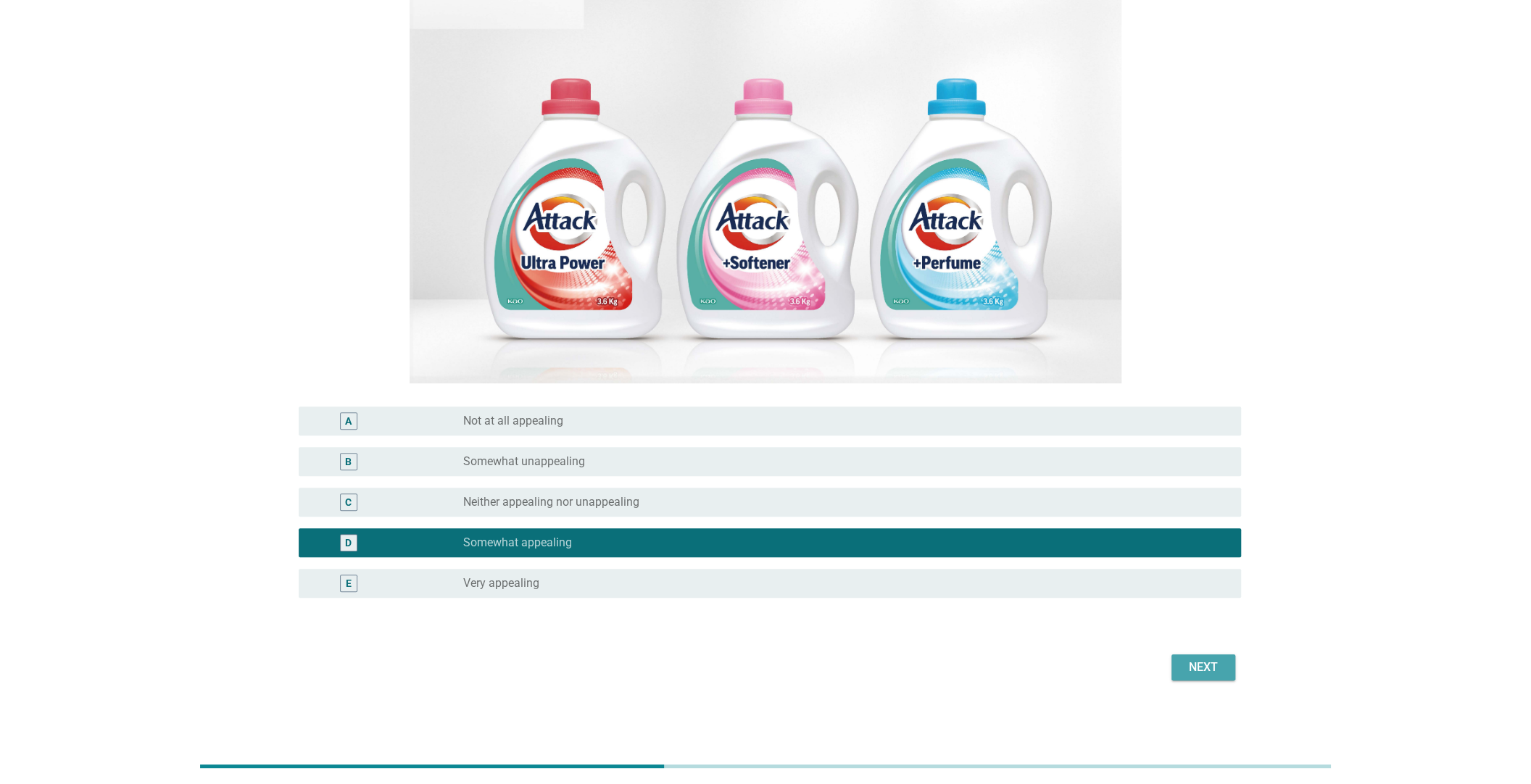
click at [1188, 667] on div "Next" at bounding box center [1203, 668] width 41 height 17
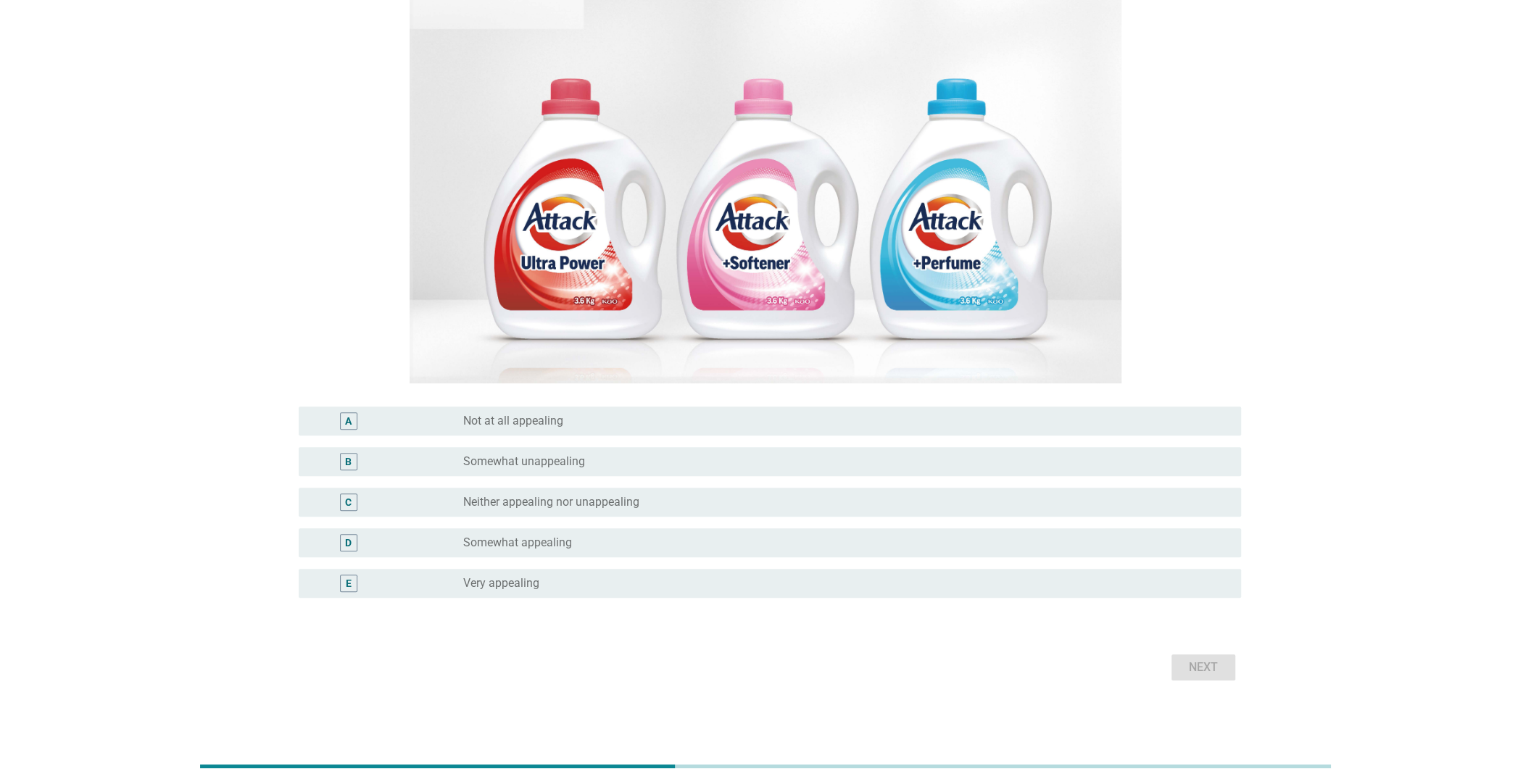
click at [552, 546] on label "Somewhat appealing" at bounding box center [517, 542] width 109 height 14
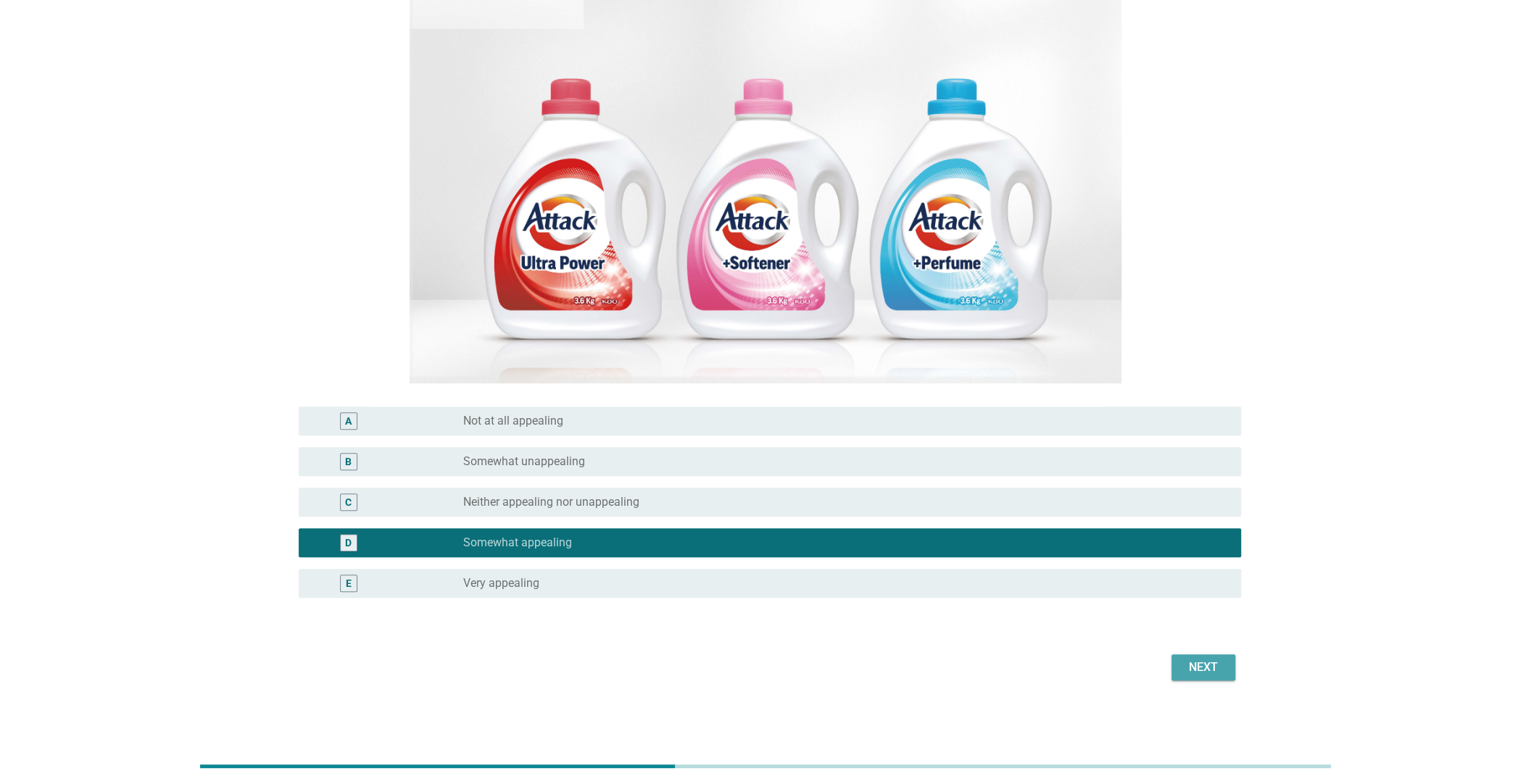
click at [1186, 663] on div "Next" at bounding box center [1203, 668] width 41 height 17
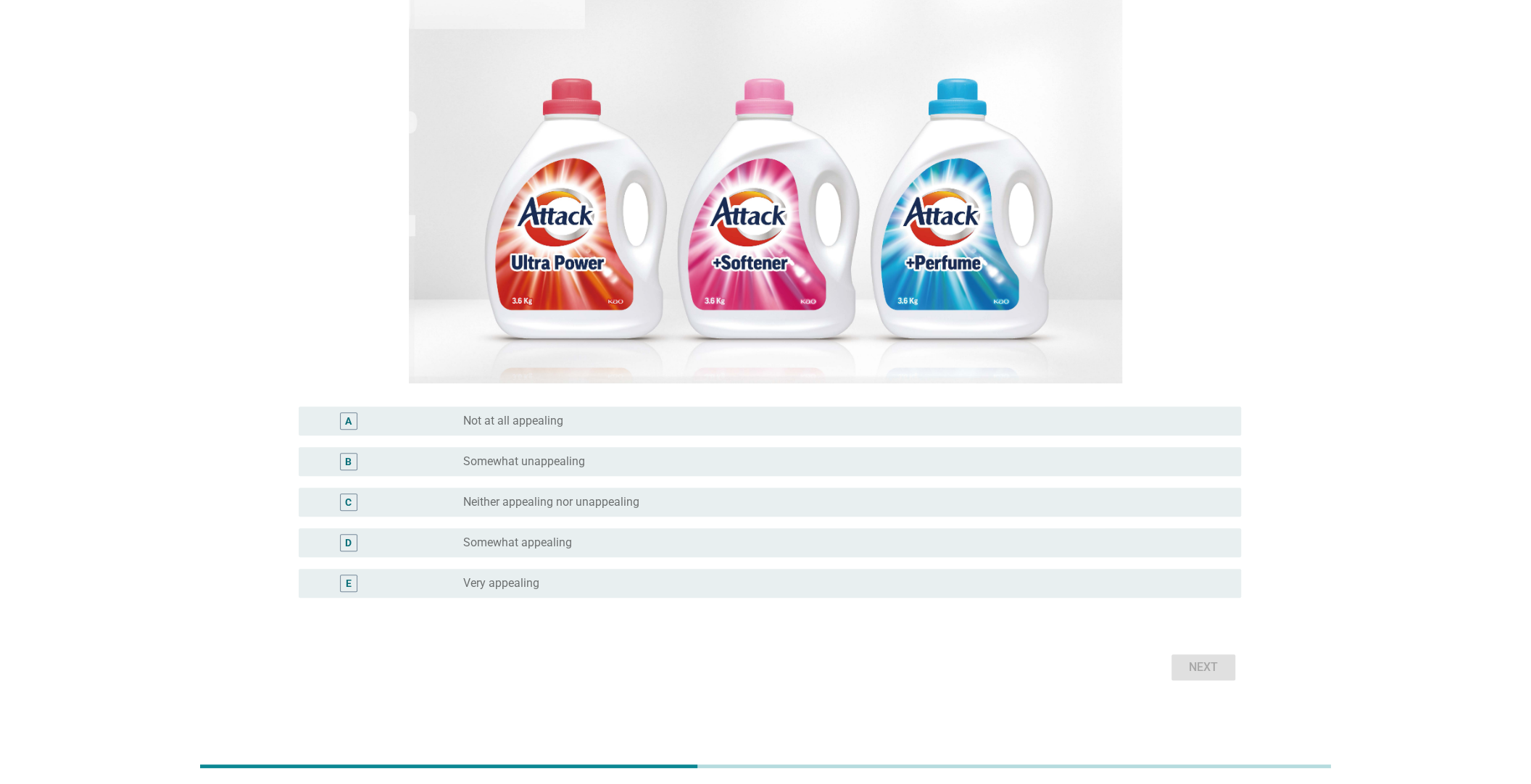
scroll to position [0, 0]
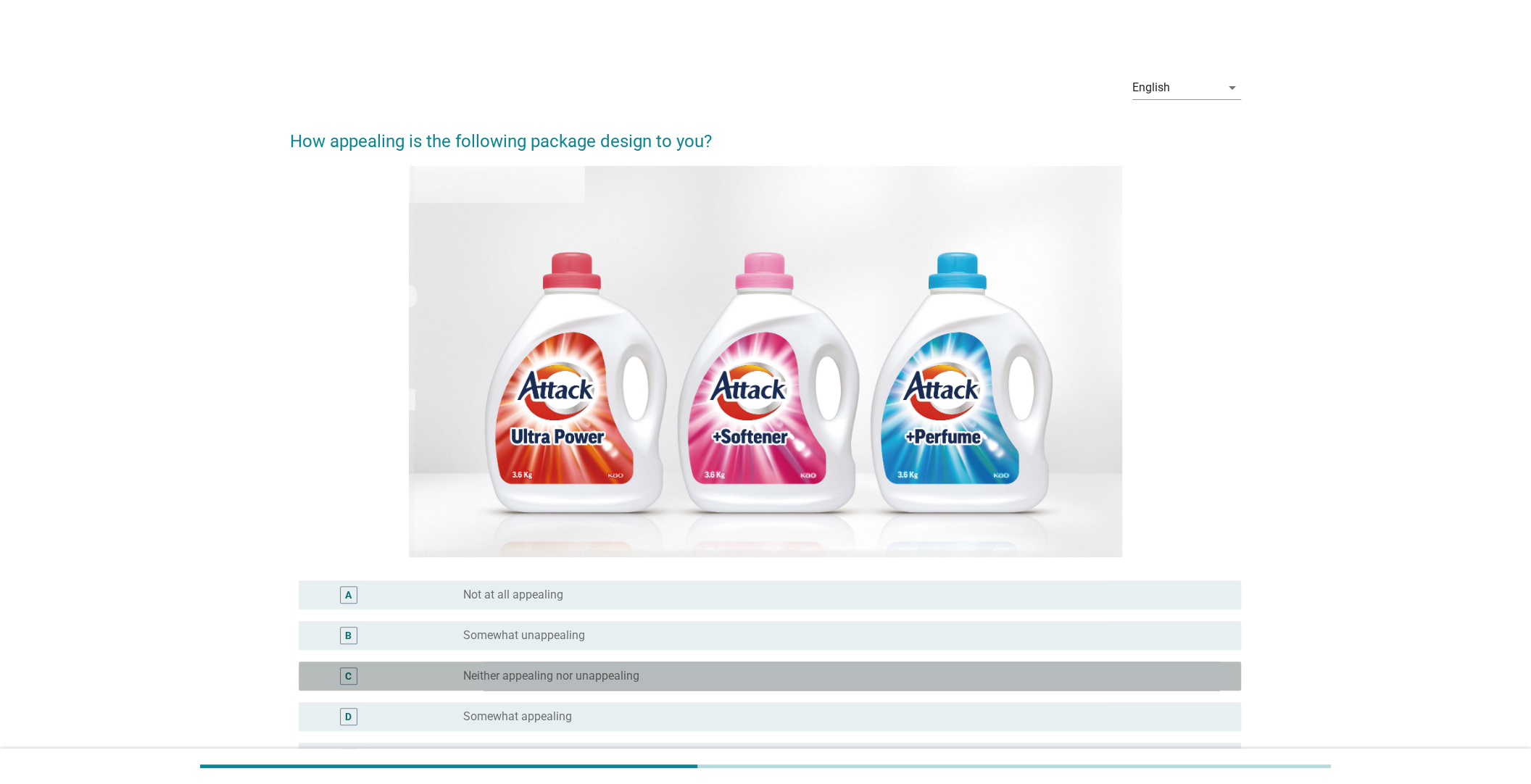
click at [423, 678] on div "C" at bounding box center [387, 676] width 153 height 17
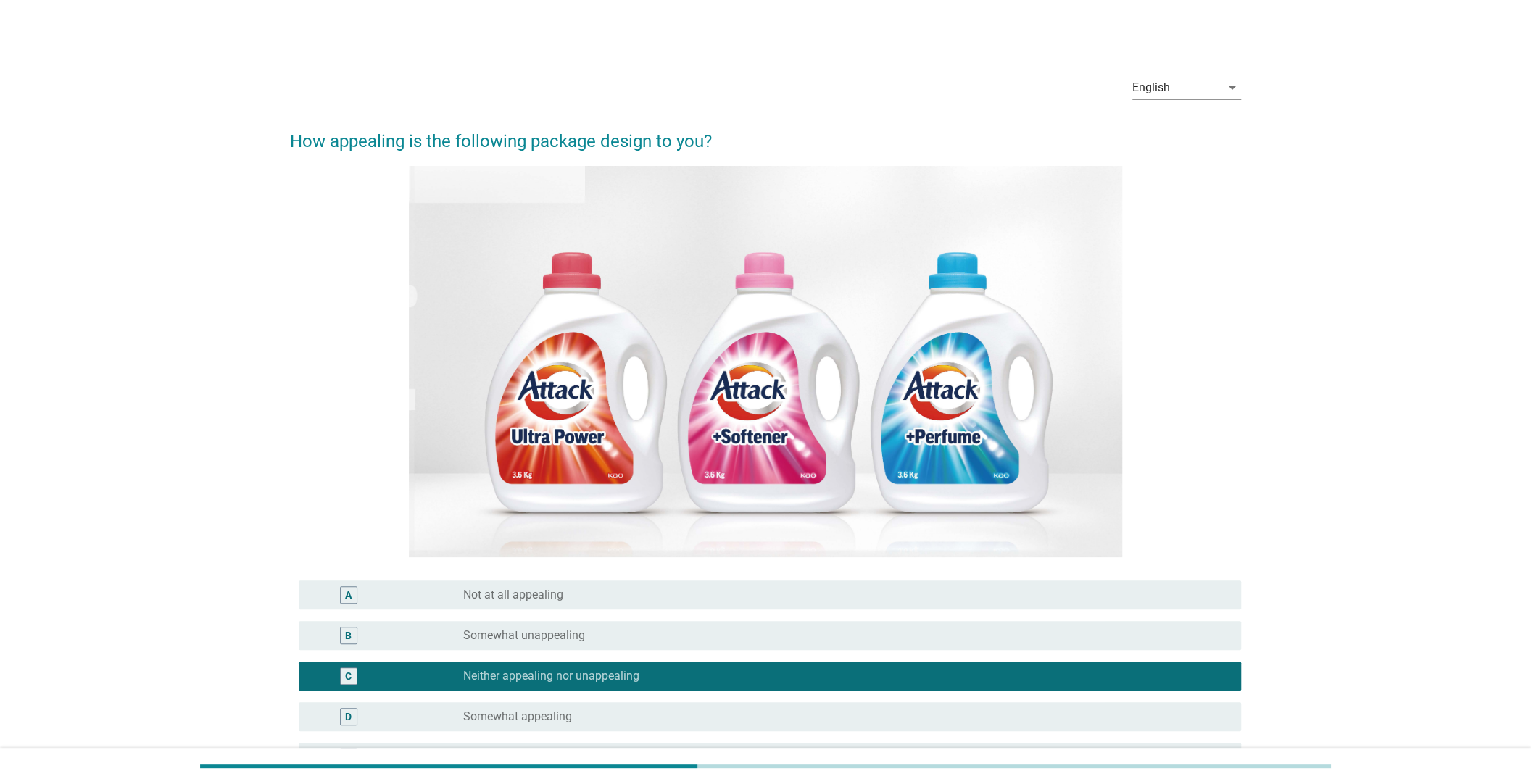
scroll to position [174, 0]
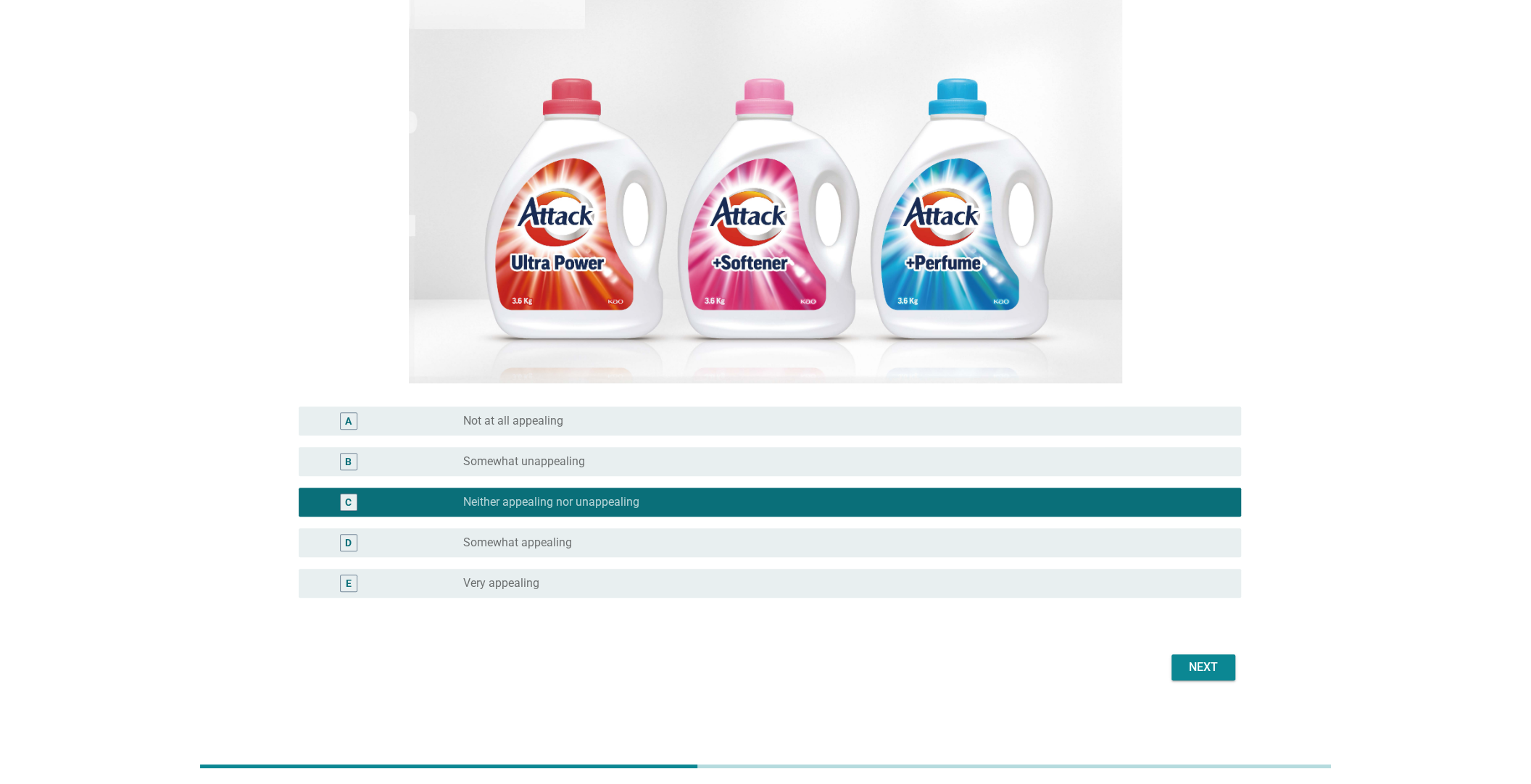
click at [1192, 660] on div "Next" at bounding box center [1203, 668] width 41 height 17
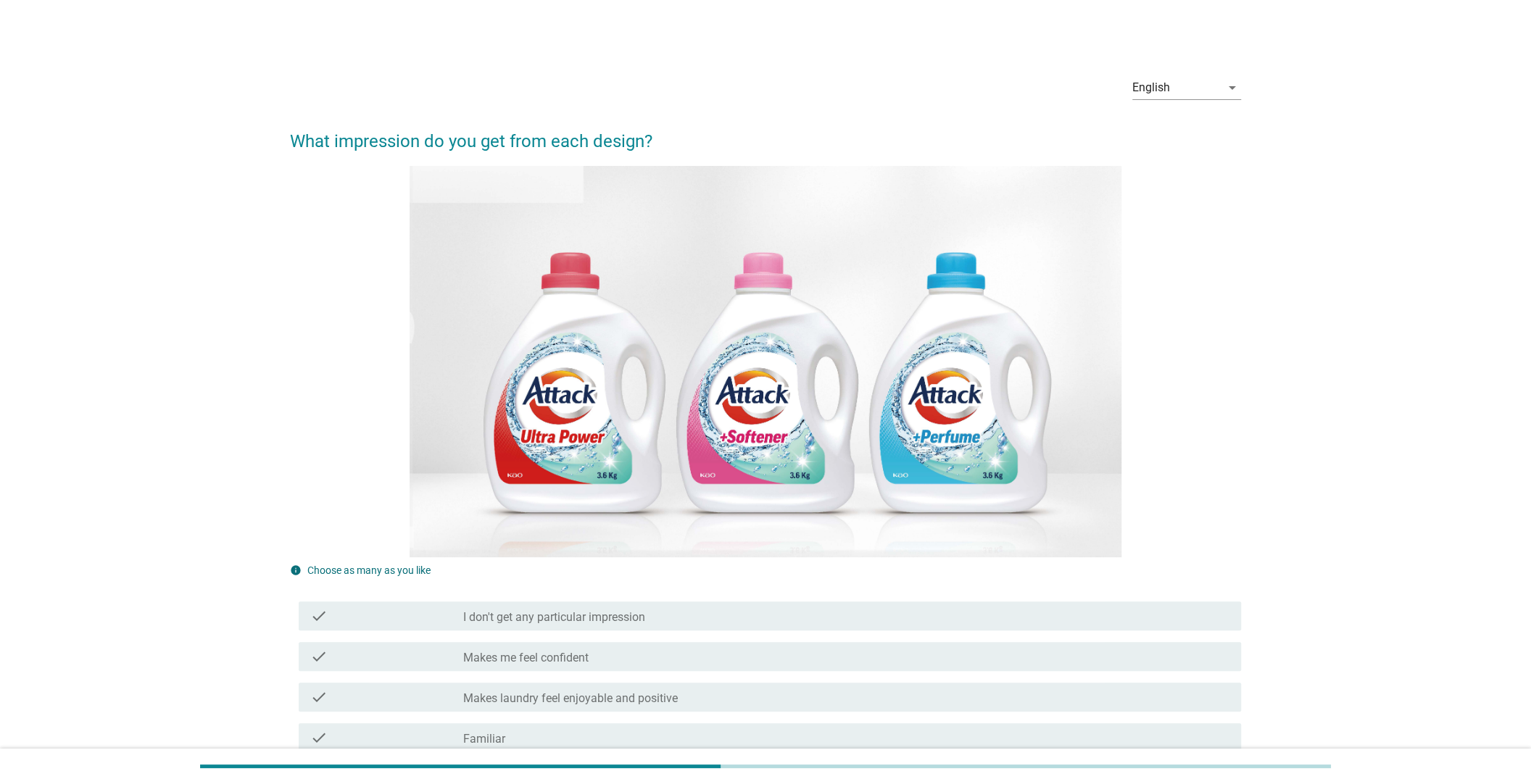
scroll to position [289, 0]
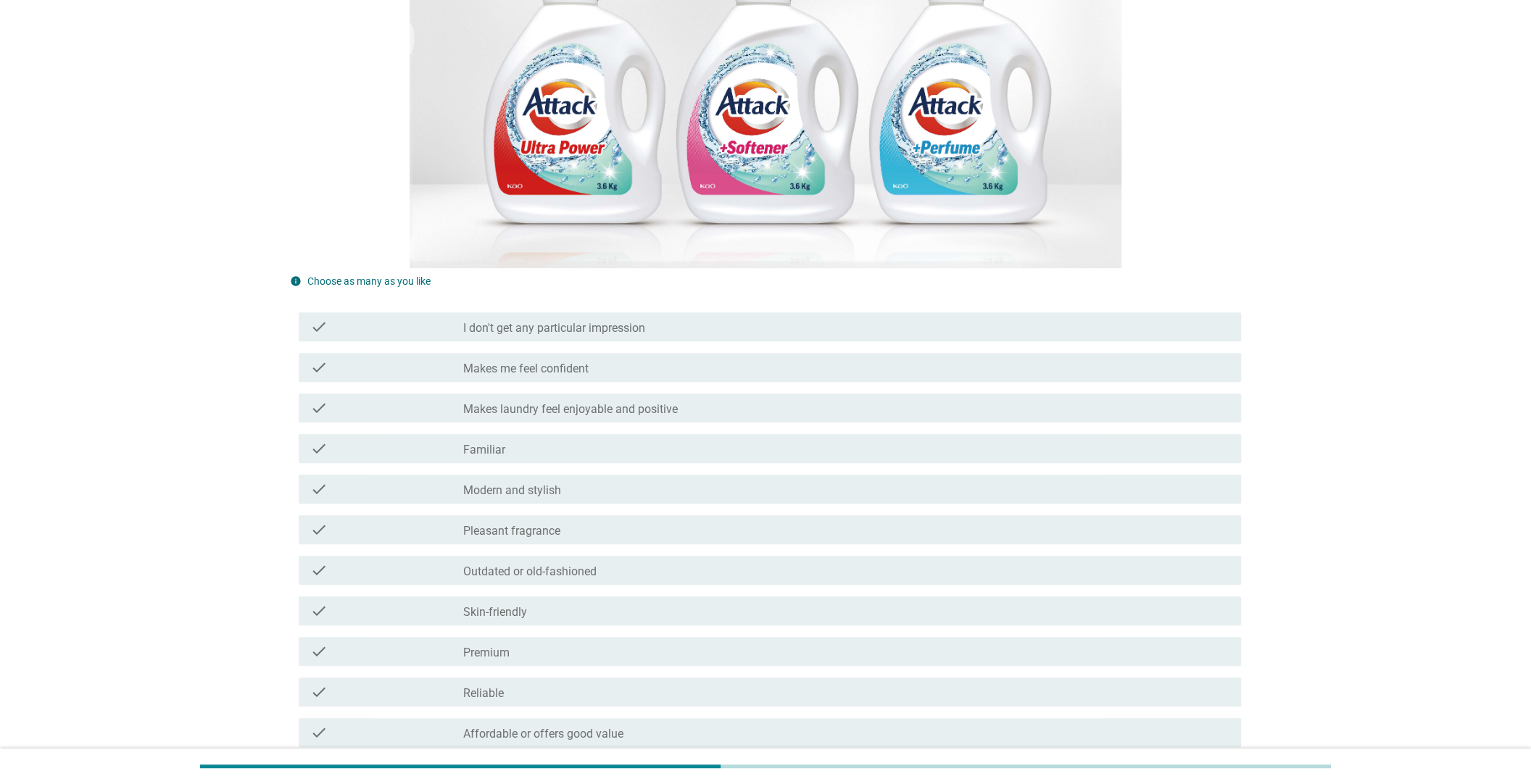
click at [431, 478] on div "check check_box_outline_blank Modern and stylish" at bounding box center [769, 489] width 942 height 29
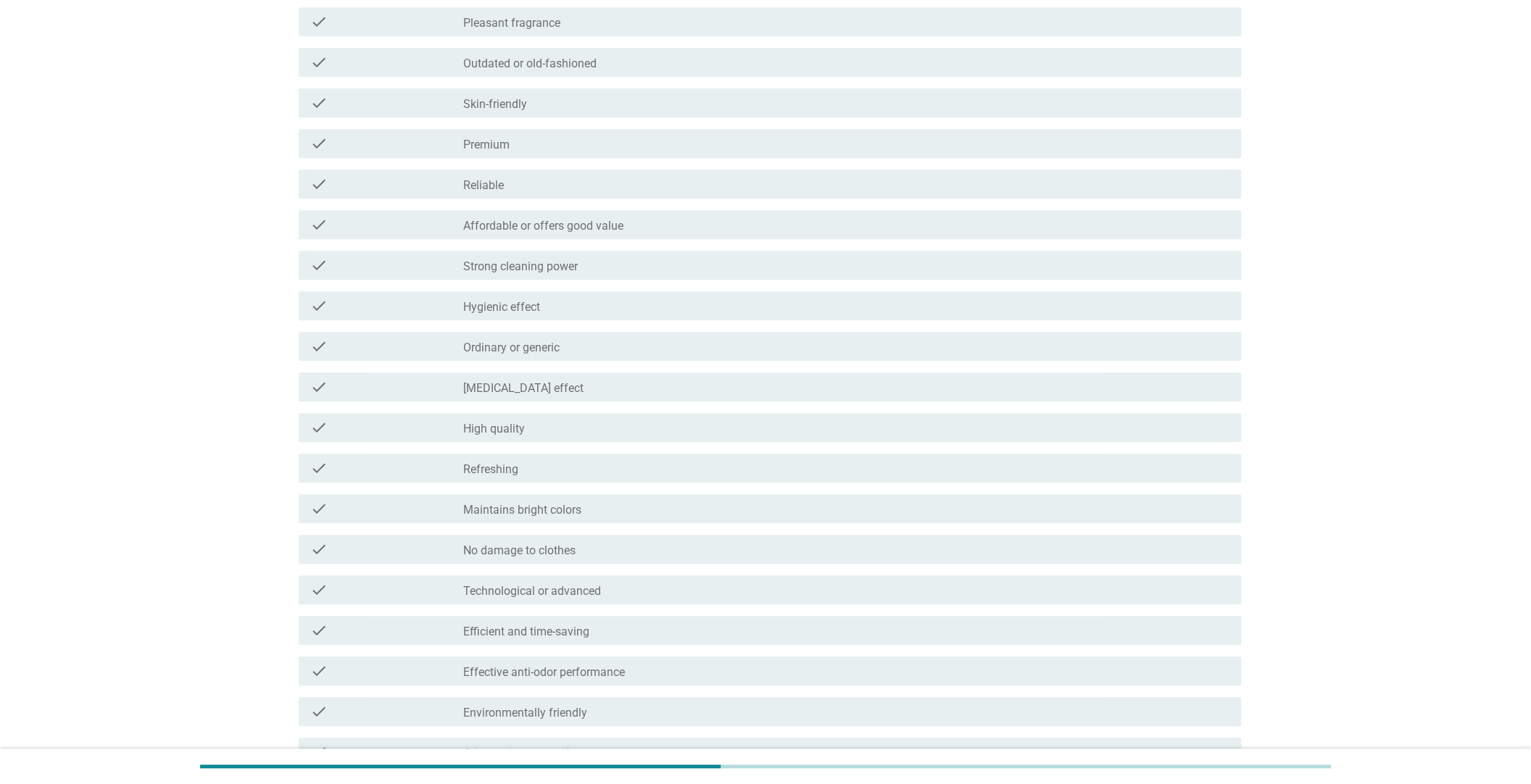
scroll to position [949, 0]
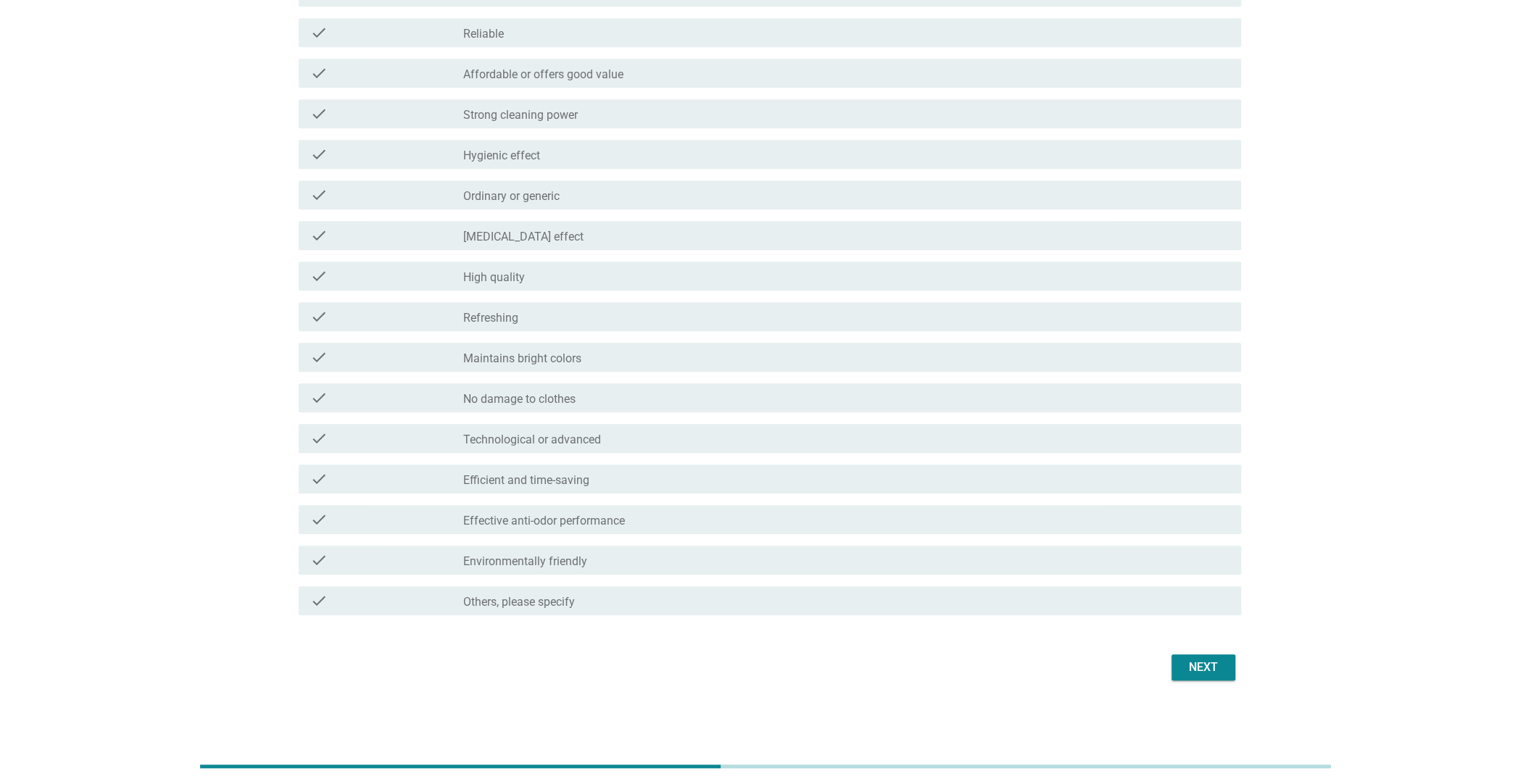
click at [1214, 668] on div "Next" at bounding box center [1203, 668] width 41 height 17
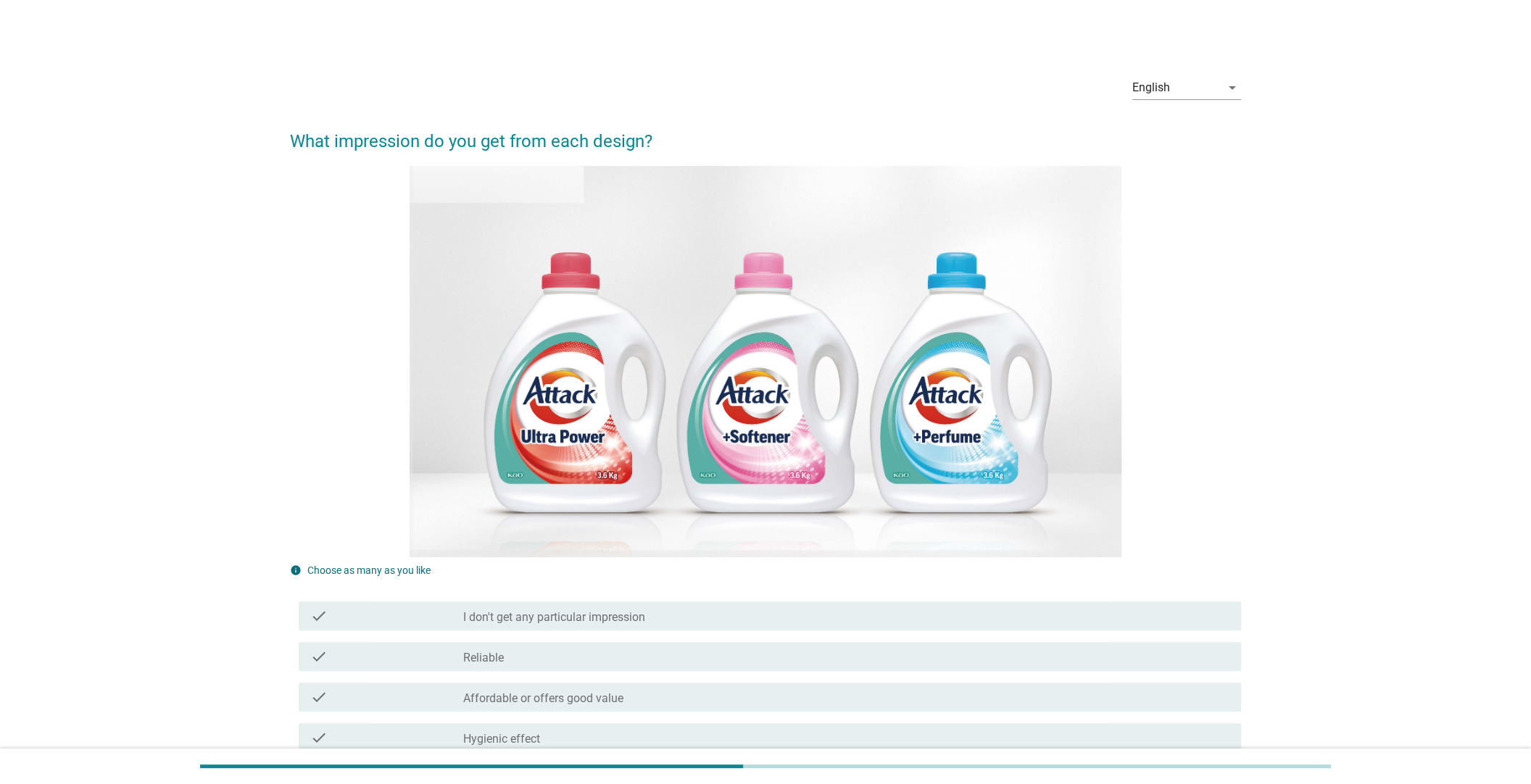
scroll to position [289, 0]
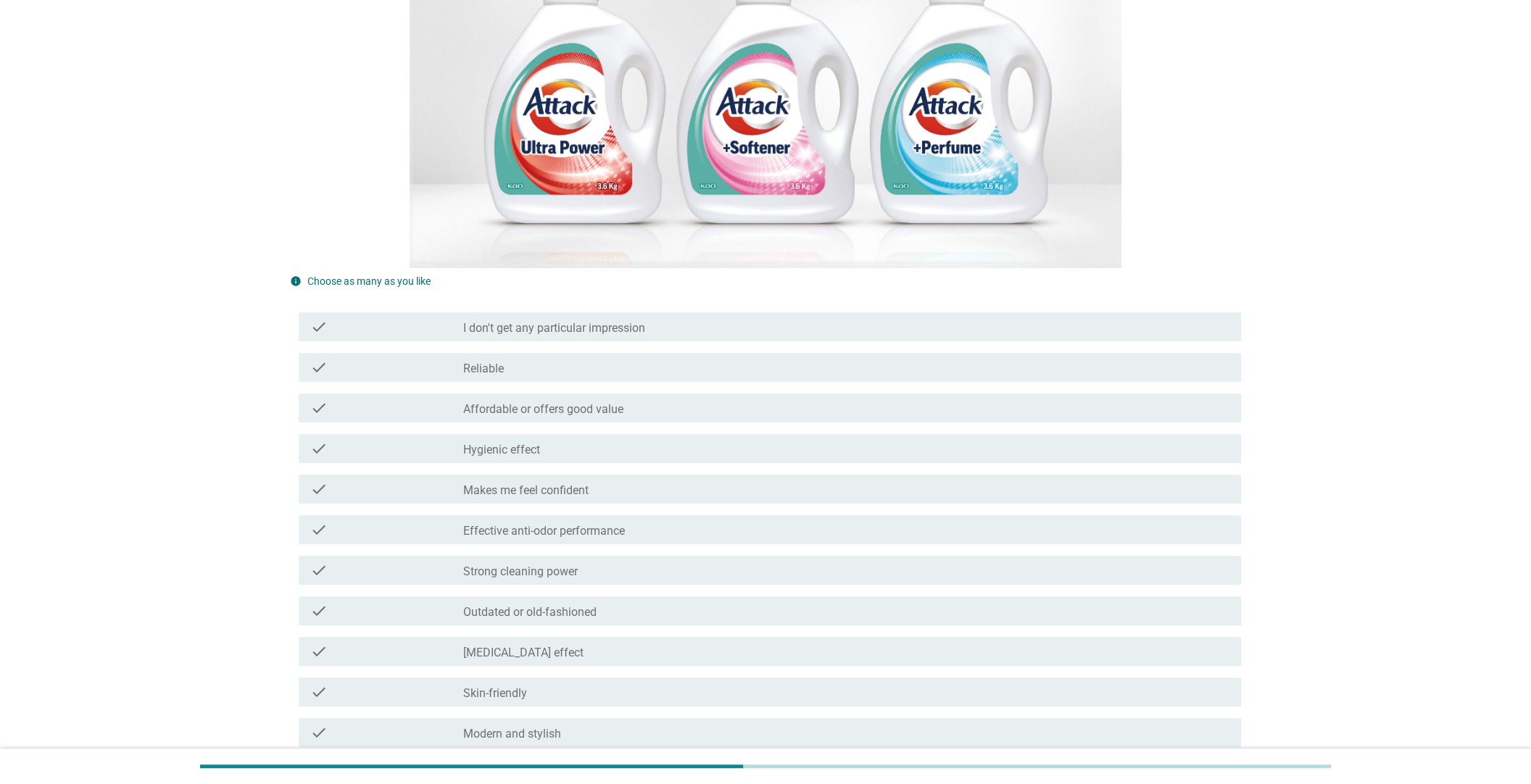
click at [470, 486] on label "Makes me feel confident" at bounding box center [525, 490] width 125 height 14
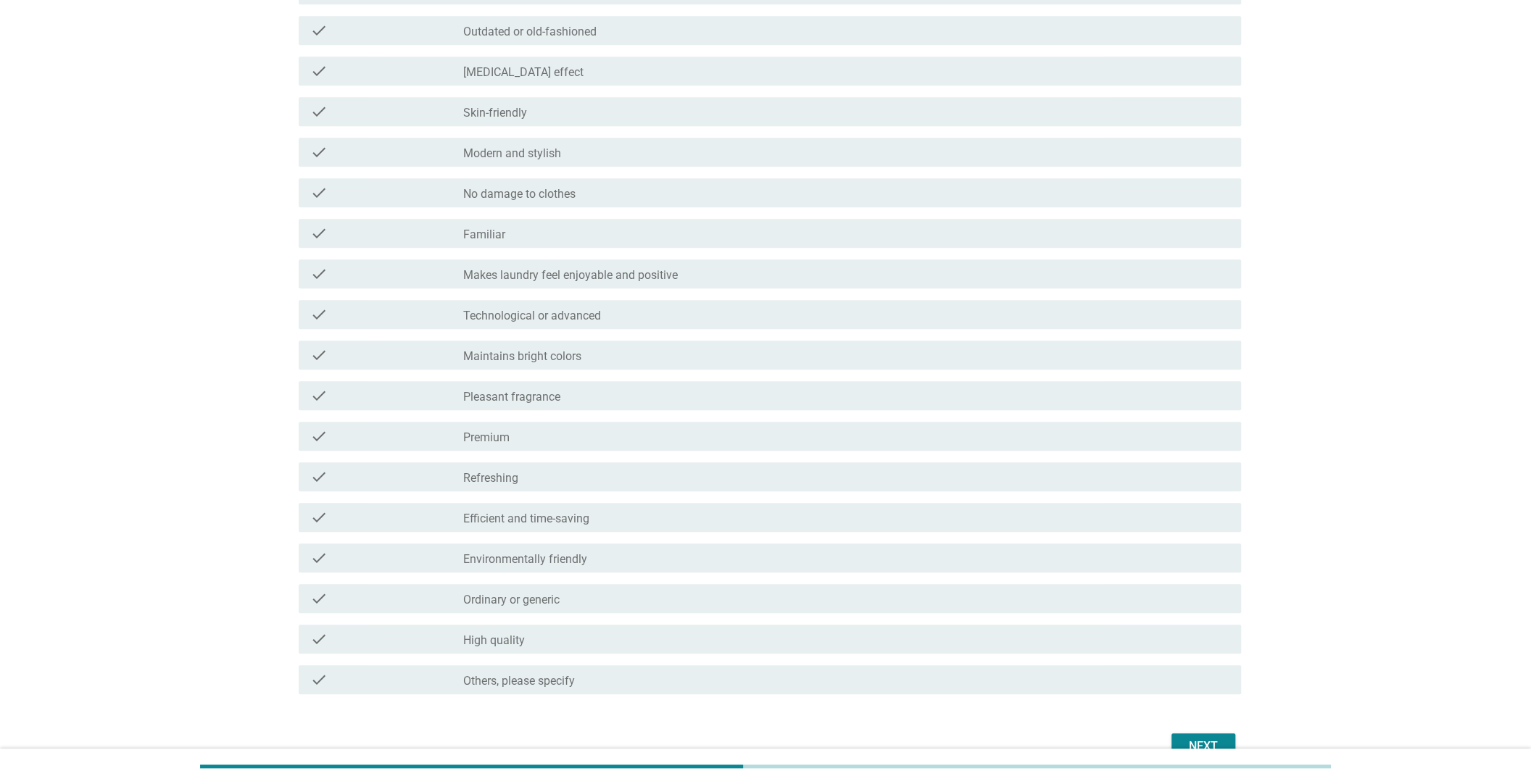
scroll to position [949, 0]
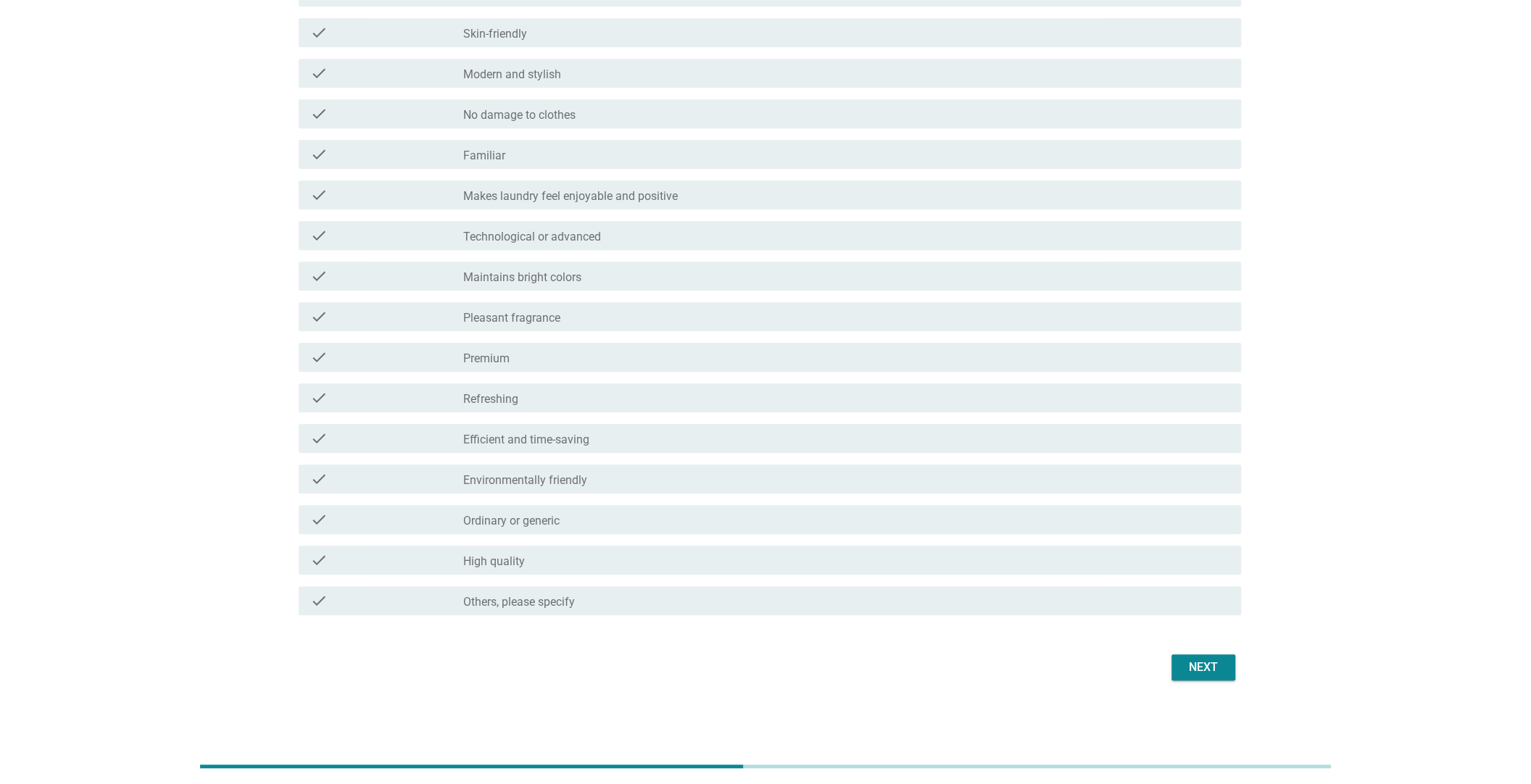
click at [1197, 649] on div "Next" at bounding box center [765, 667] width 951 height 35
click at [1187, 666] on div "Next" at bounding box center [1203, 668] width 41 height 17
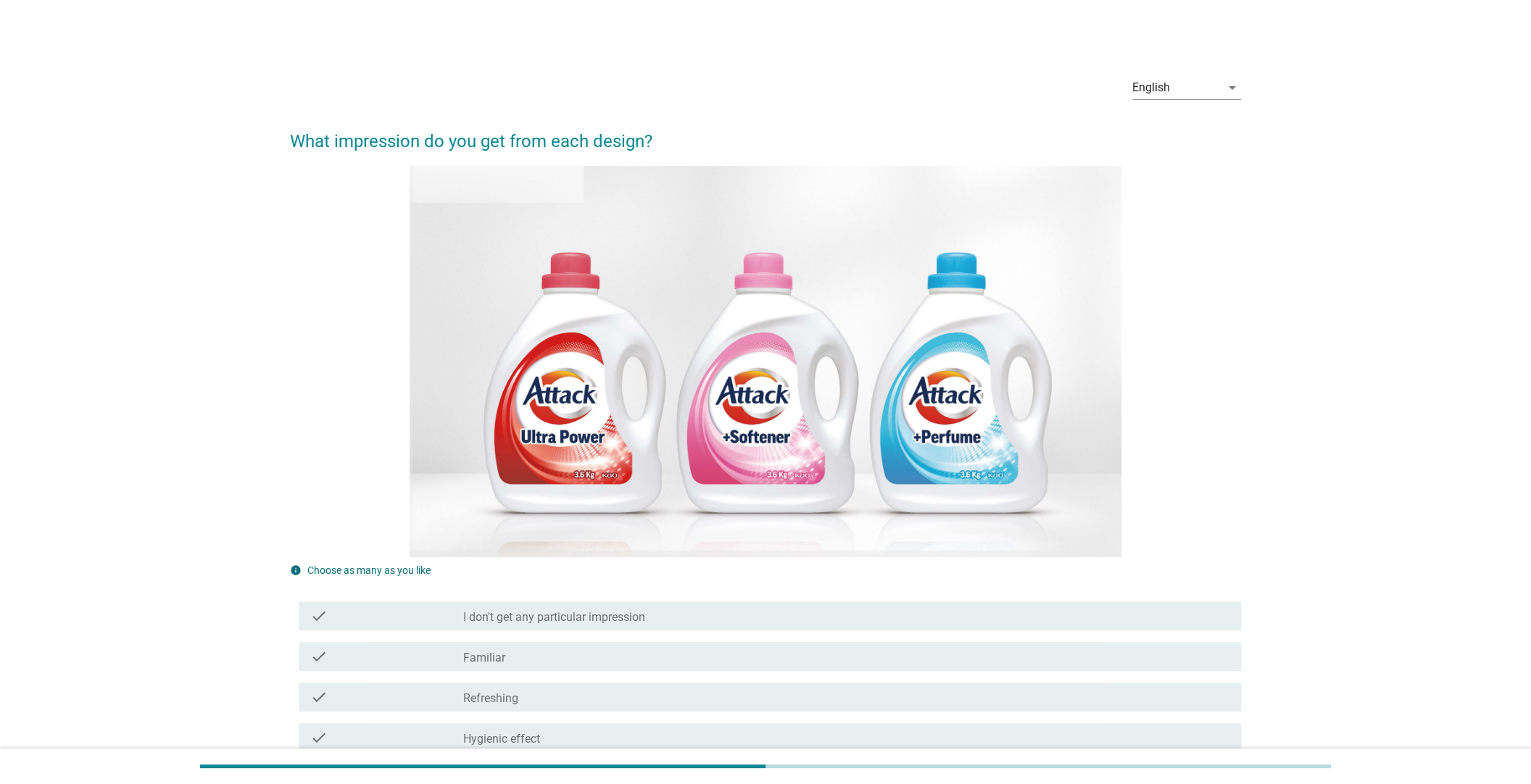
scroll to position [289, 0]
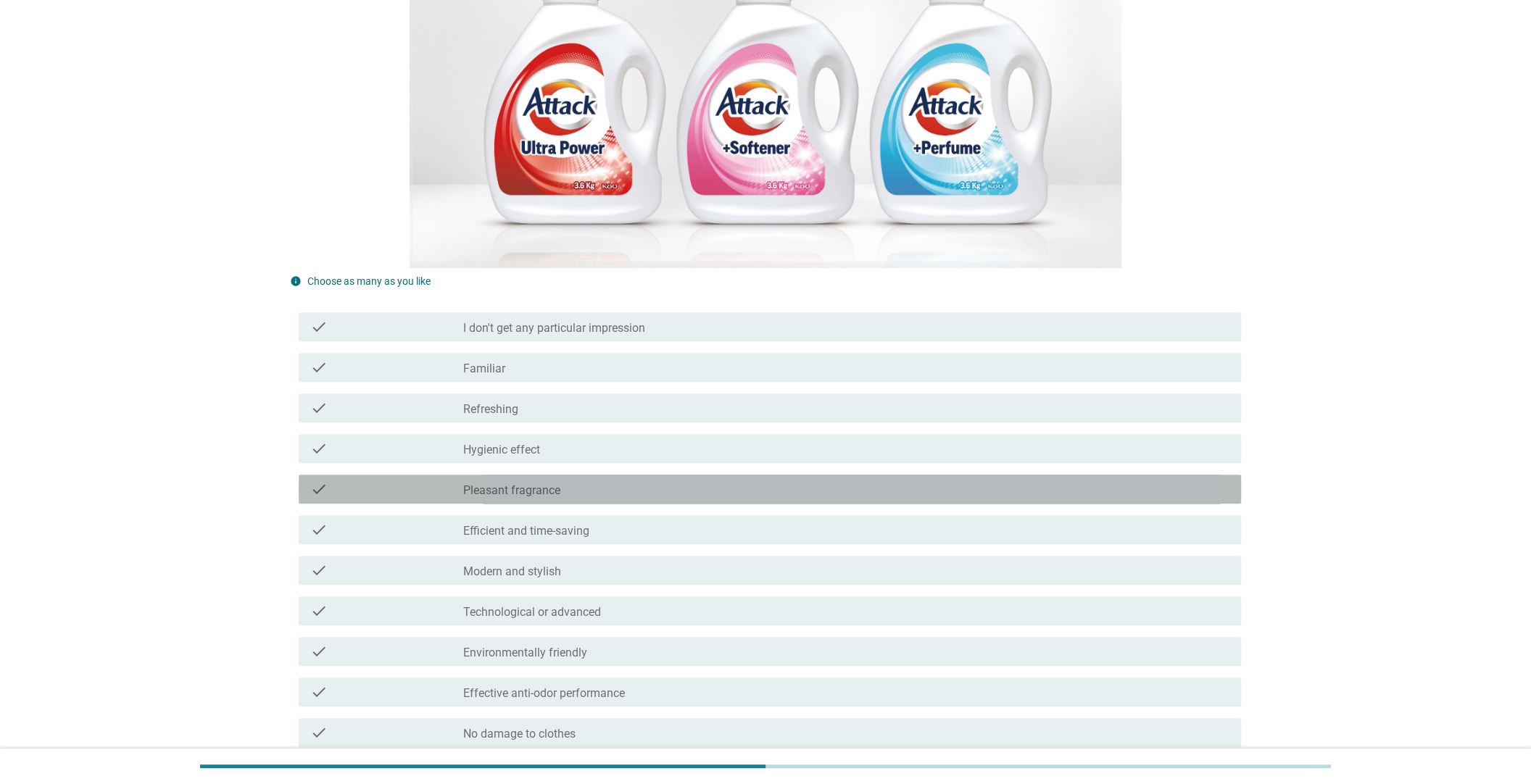
click at [483, 494] on label "Pleasant fragrance" at bounding box center [511, 490] width 97 height 14
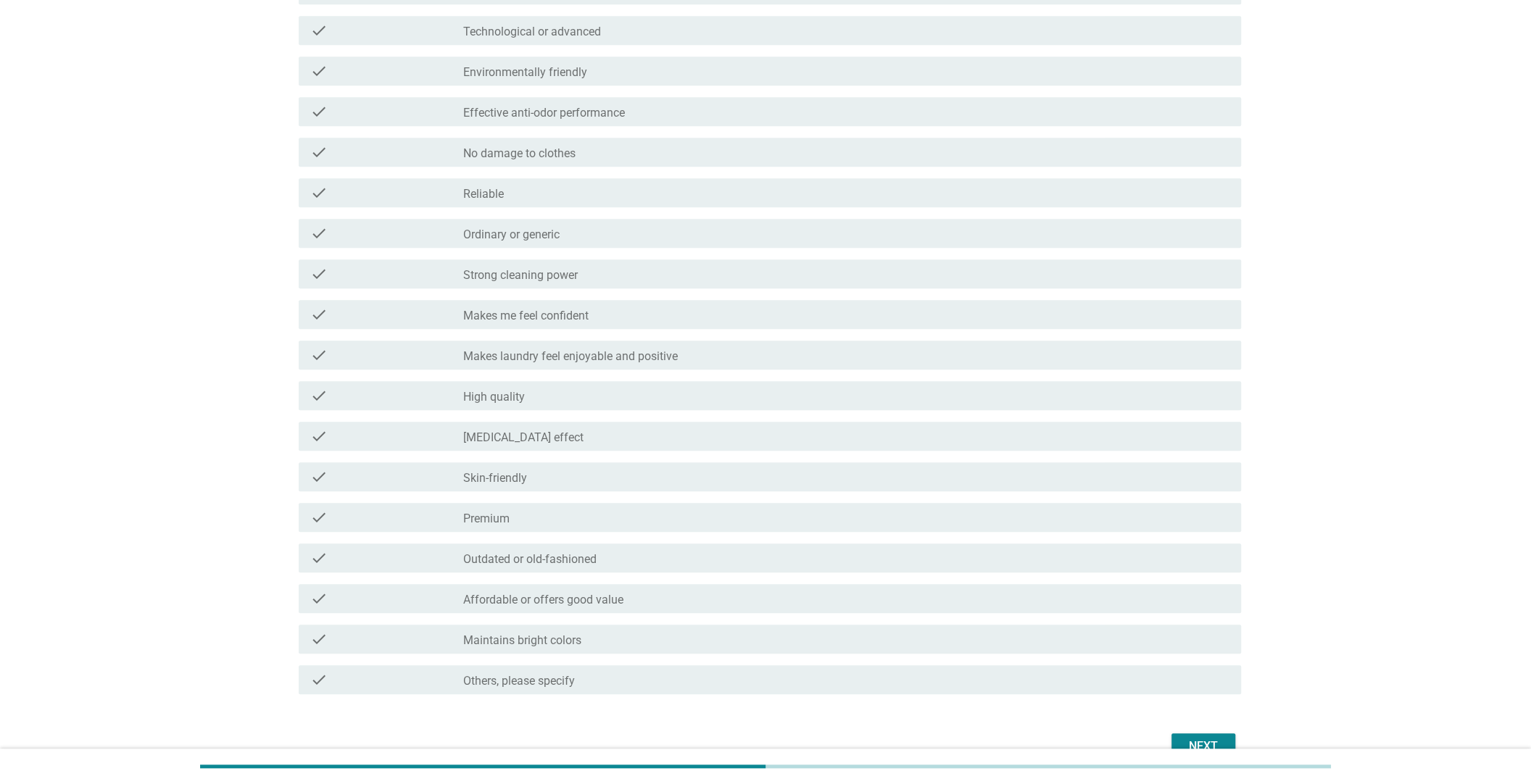
scroll to position [949, 0]
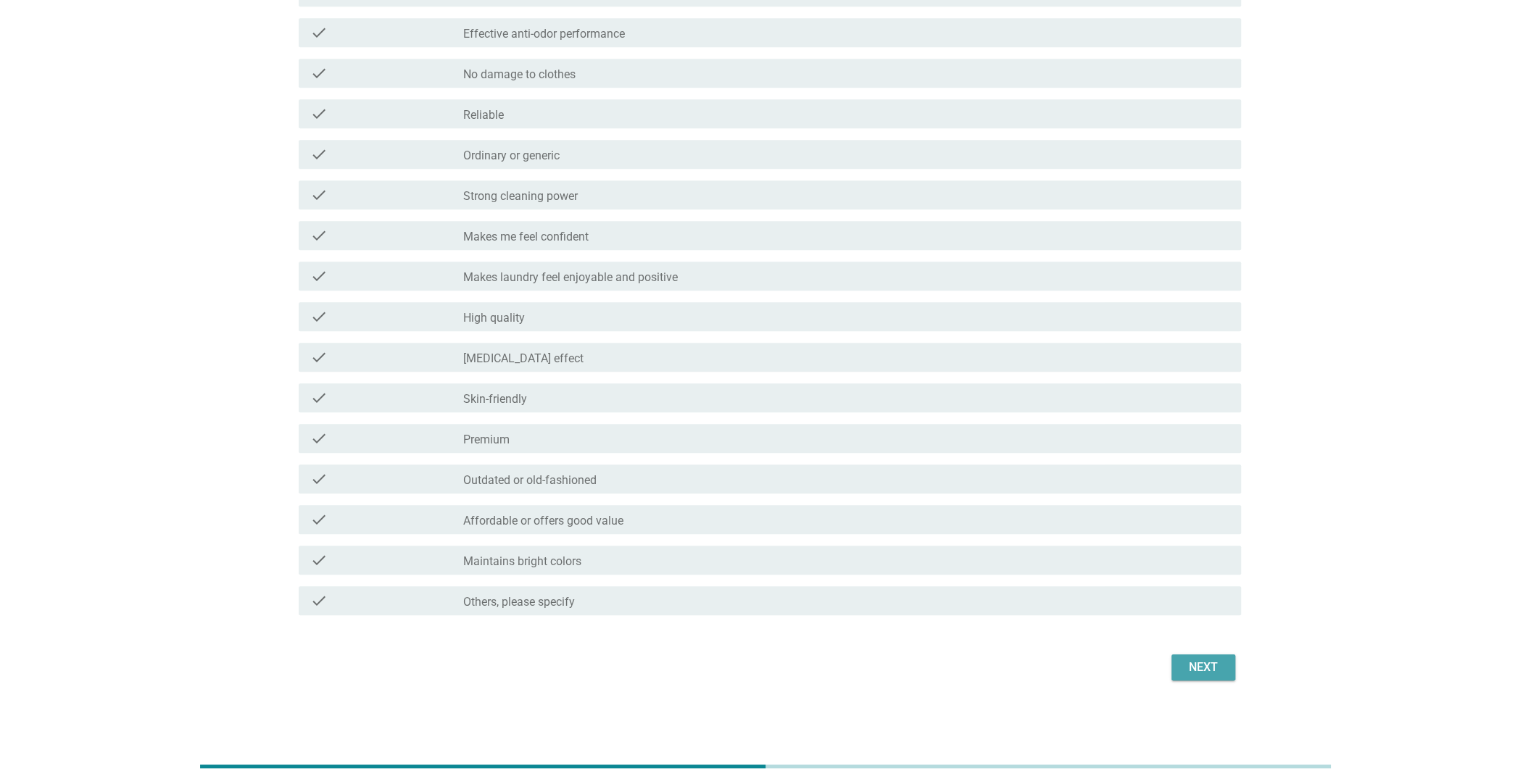
click at [1186, 672] on div "Next" at bounding box center [1203, 668] width 41 height 17
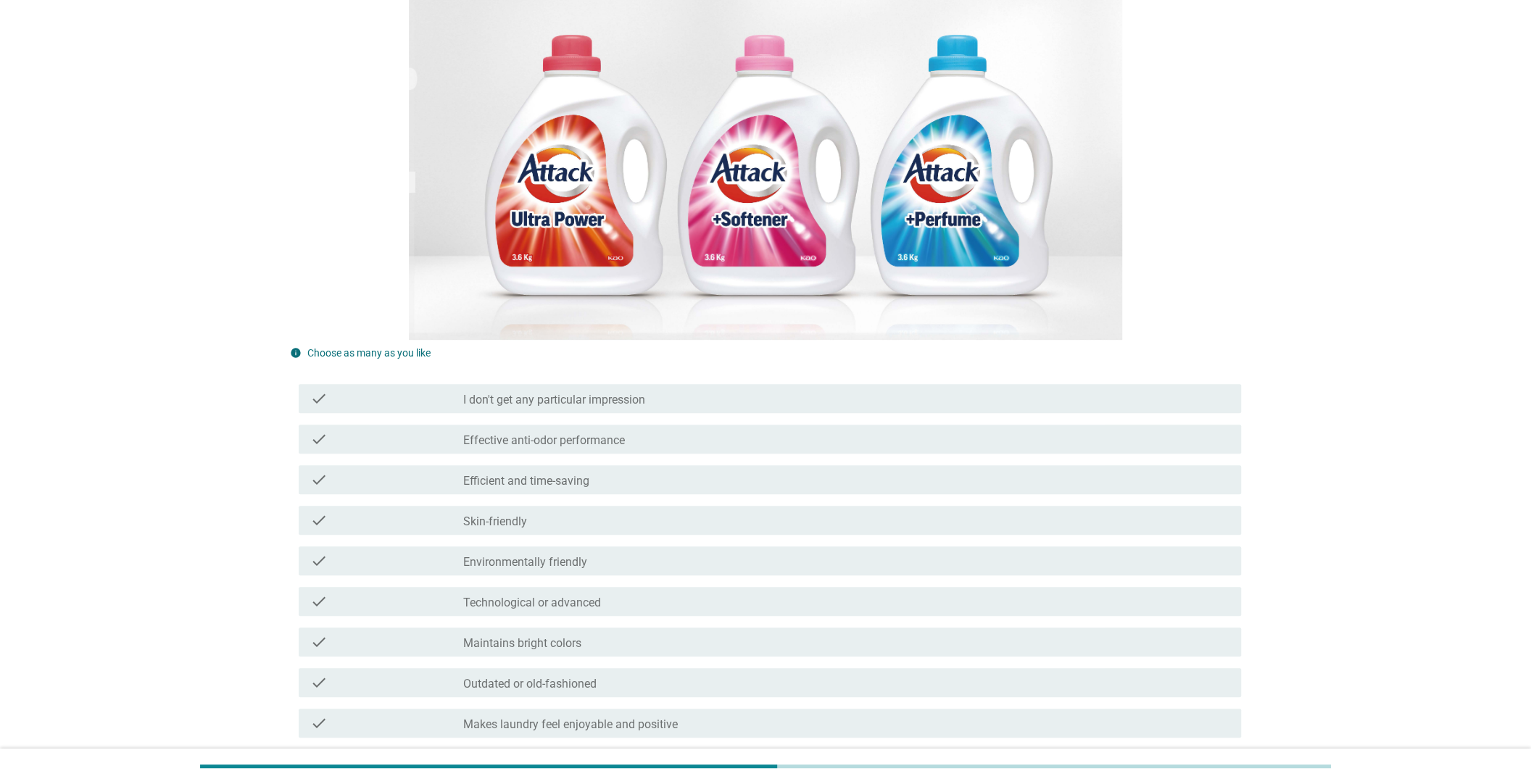
scroll to position [289, 0]
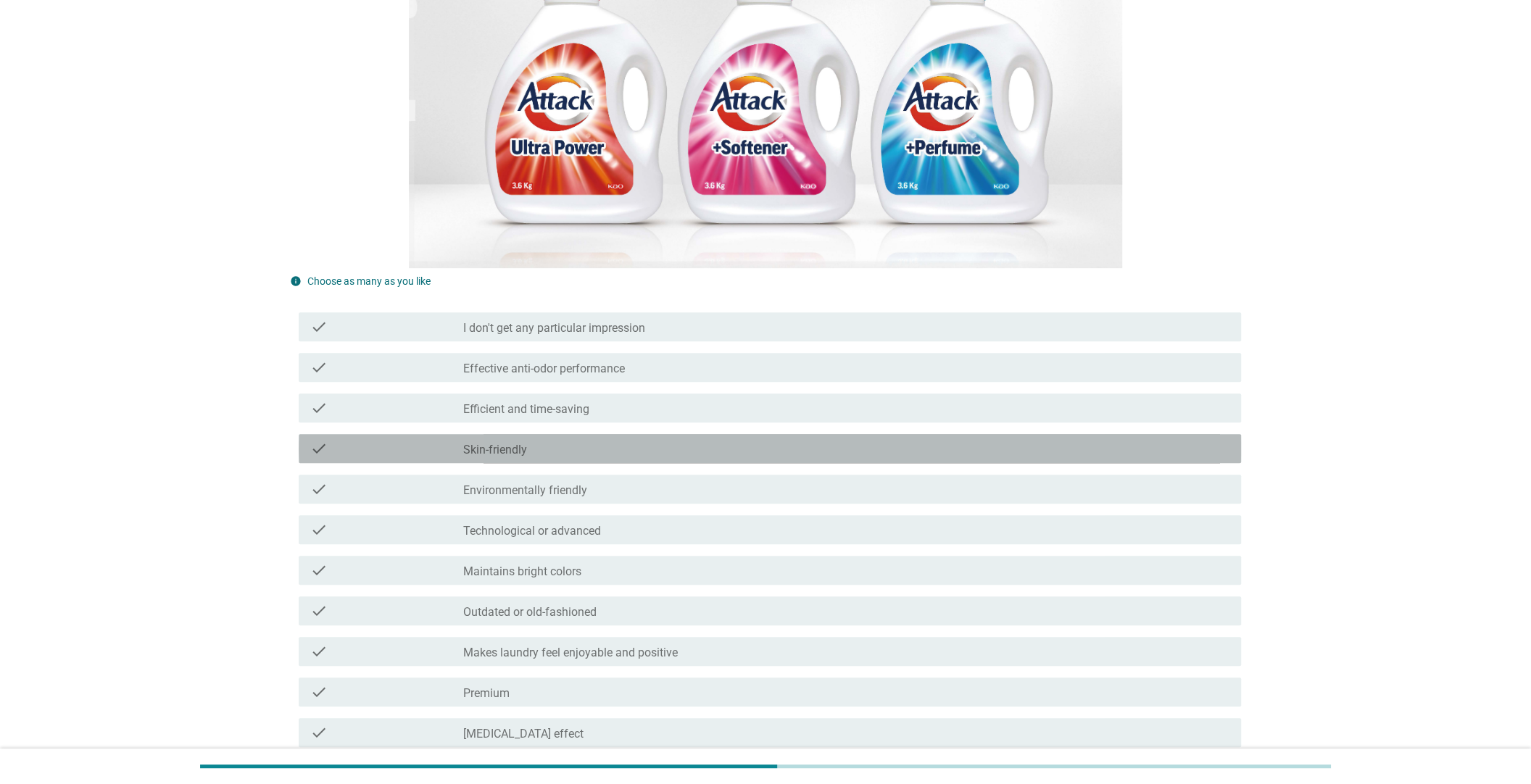
click at [432, 456] on div "check" at bounding box center [387, 449] width 153 height 17
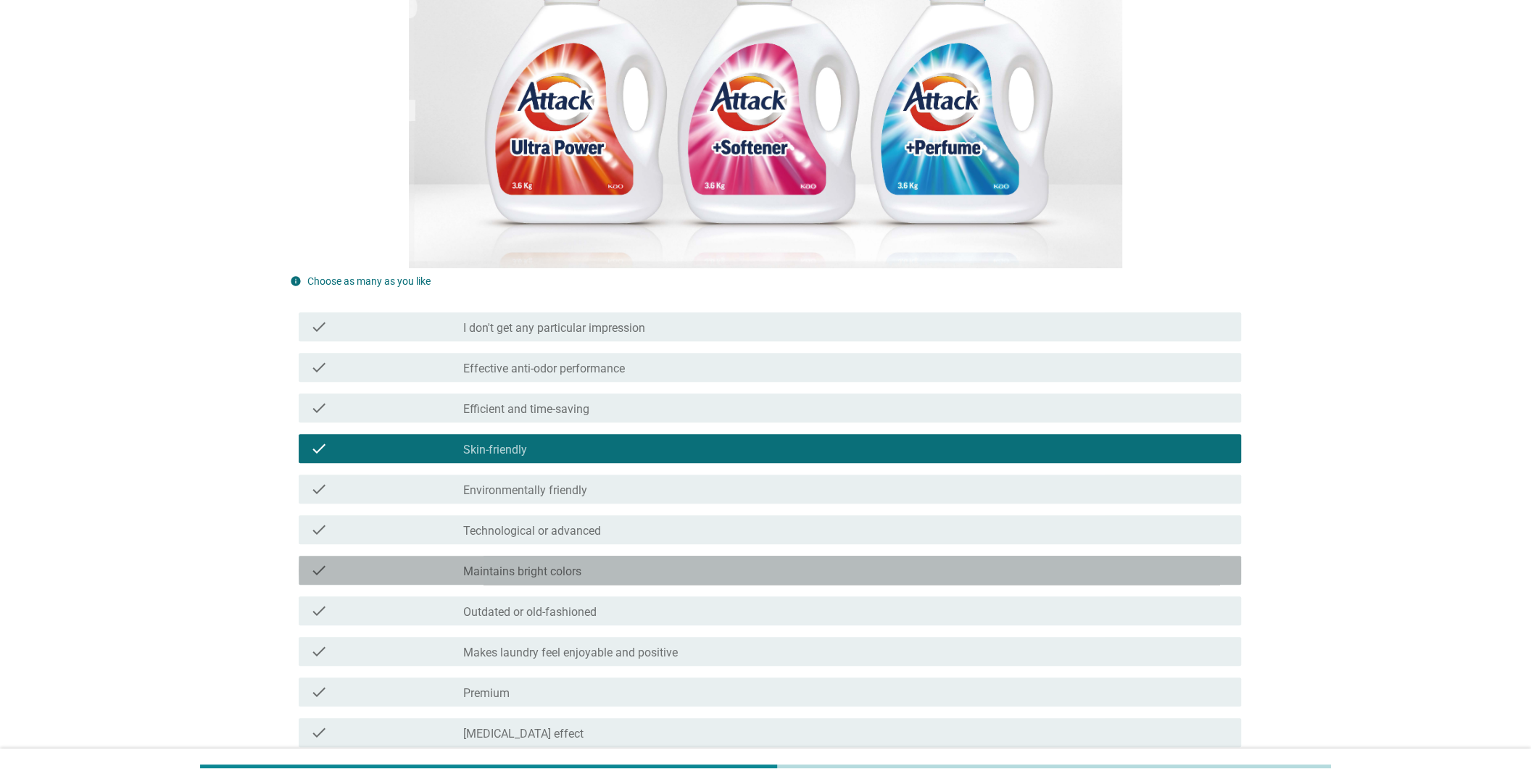
click at [436, 579] on div "check check_box_outline_blank Maintains bright colors" at bounding box center [769, 570] width 942 height 29
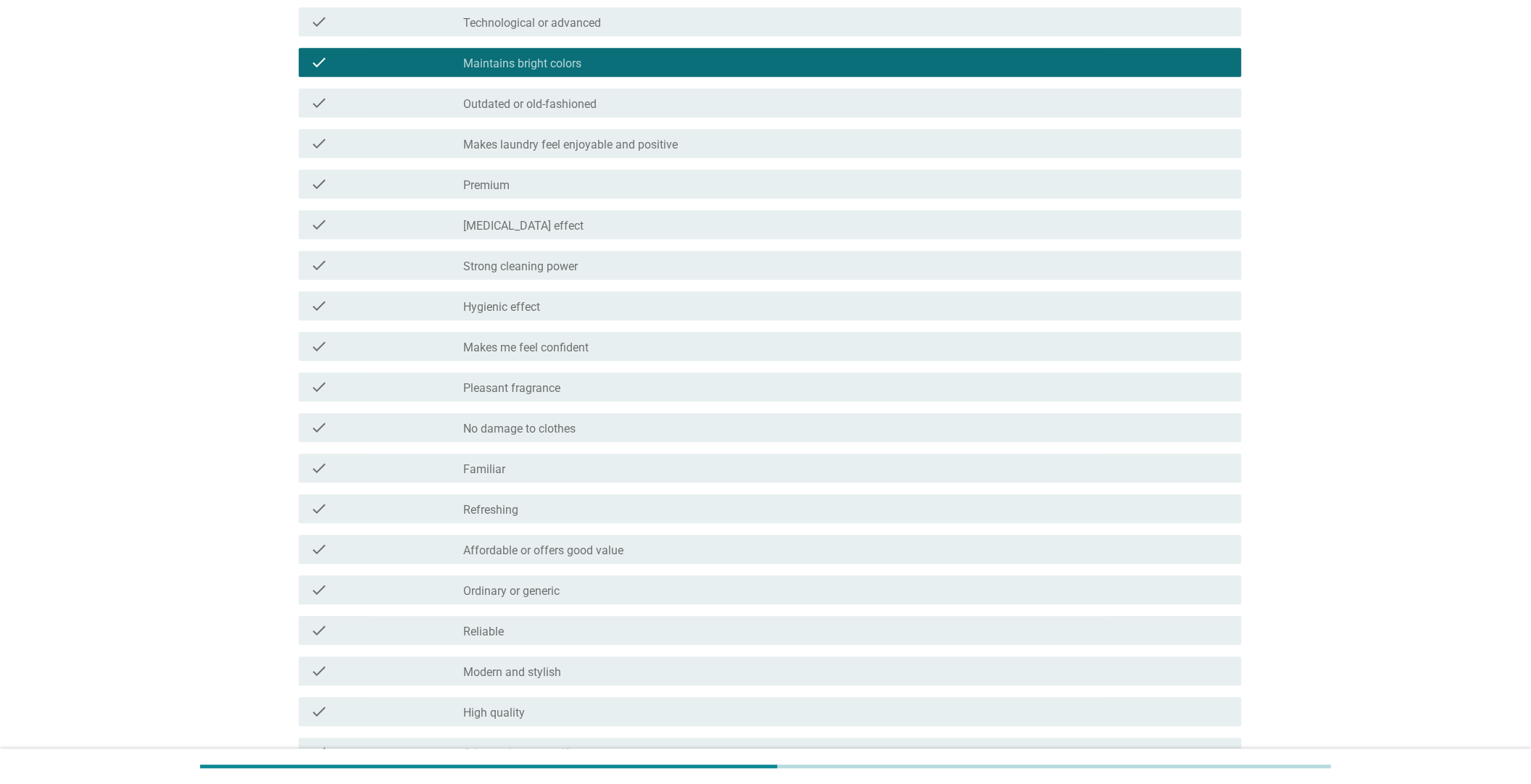
scroll to position [949, 0]
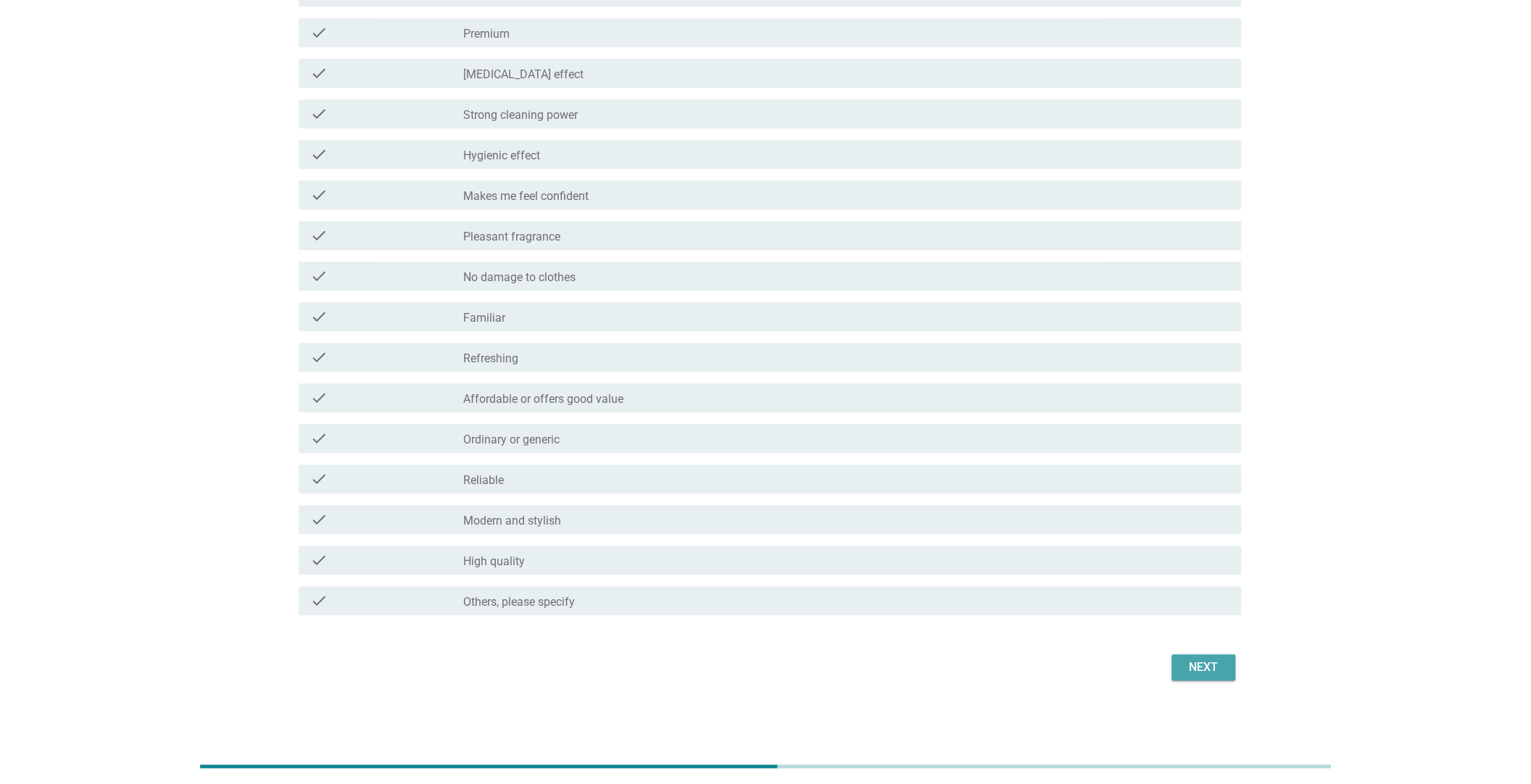
click at [1197, 660] on div "Next" at bounding box center [1203, 668] width 41 height 17
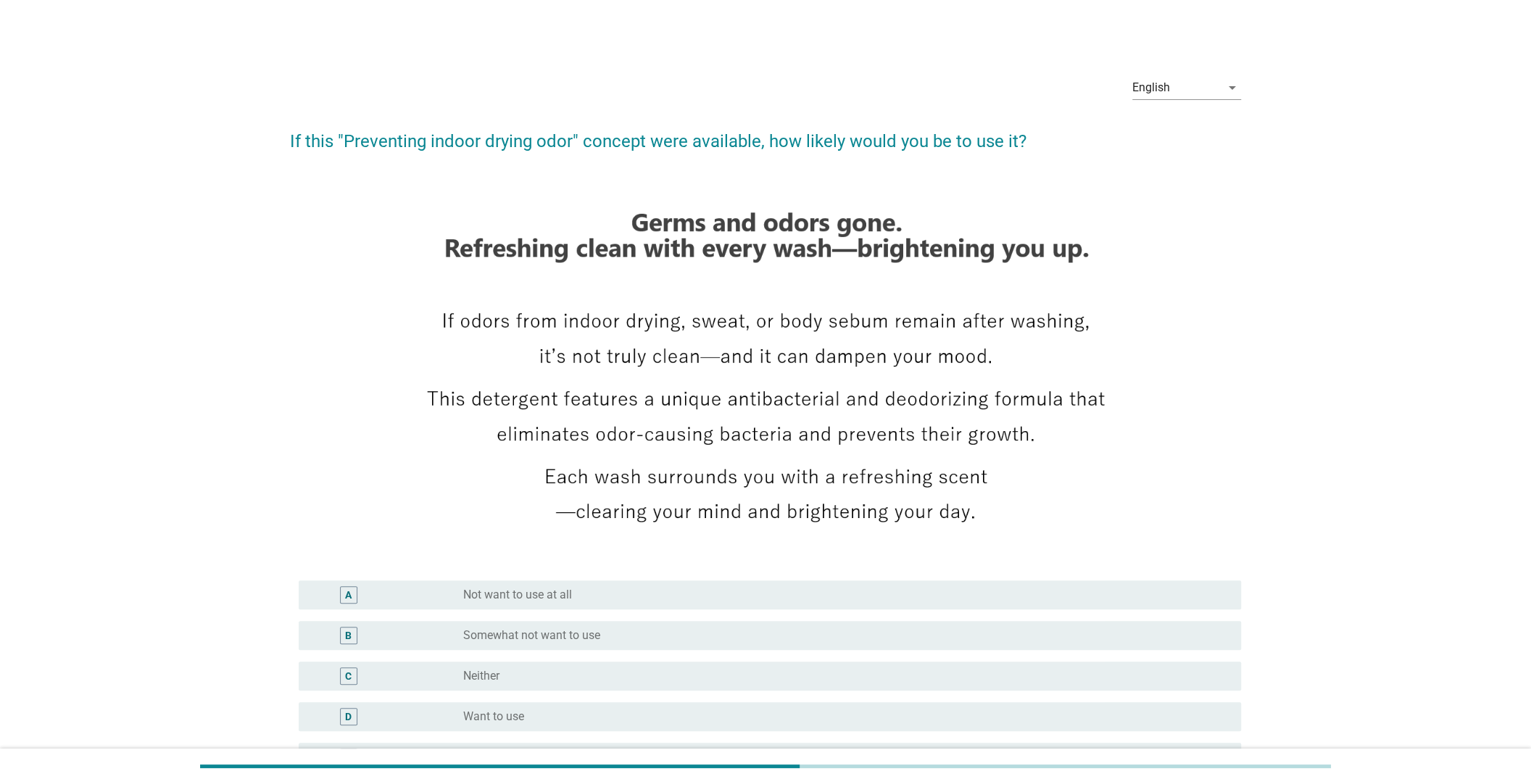
scroll to position [174, 0]
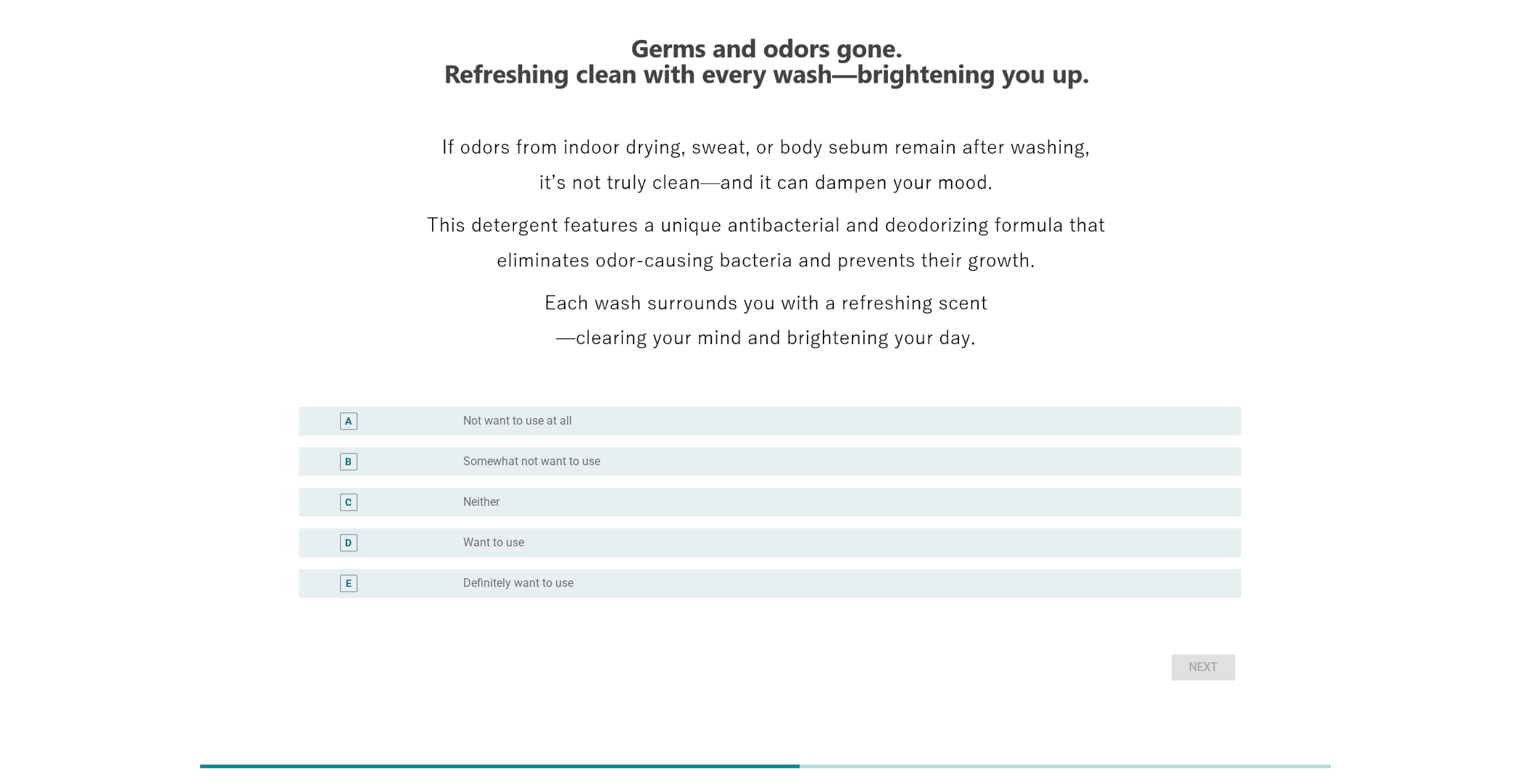
click at [740, 548] on div "radio_button_unchecked Want to use" at bounding box center [846, 542] width 766 height 17
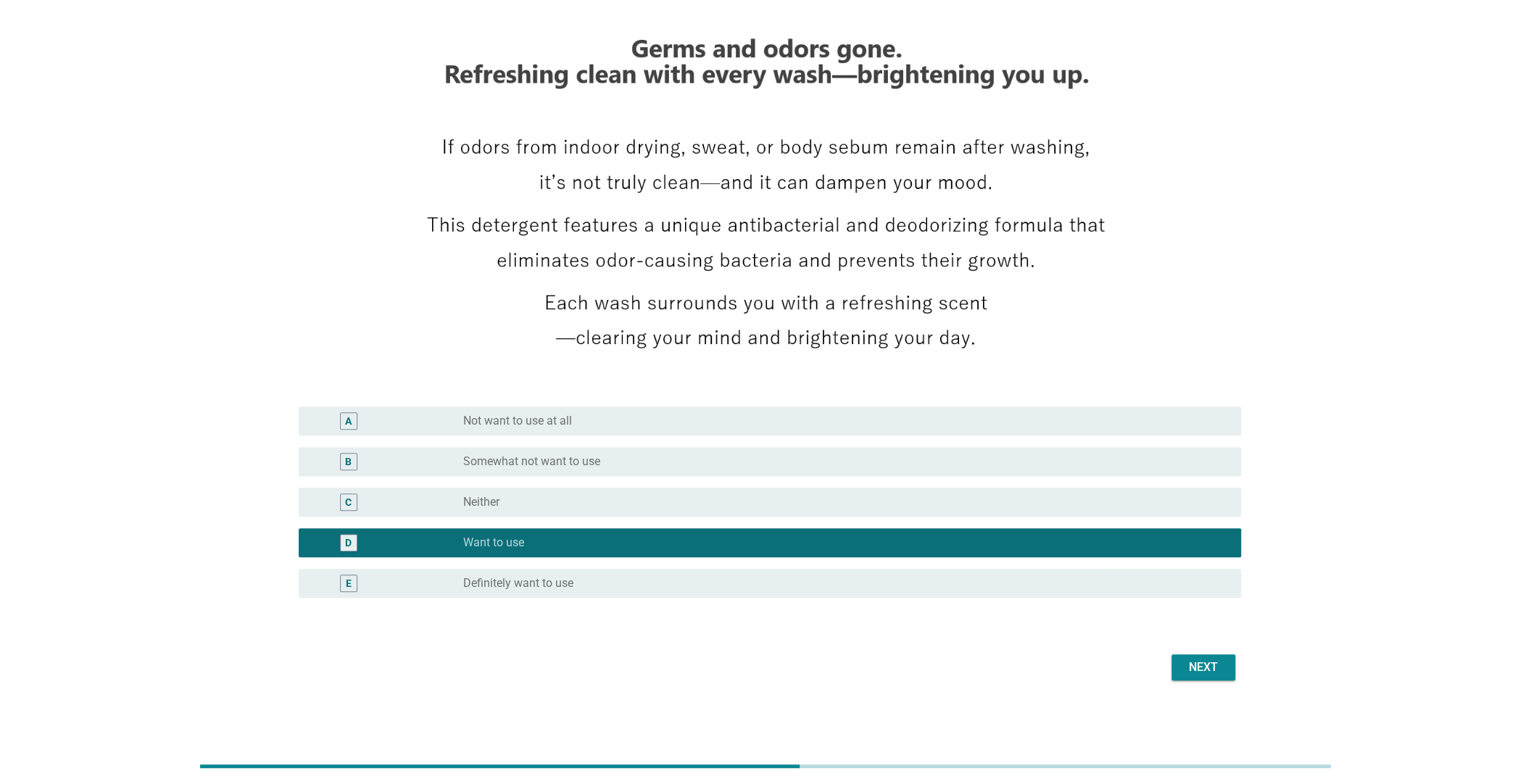
click at [1205, 671] on div "Next" at bounding box center [1203, 668] width 41 height 17
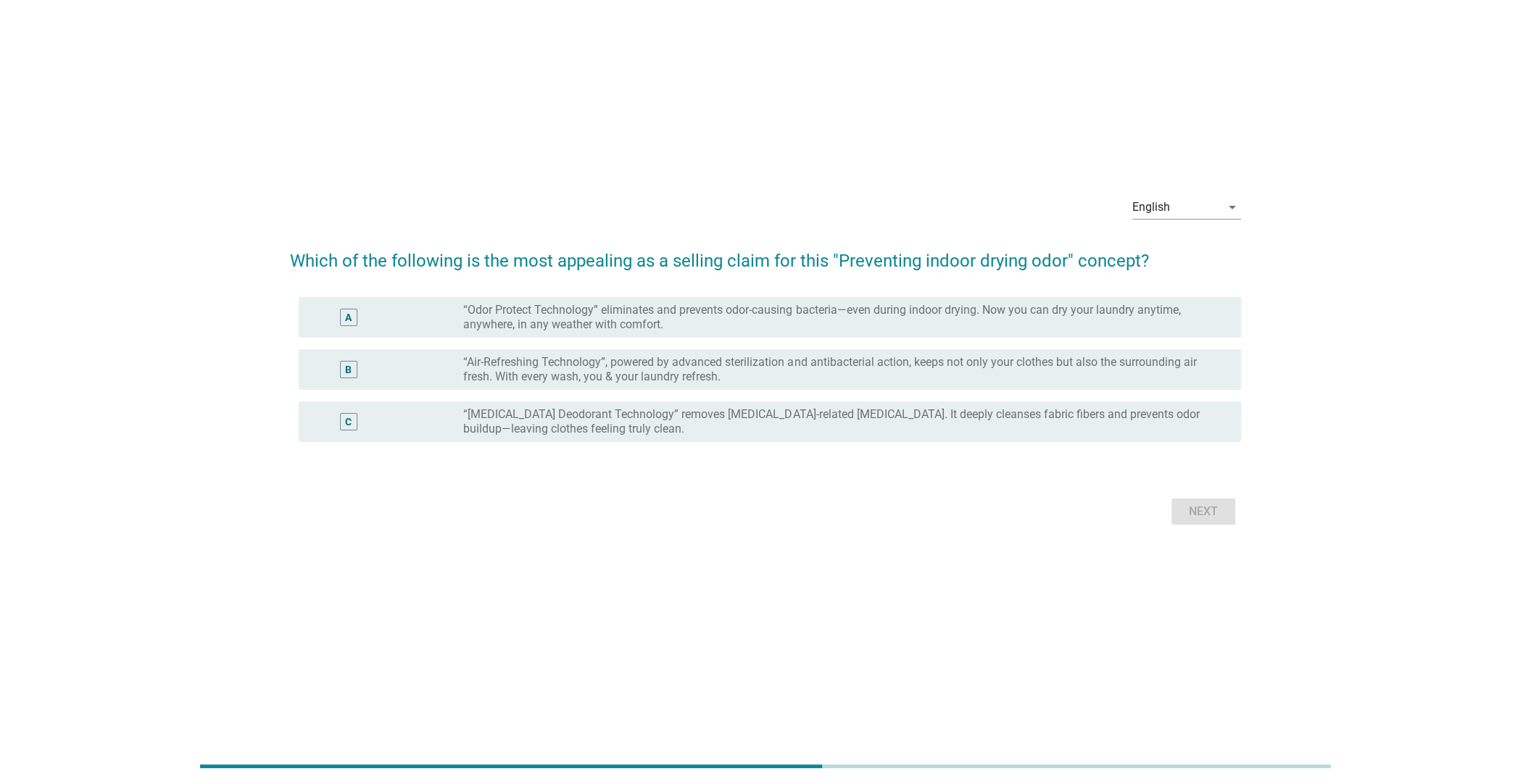
scroll to position [0, 0]
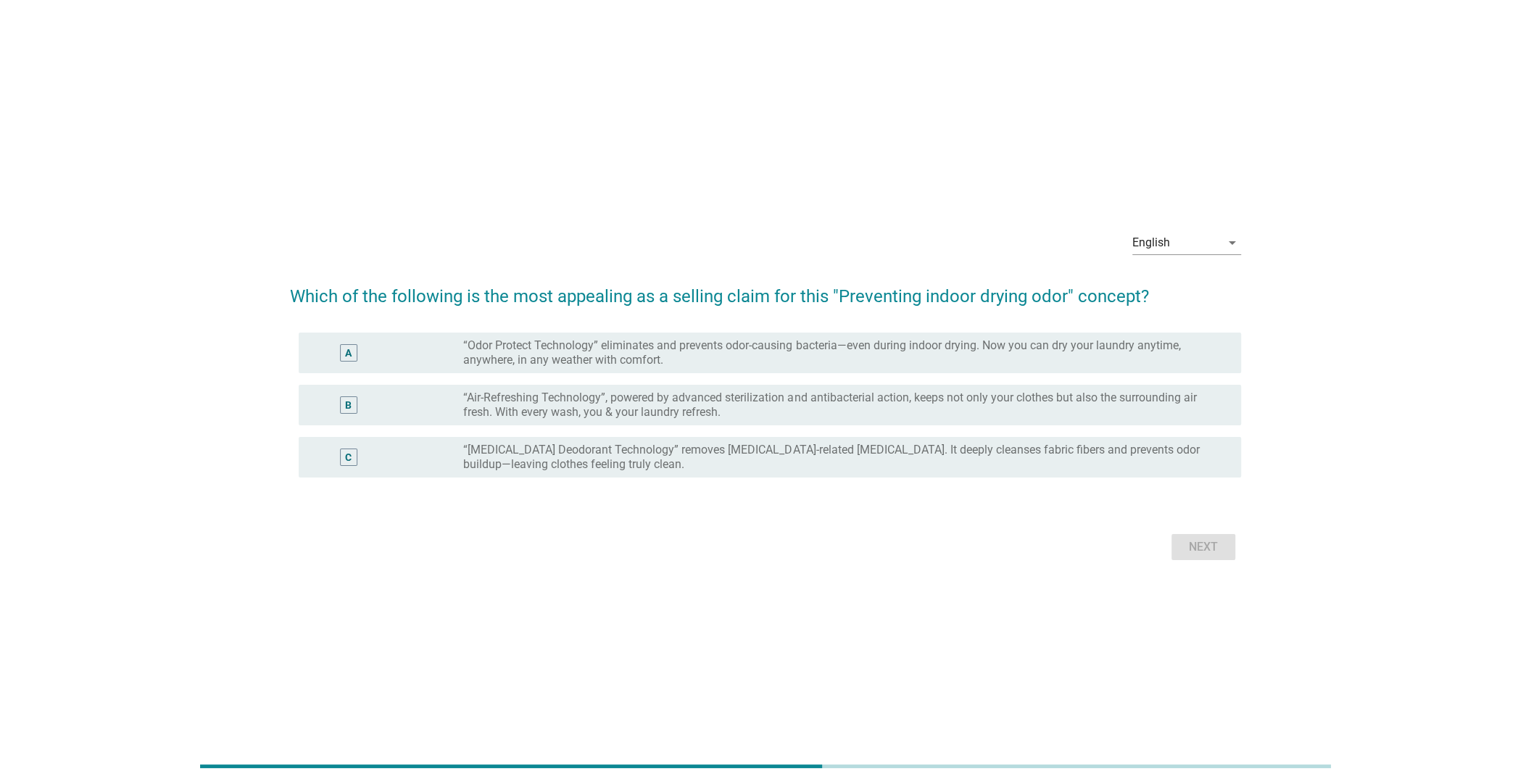
click at [499, 406] on label "“Air-Refreshing Technology”, powered by advanced sterilization and antibacteria…" at bounding box center [840, 405] width 754 height 29
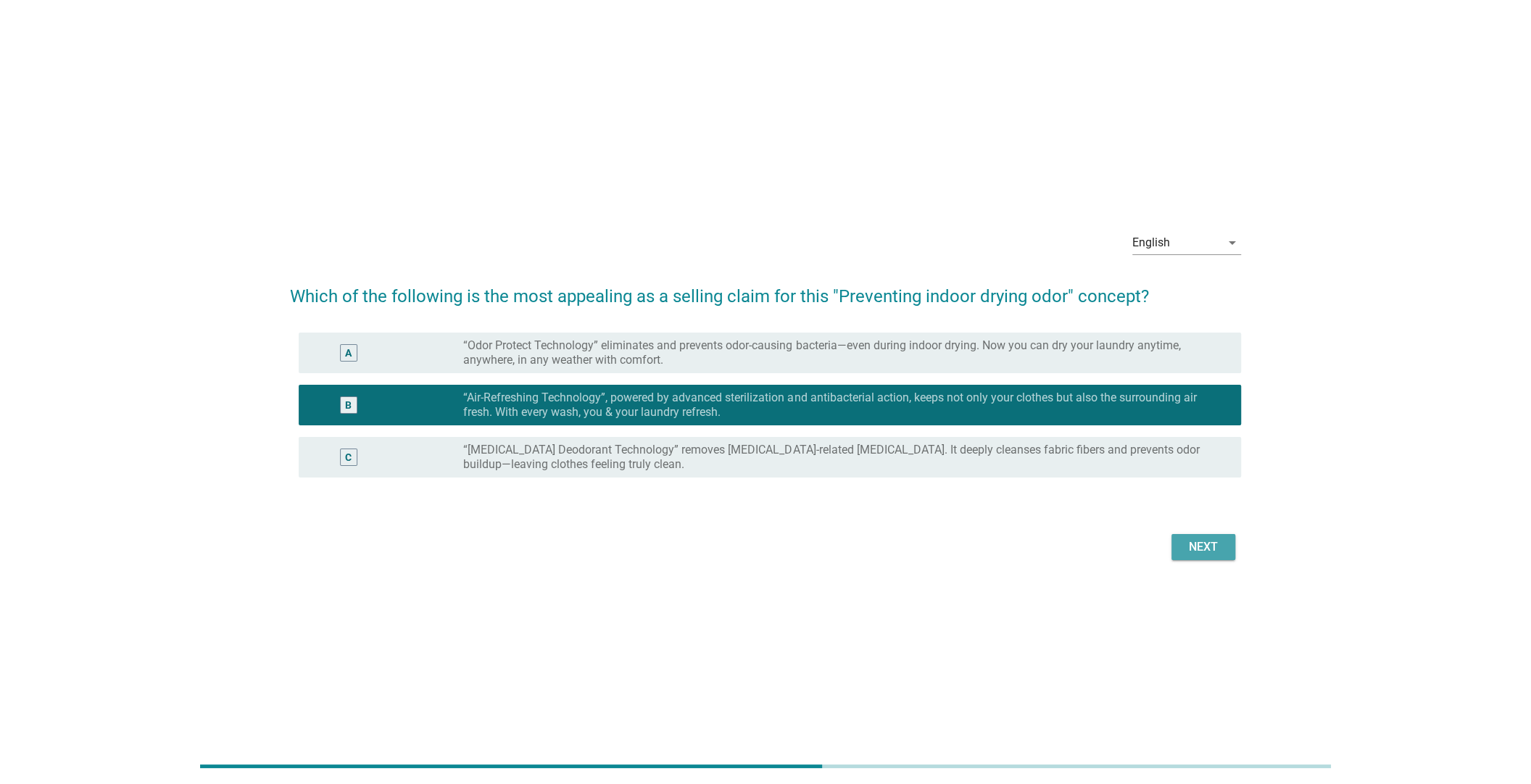
click at [1201, 548] on div "Next" at bounding box center [1203, 547] width 41 height 17
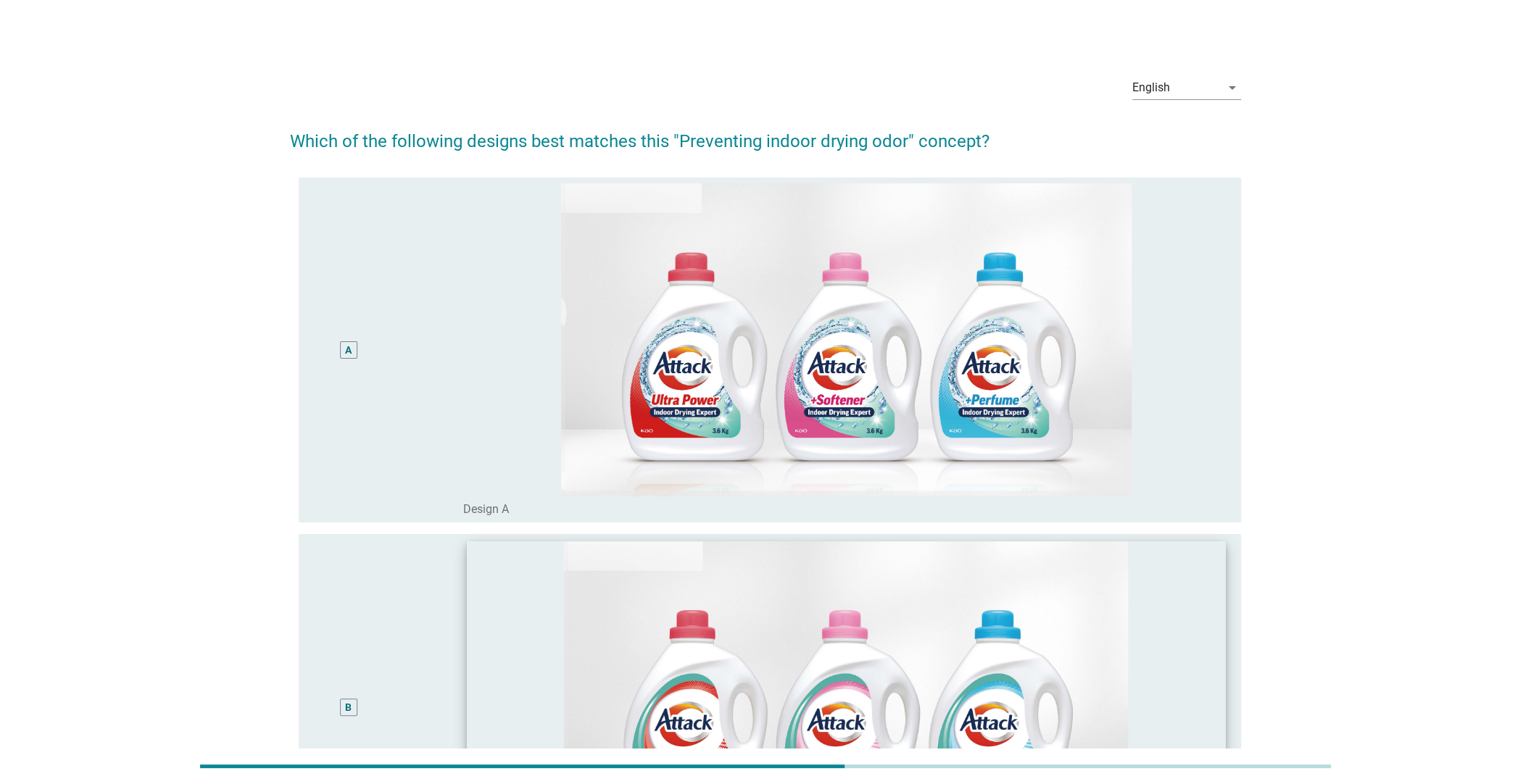
scroll to position [361, 0]
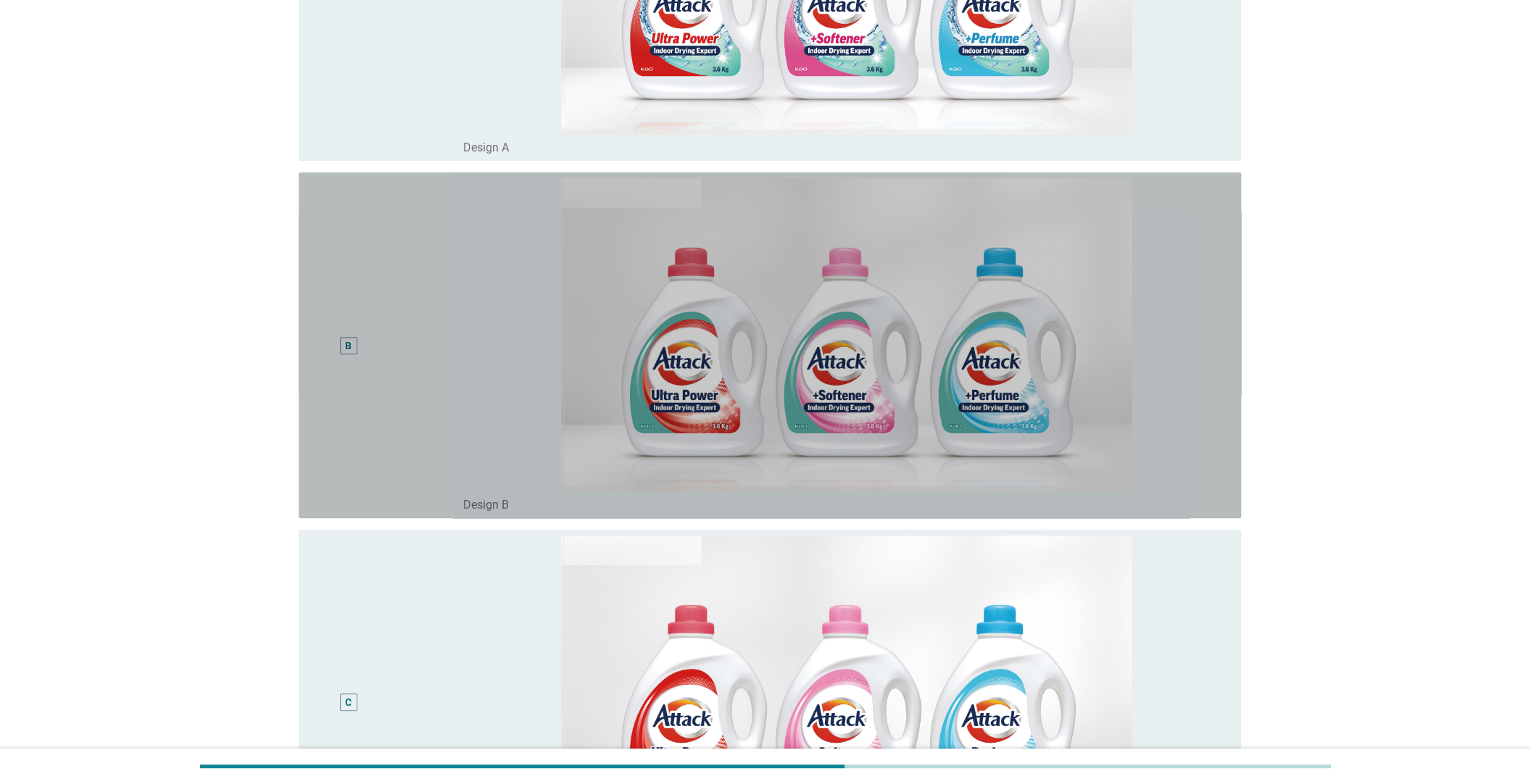
click at [406, 388] on div "B" at bounding box center [387, 345] width 153 height 334
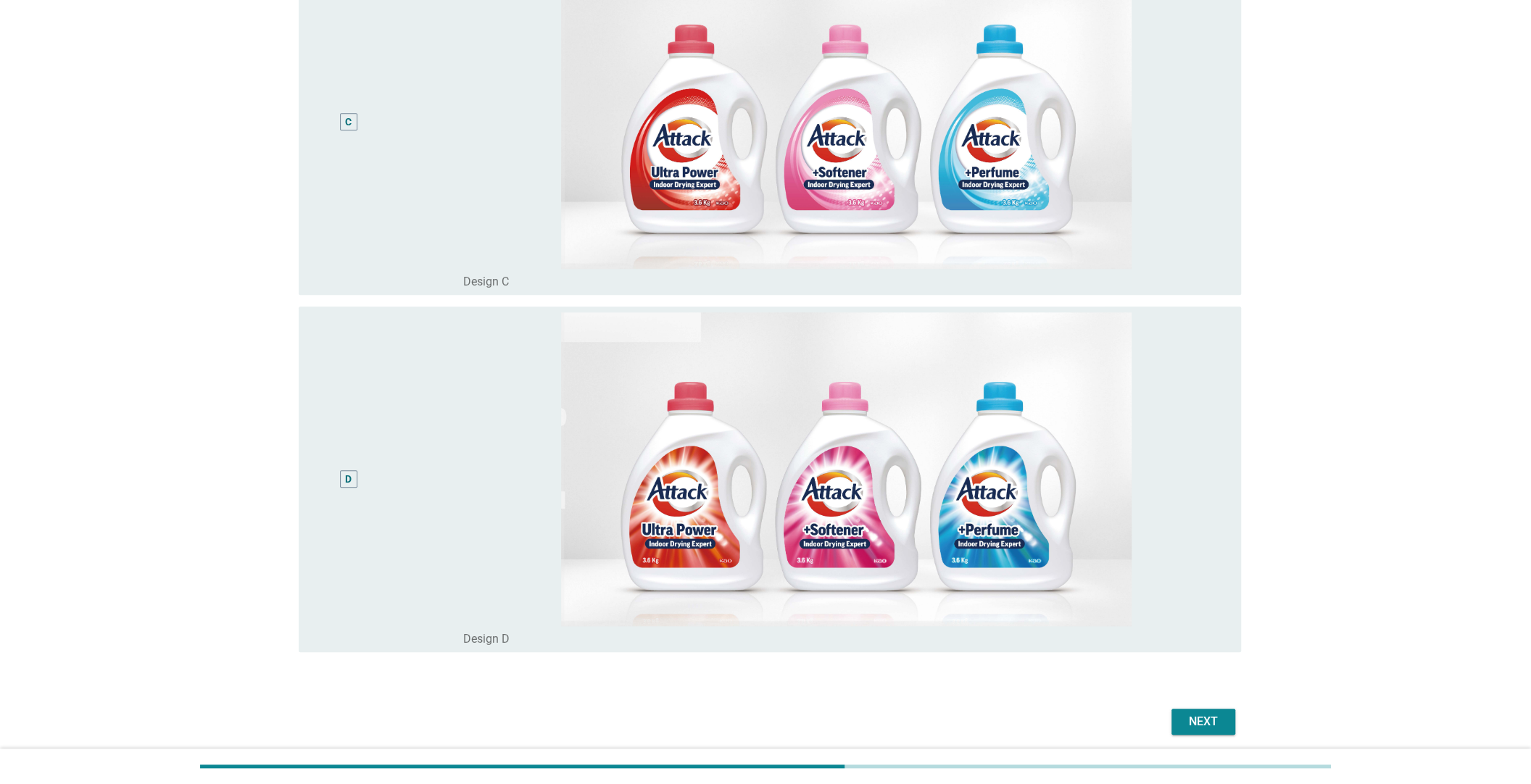
scroll to position [996, 0]
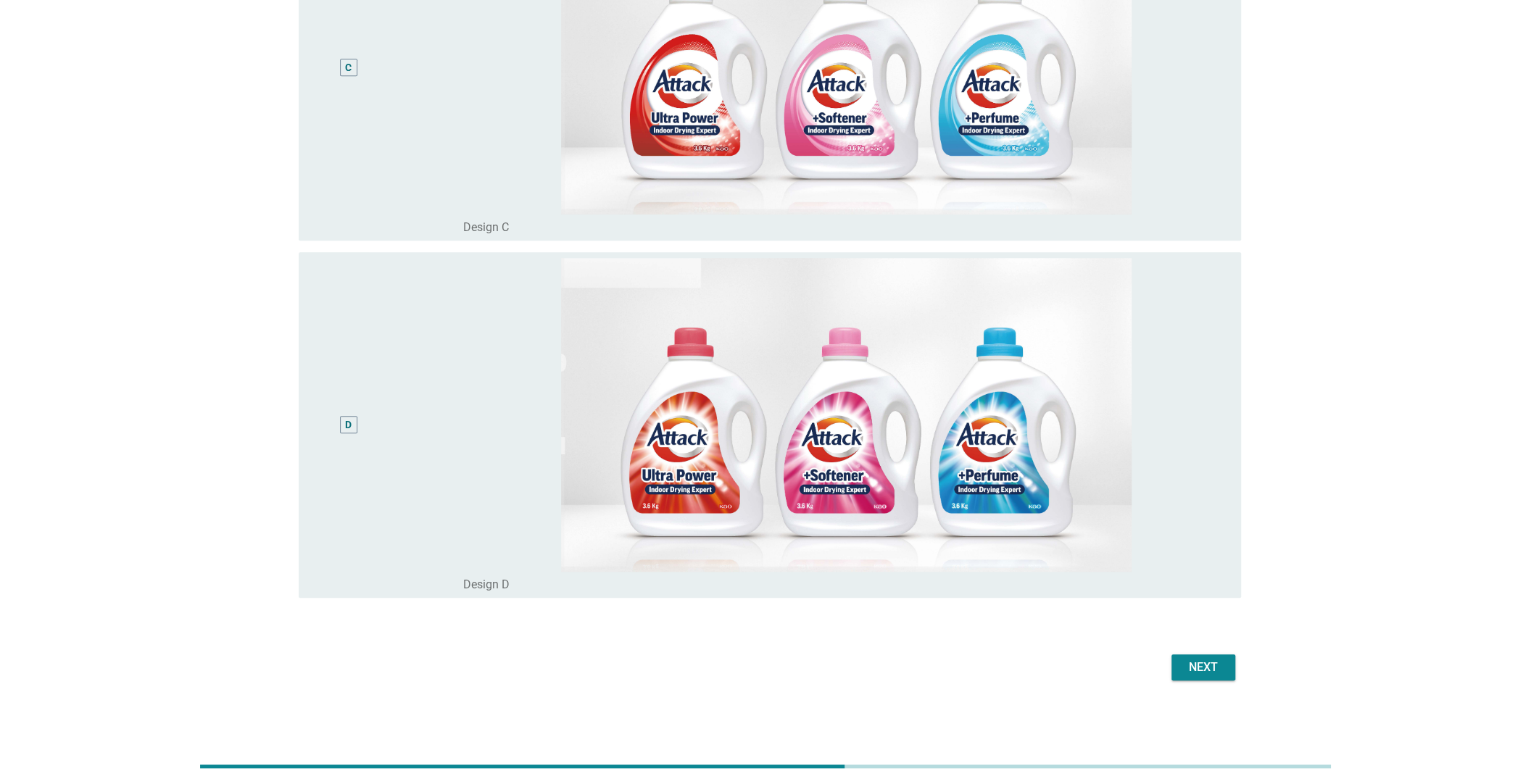
click at [1193, 666] on div "Next" at bounding box center [1203, 668] width 41 height 17
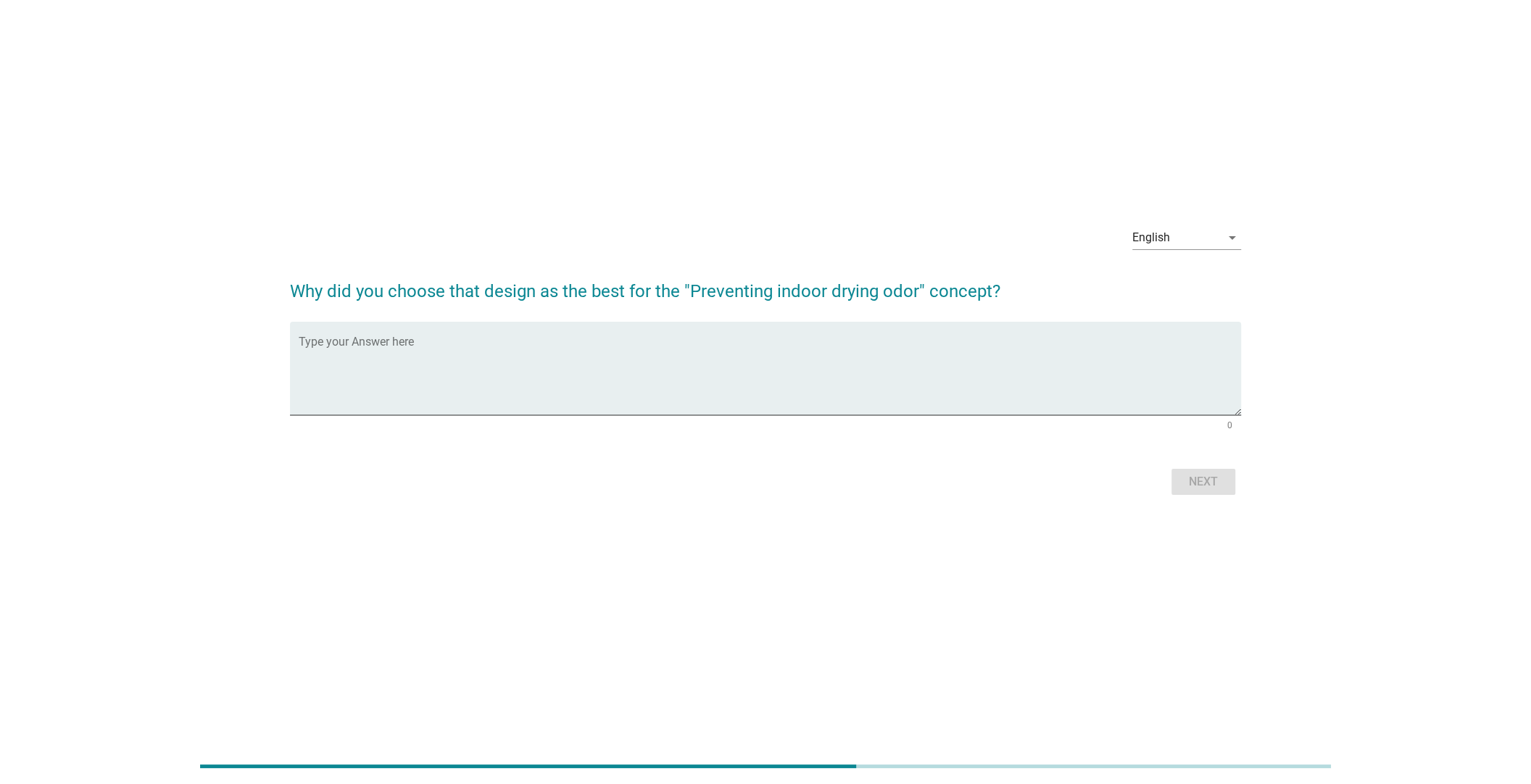
scroll to position [0, 0]
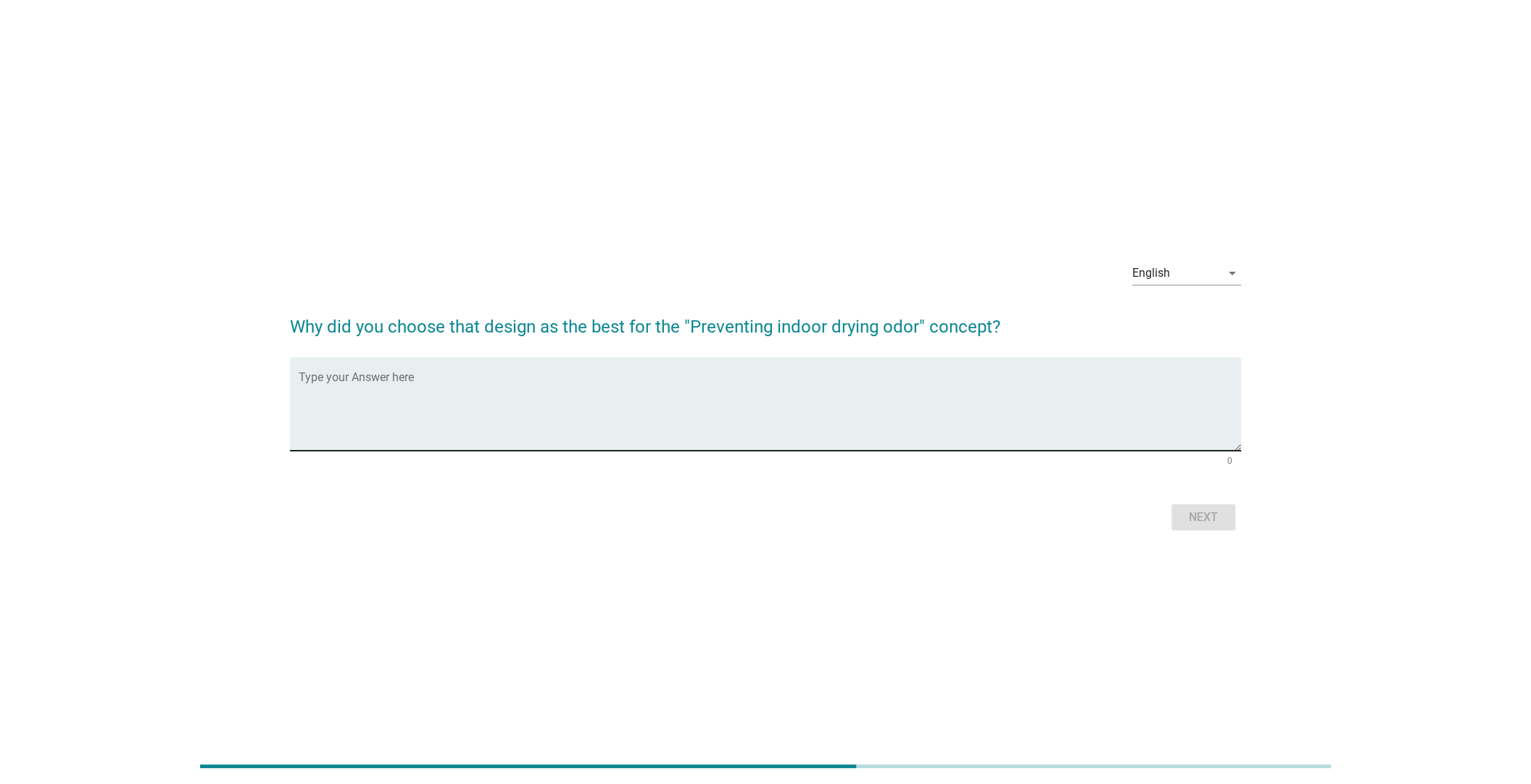
click at [929, 381] on textarea "Type your Answer here" at bounding box center [769, 412] width 942 height 76
type textarea "Smell is important to me."
click at [1202, 515] on div "Next" at bounding box center [1203, 517] width 41 height 17
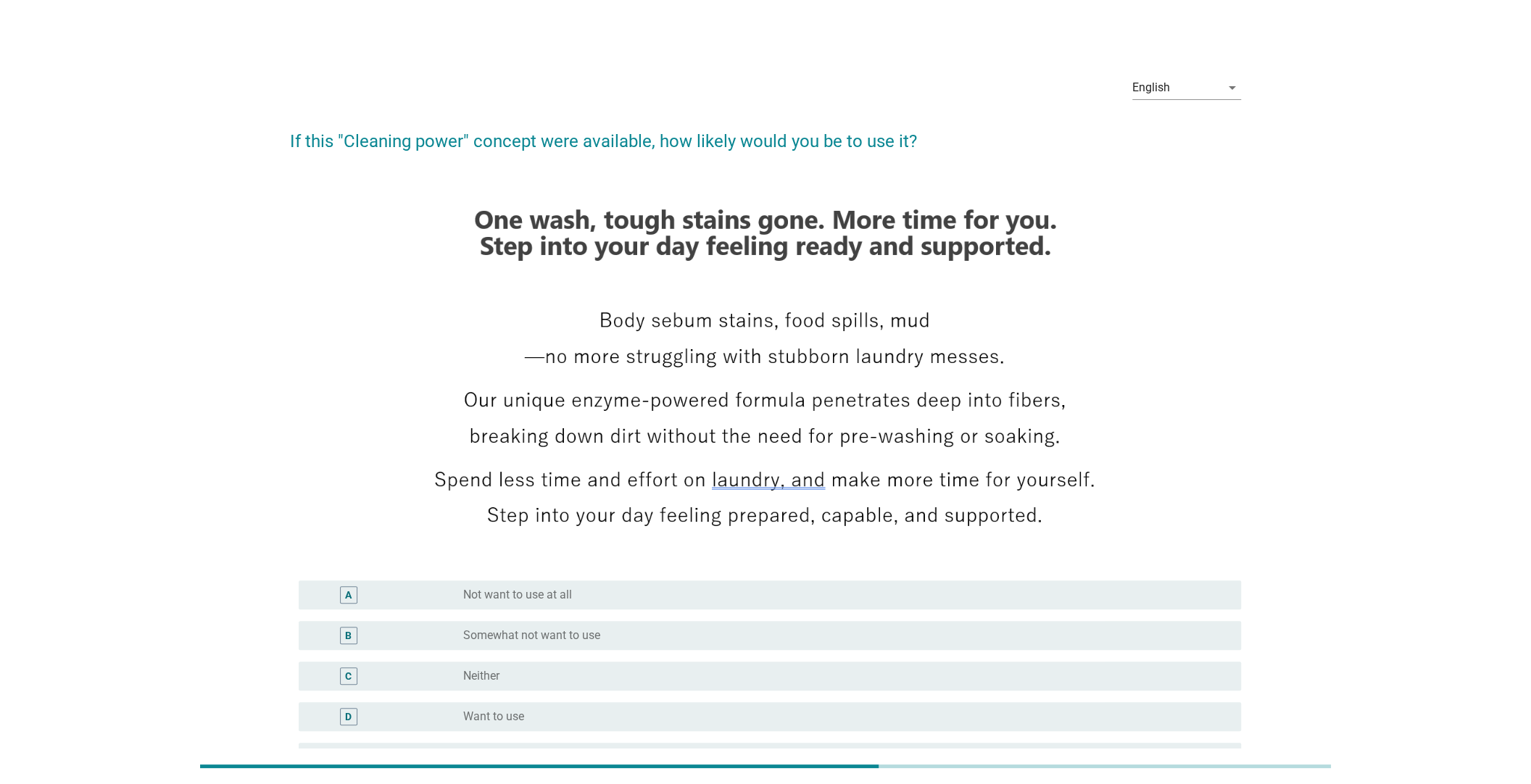
scroll to position [174, 0]
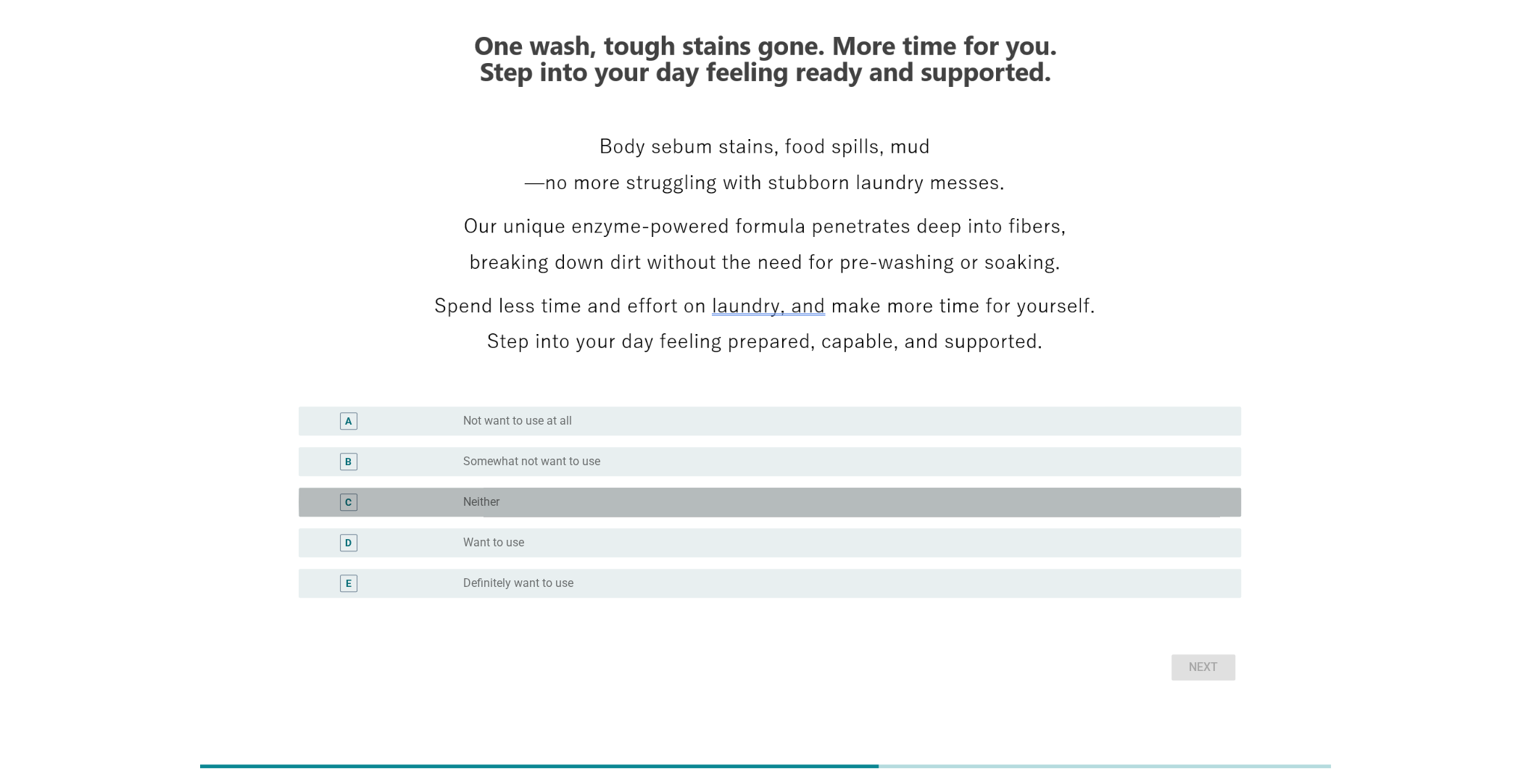
click at [384, 494] on div "C" at bounding box center [349, 502] width 77 height 17
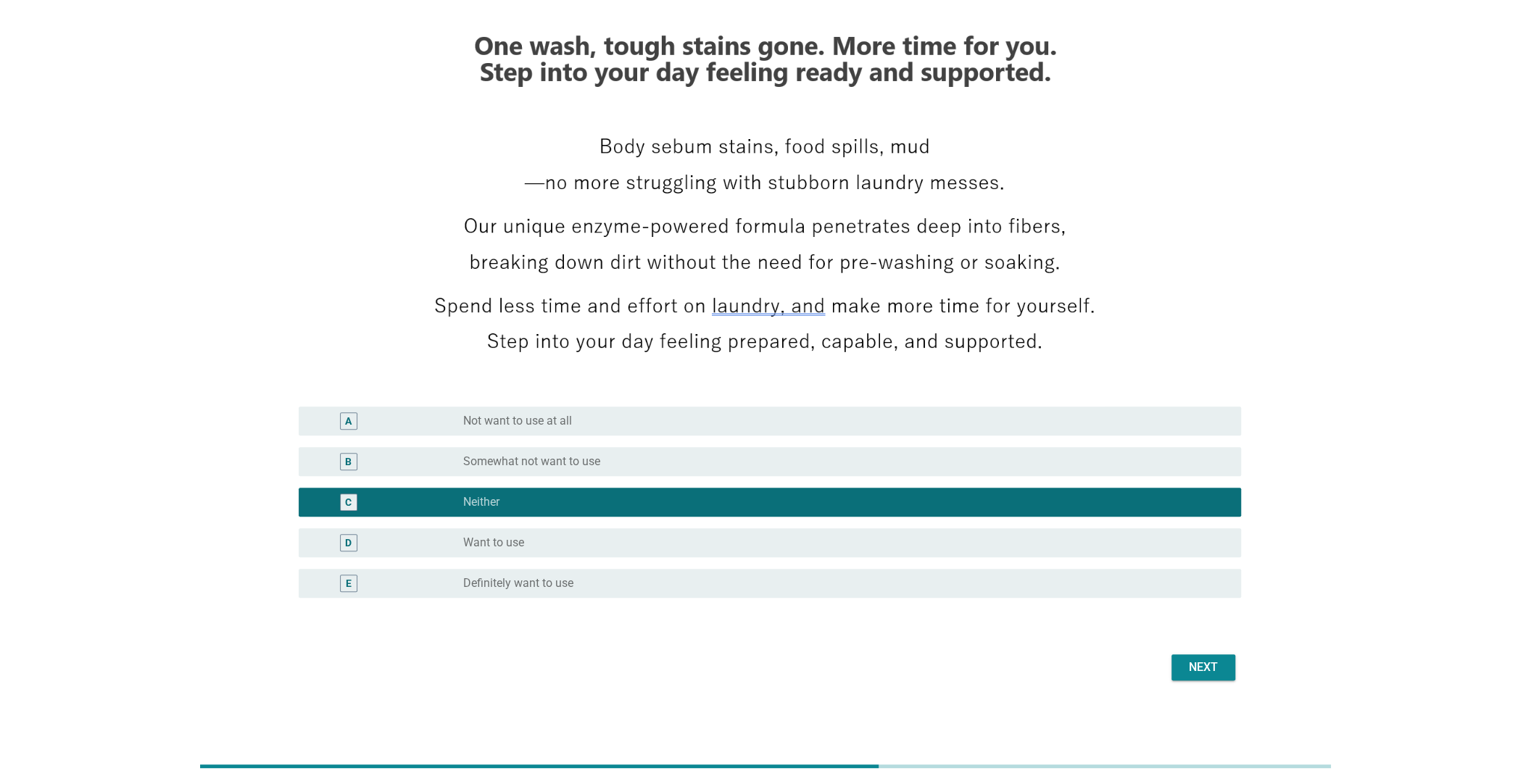
click at [1222, 668] on div "Next" at bounding box center [1203, 668] width 41 height 17
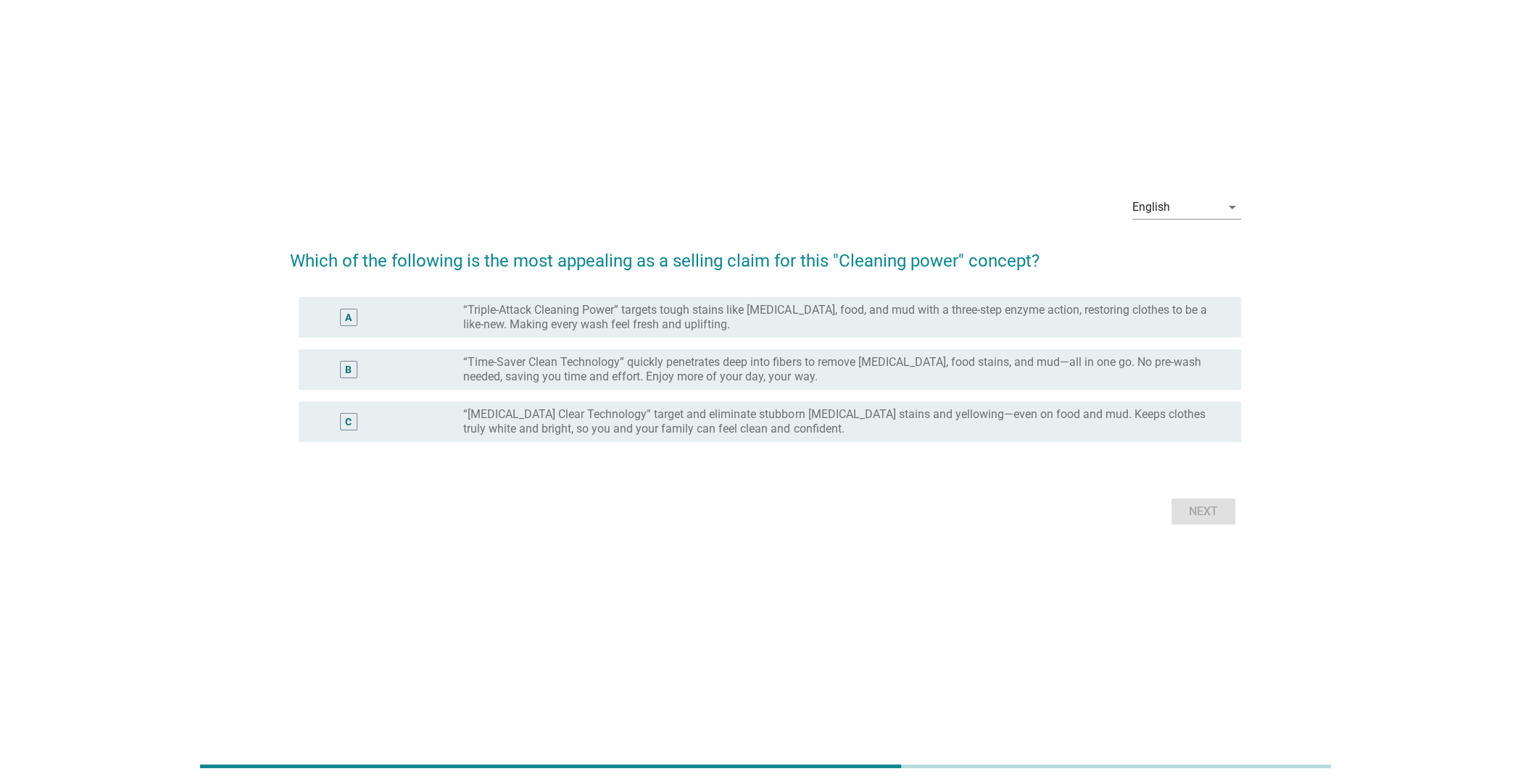
scroll to position [0, 0]
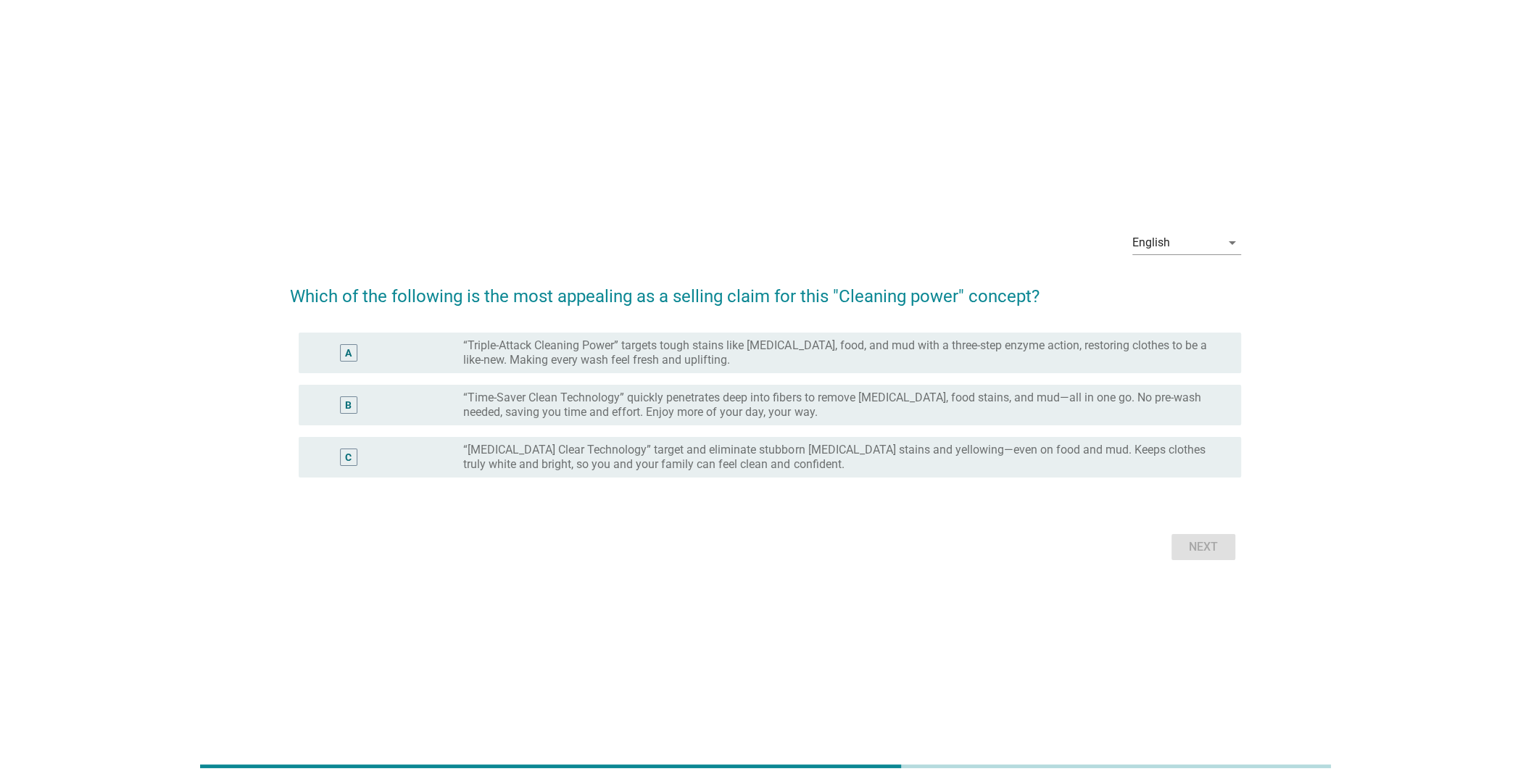
click at [647, 415] on label "“Time-Saver Clean Technology” quickly penetrates deep into fibers to remove [ME…" at bounding box center [840, 405] width 754 height 29
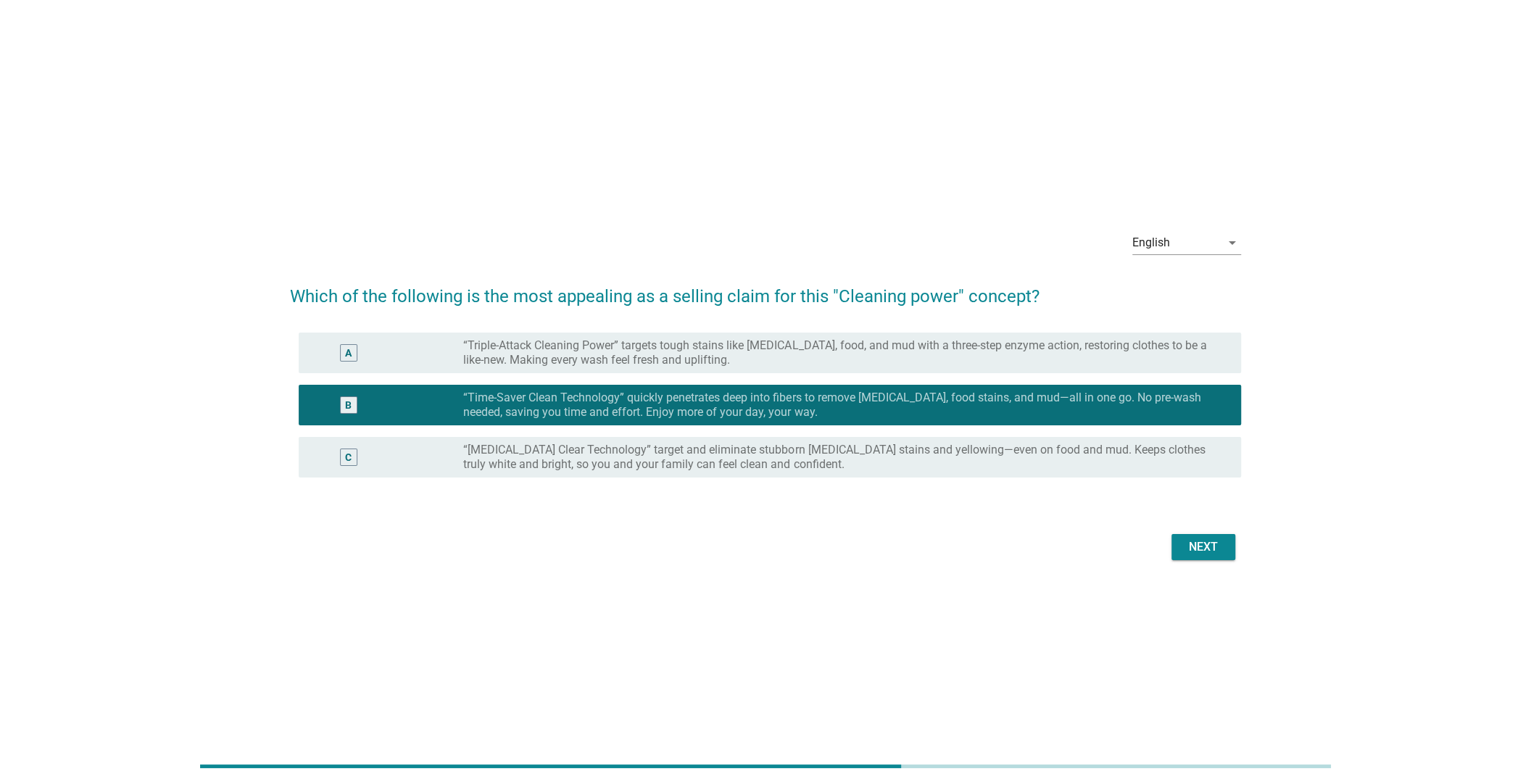
click at [1203, 534] on button "Next" at bounding box center [1203, 546] width 64 height 26
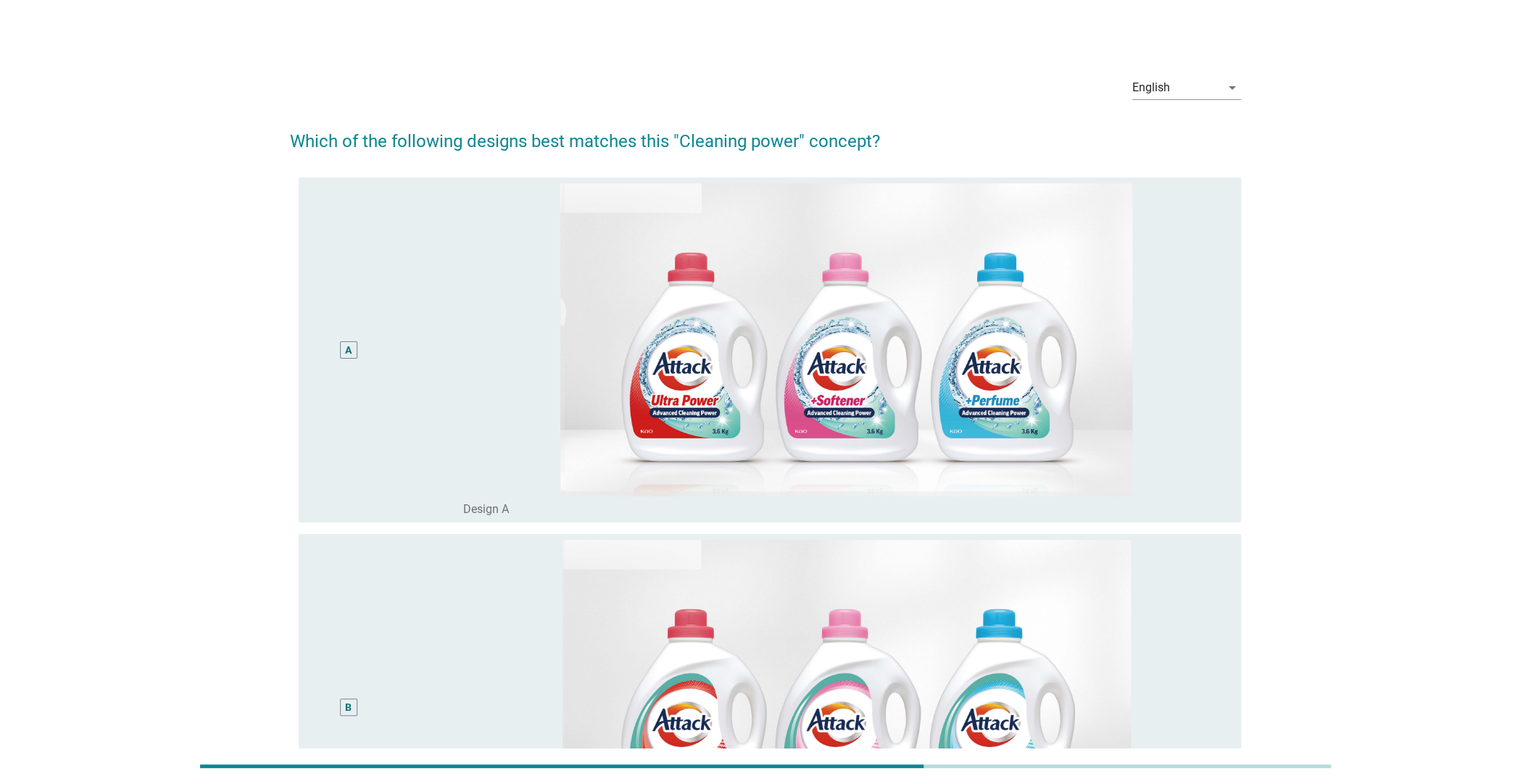
scroll to position [289, 0]
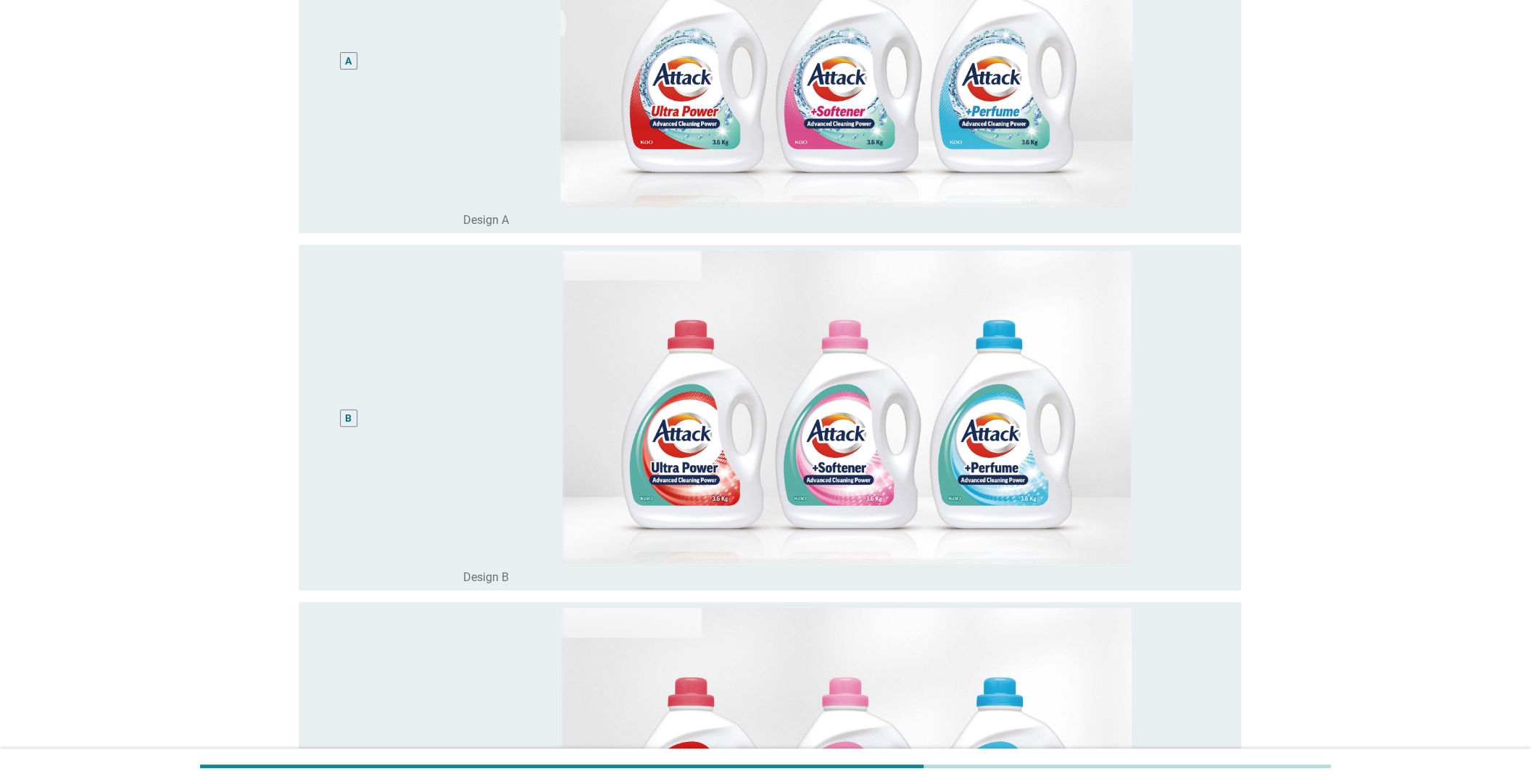
click at [332, 417] on div "B" at bounding box center [349, 417] width 77 height 334
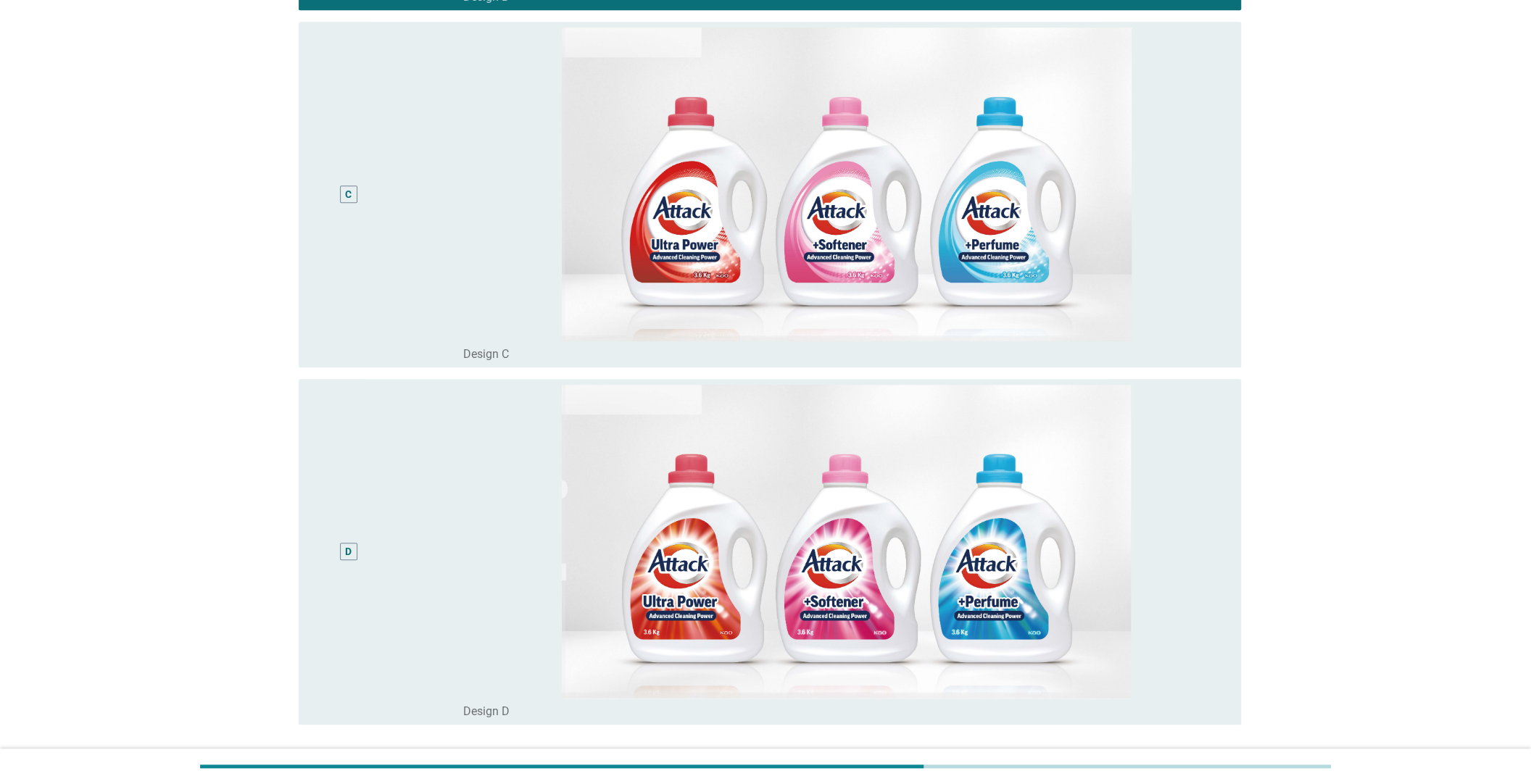
scroll to position [996, 0]
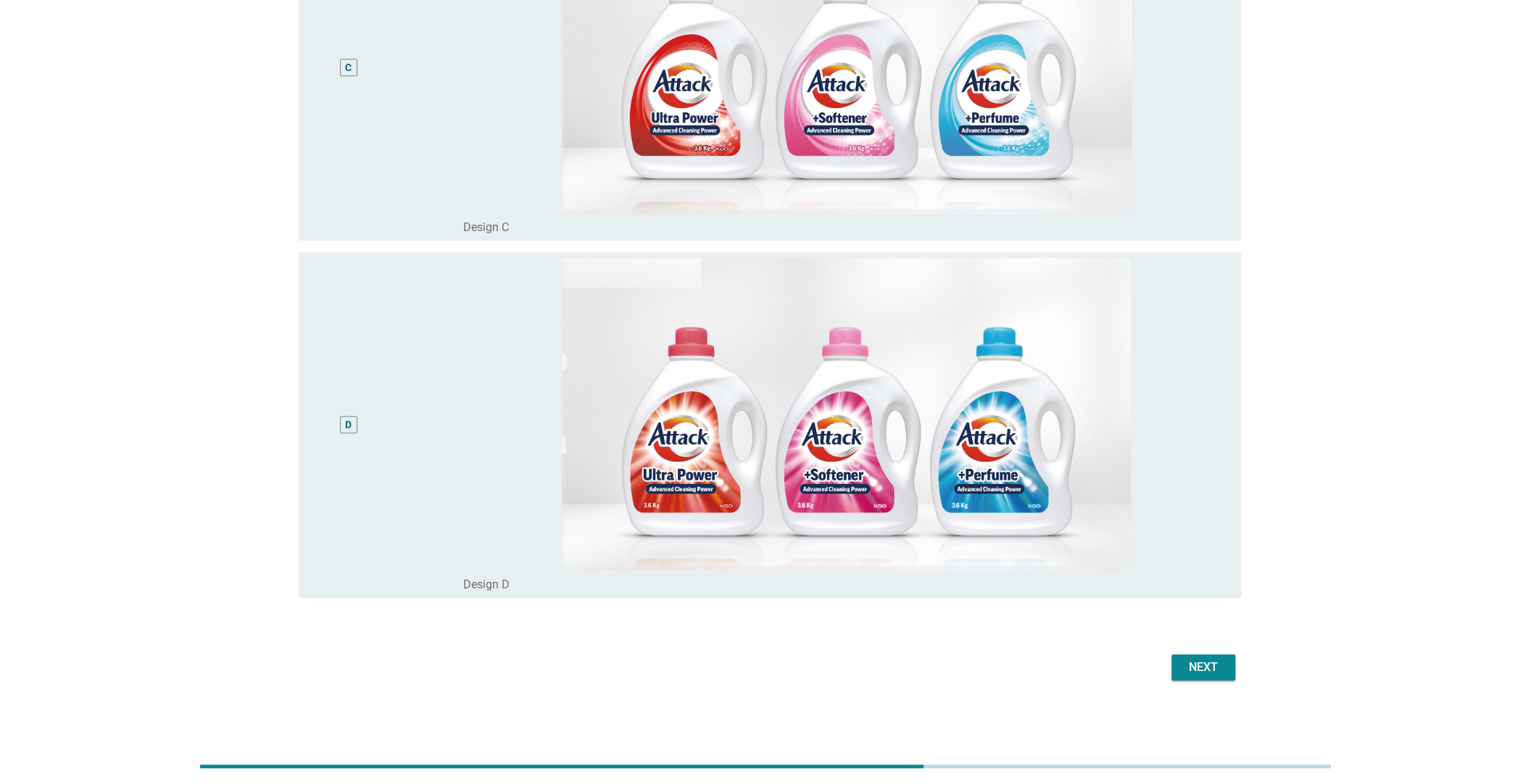
click at [1205, 667] on div "Next" at bounding box center [1203, 668] width 41 height 17
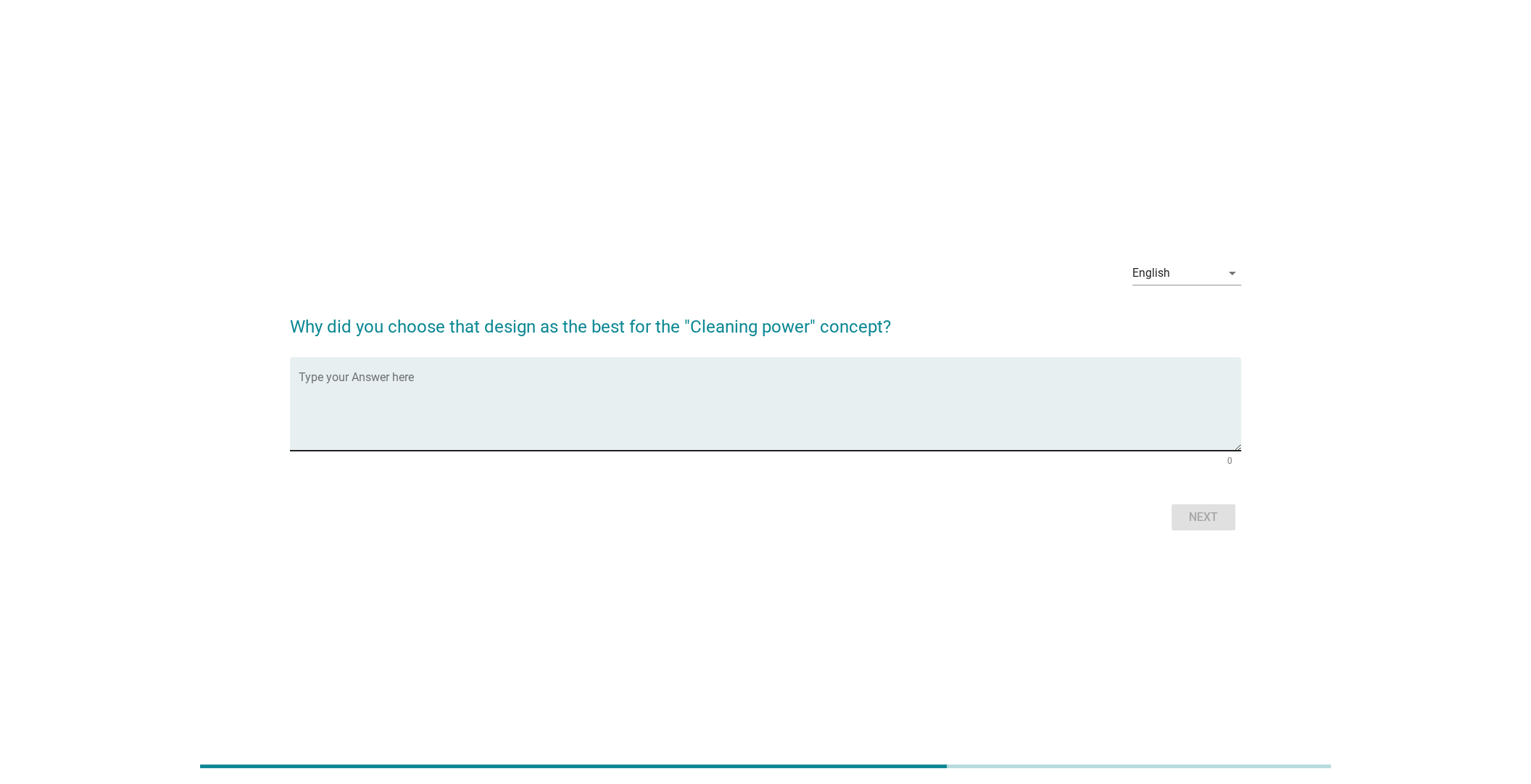
click at [495, 404] on textarea "Type your Answer here" at bounding box center [769, 412] width 942 height 76
type textarea "more suitable"
click at [1207, 514] on div "Next" at bounding box center [1203, 517] width 41 height 17
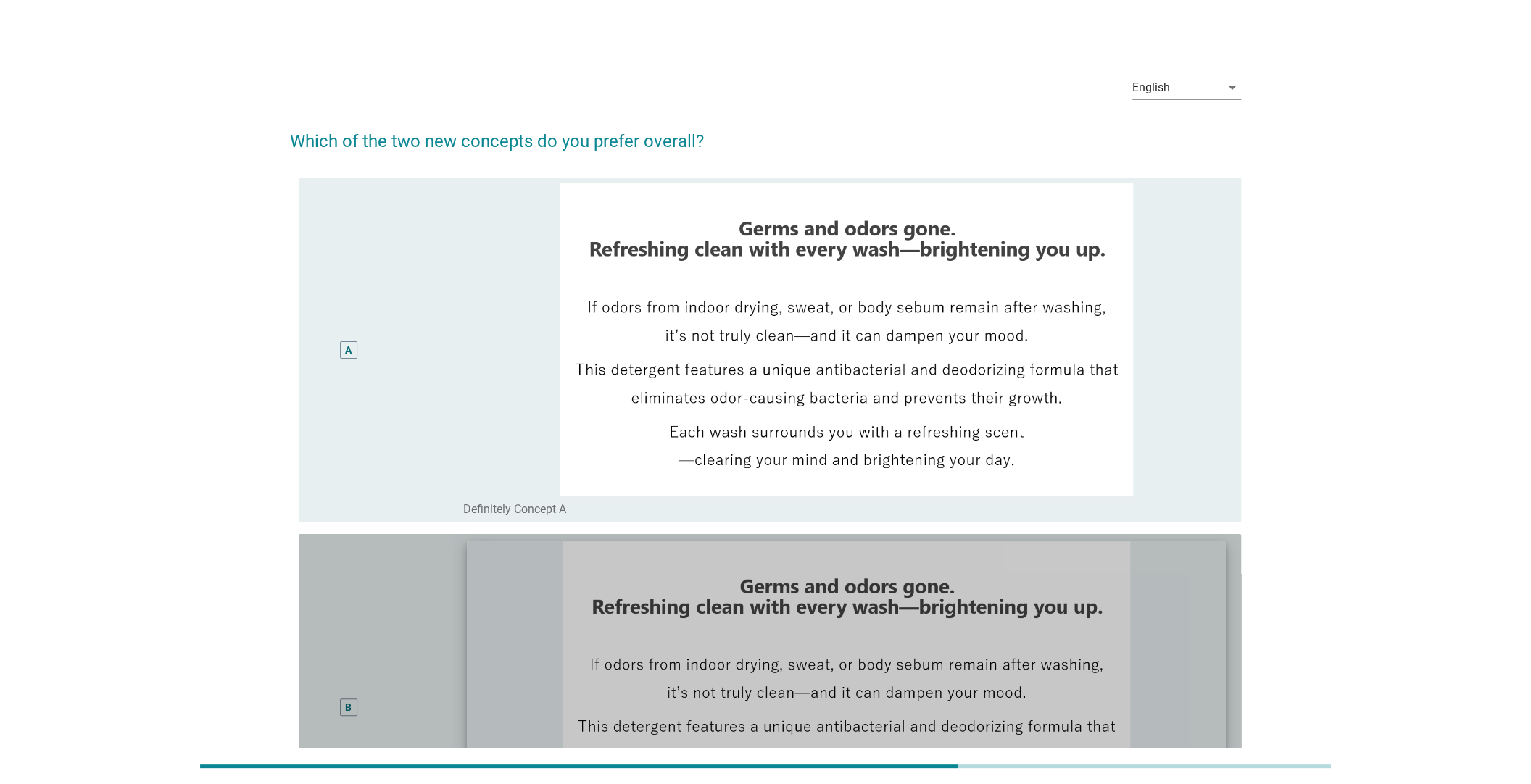
click at [655, 664] on img at bounding box center [847, 696] width 758 height 310
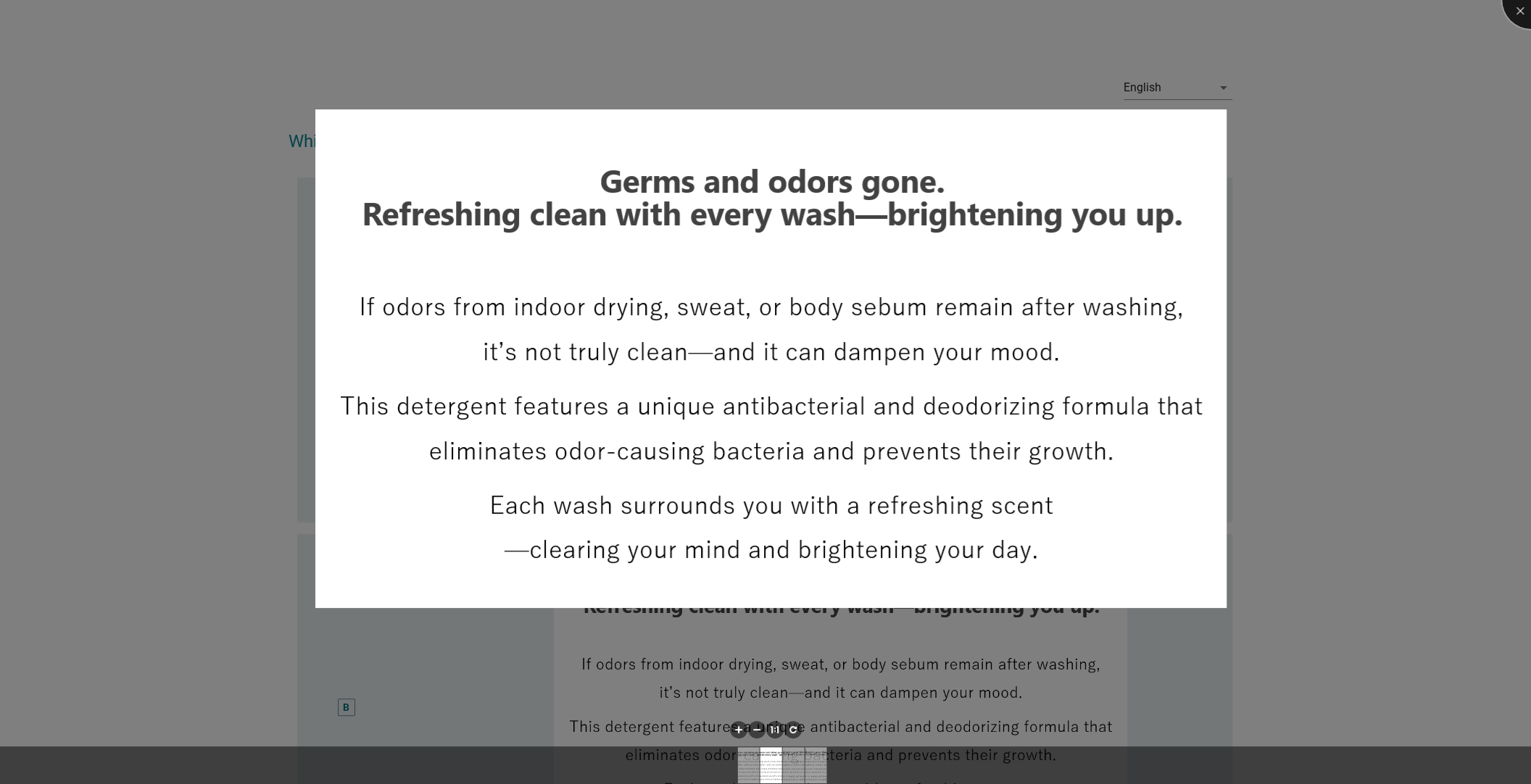
click at [1517, 12] on div at bounding box center [1531, 0] width 58 height 58
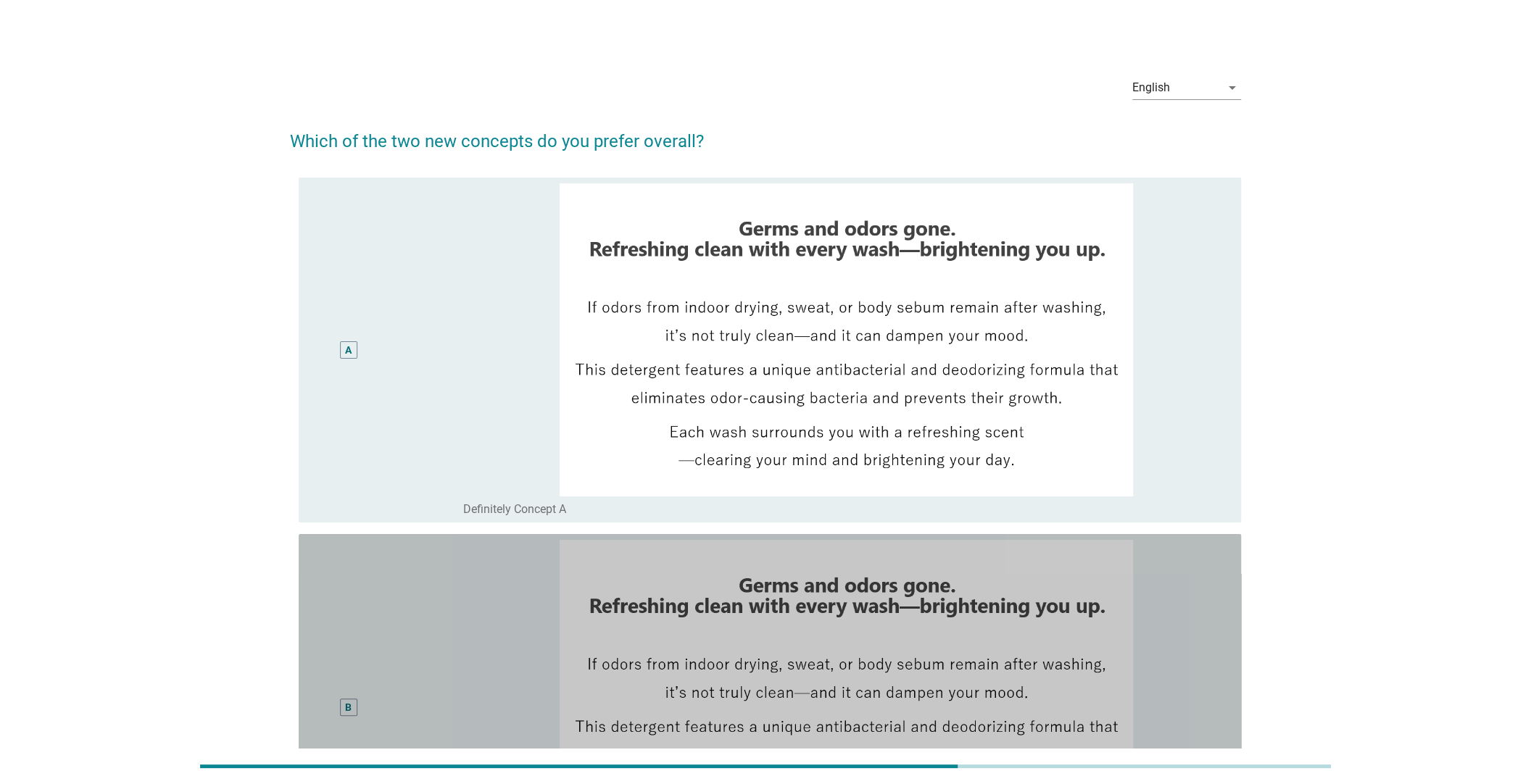
click at [355, 649] on div "B" at bounding box center [349, 707] width 77 height 334
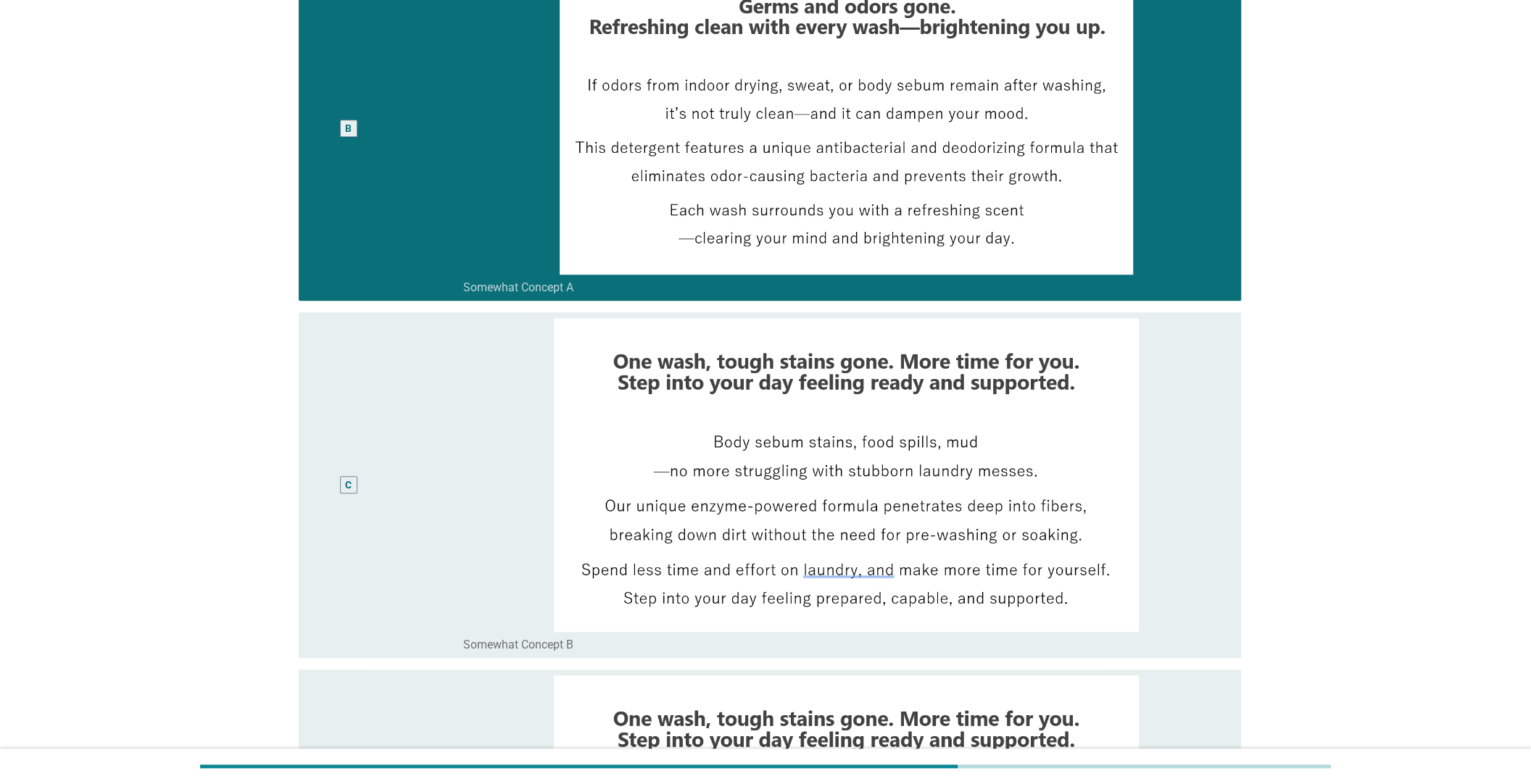
scroll to position [996, 0]
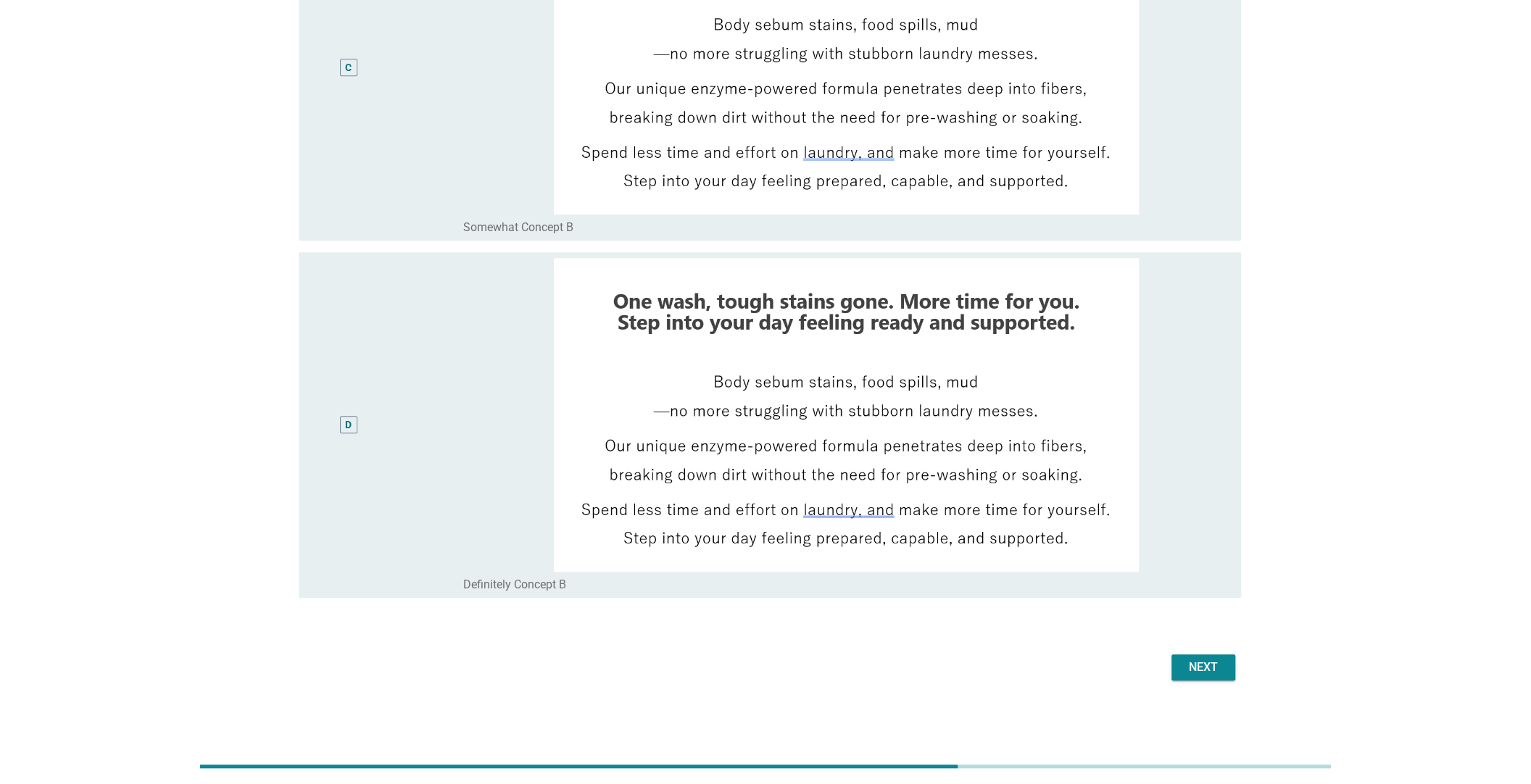
click at [1210, 668] on div "Next" at bounding box center [1203, 668] width 41 height 17
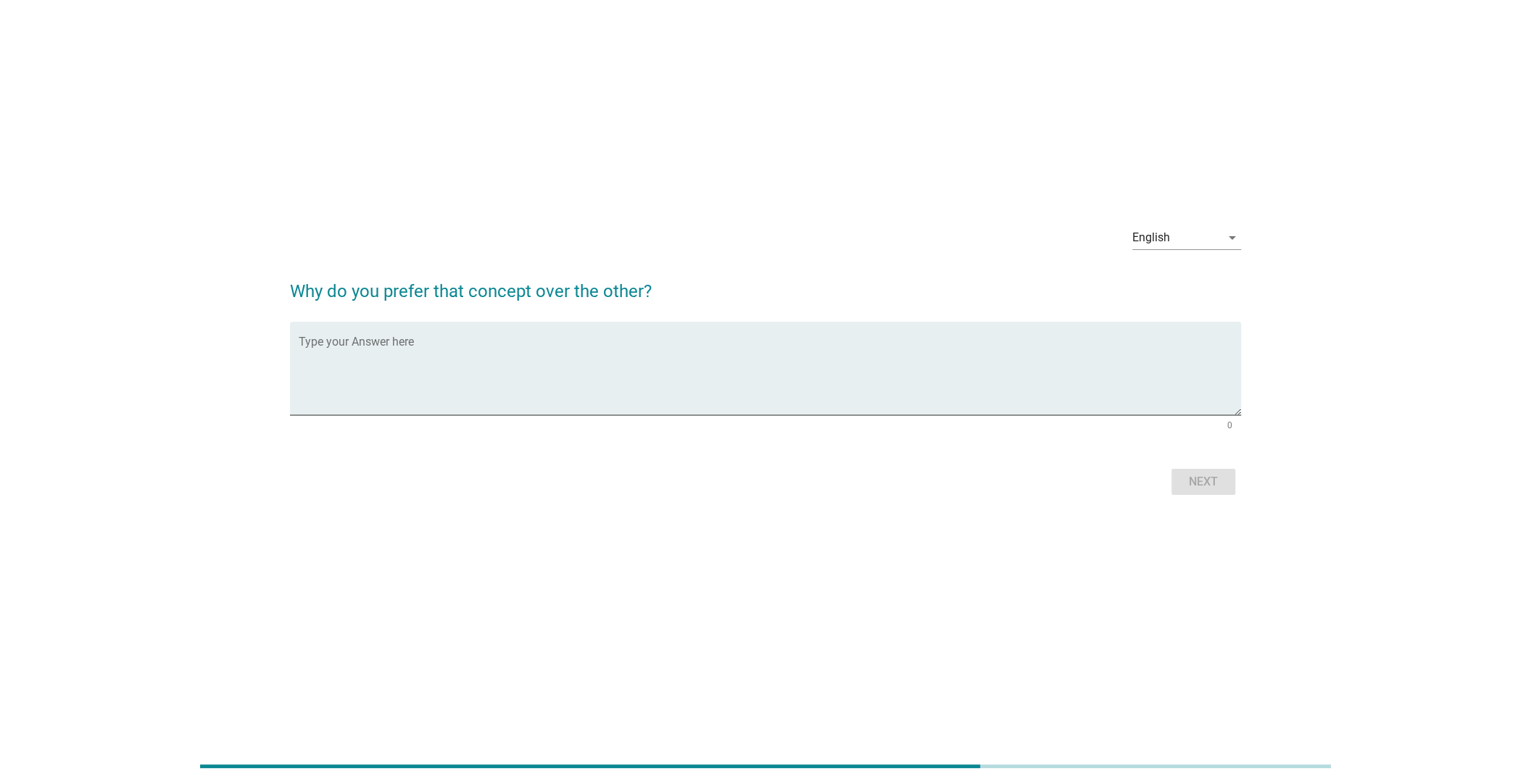
scroll to position [0, 0]
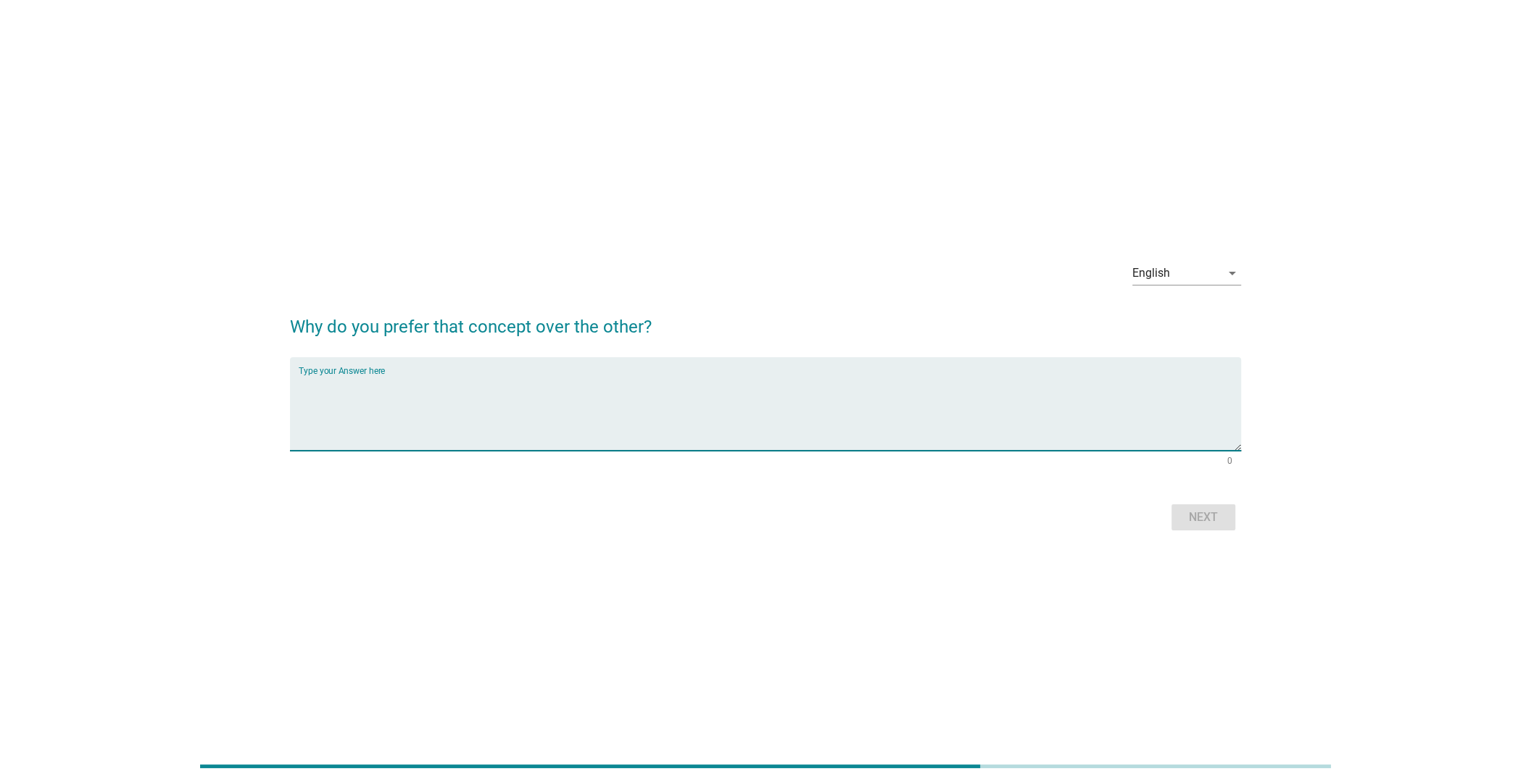
click at [476, 395] on textarea "Type your Answer here" at bounding box center [769, 412] width 942 height 76
type textarea "more suitable"
click at [1178, 516] on button "Next" at bounding box center [1203, 517] width 64 height 26
click at [493, 399] on textarea "Type your Answer here" at bounding box center [769, 412] width 942 height 76
type textarea "no"
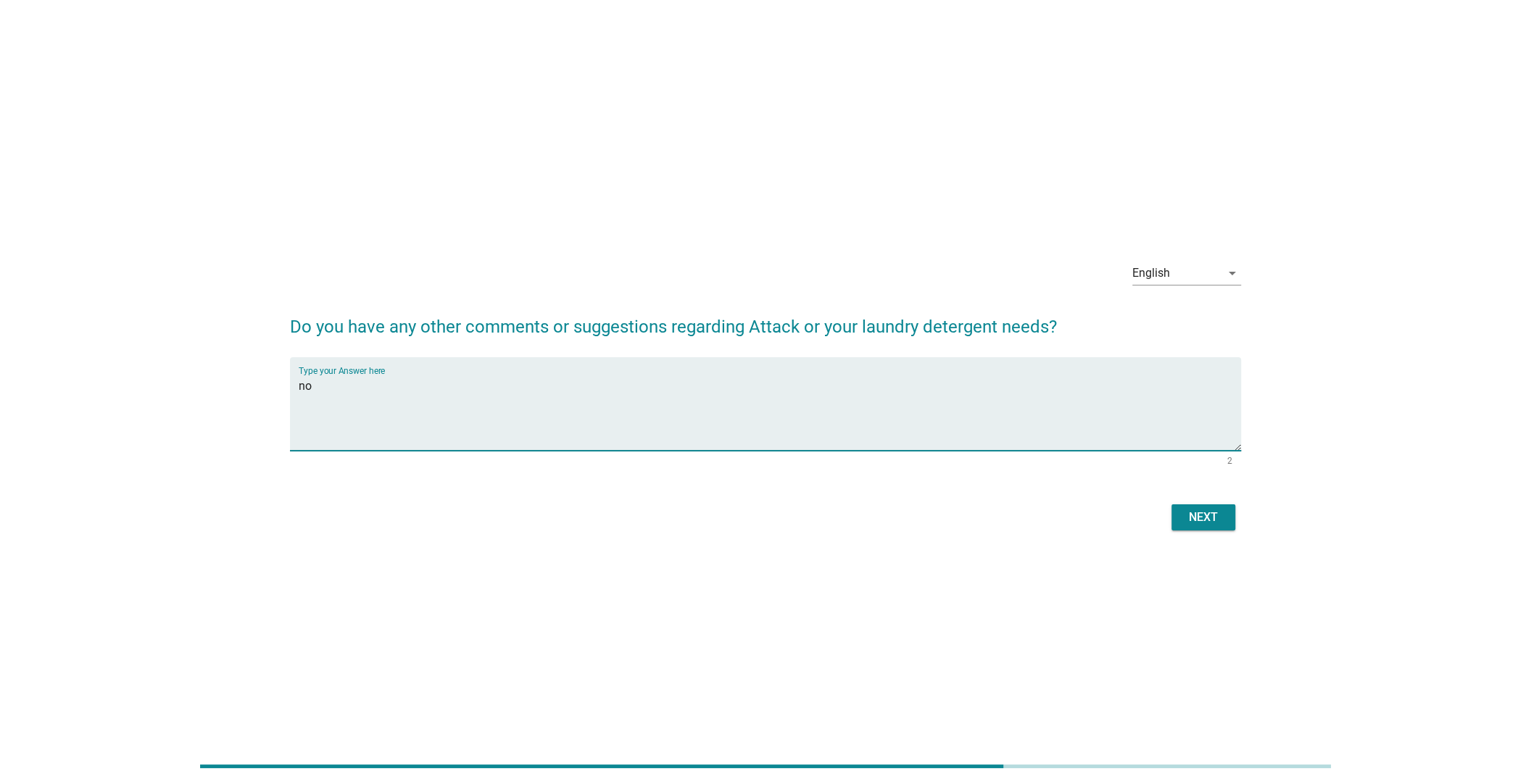
click at [1207, 519] on div "Next" at bounding box center [1203, 517] width 41 height 17
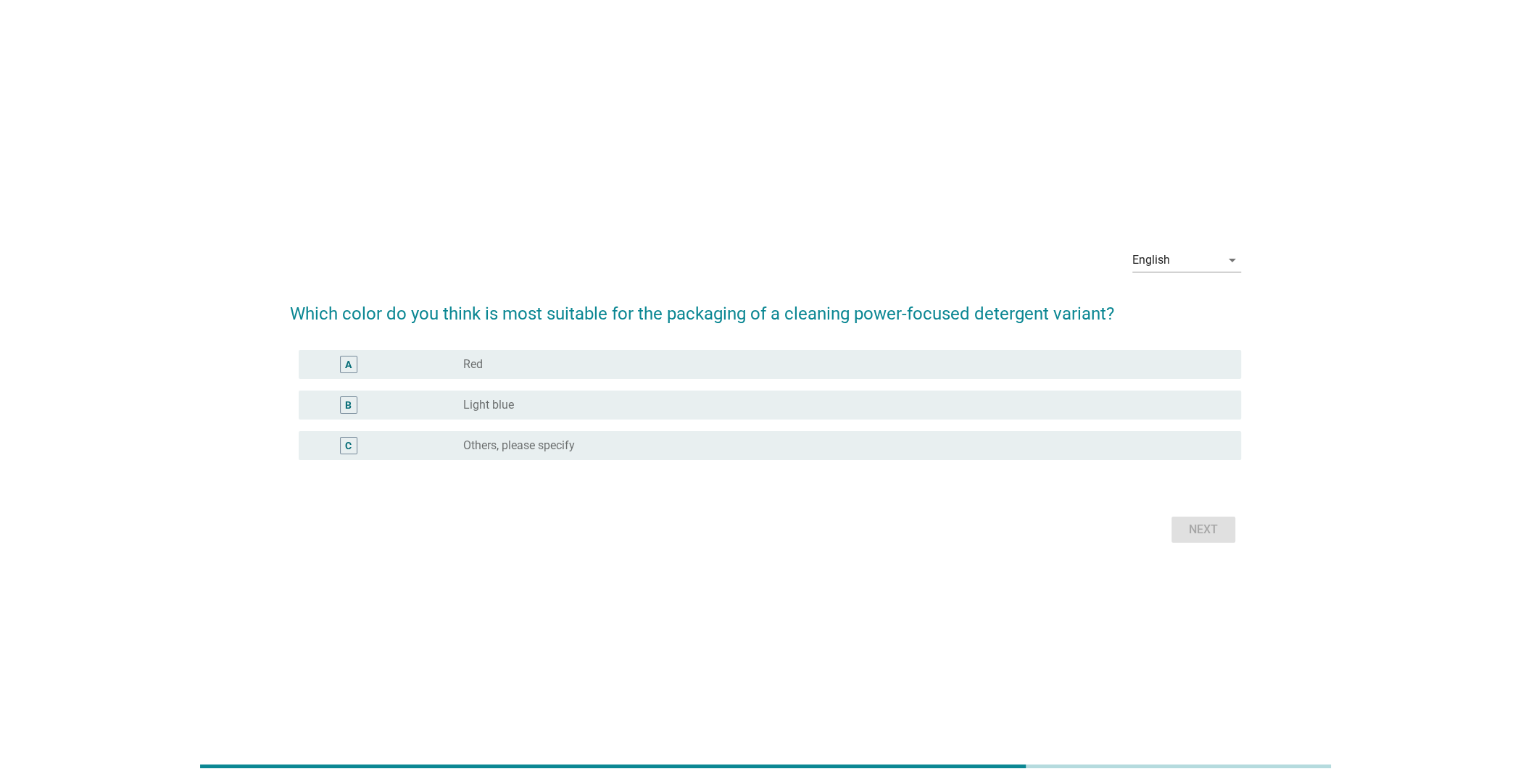
click at [436, 404] on div "B" at bounding box center [387, 405] width 153 height 17
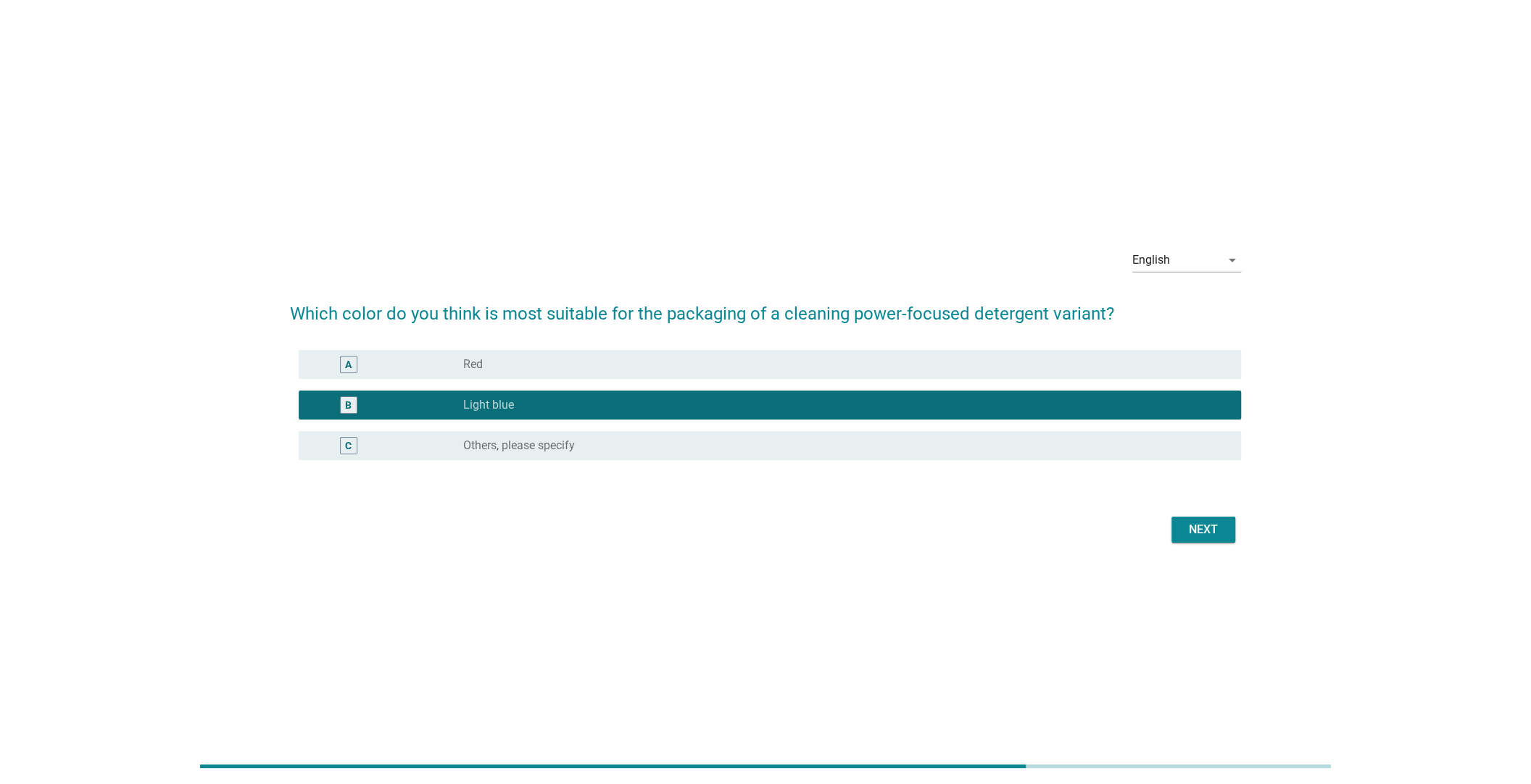
click at [1203, 531] on div "Next" at bounding box center [1203, 530] width 41 height 17
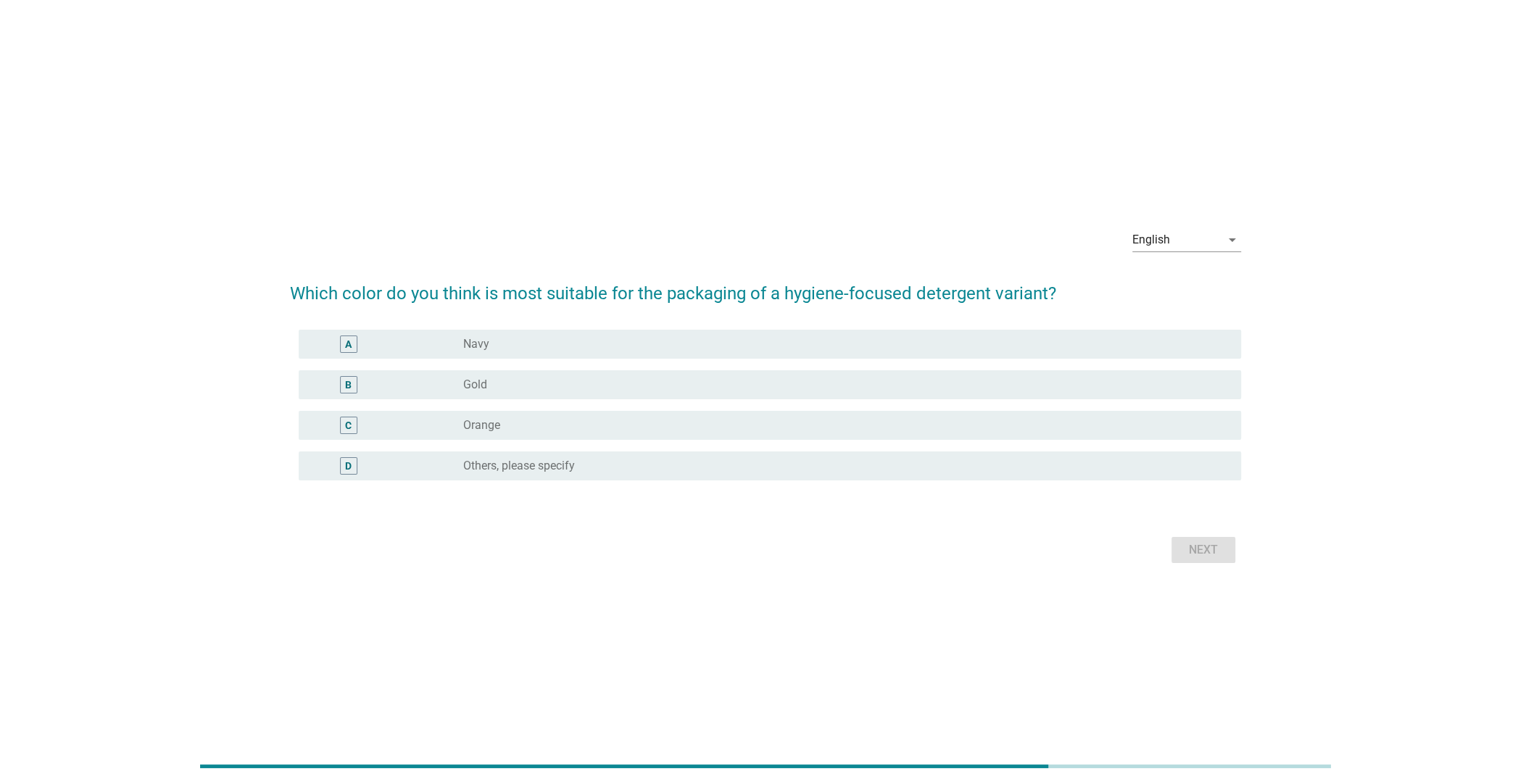
click at [581, 423] on div "radio_button_unchecked Orange" at bounding box center [840, 425] width 754 height 14
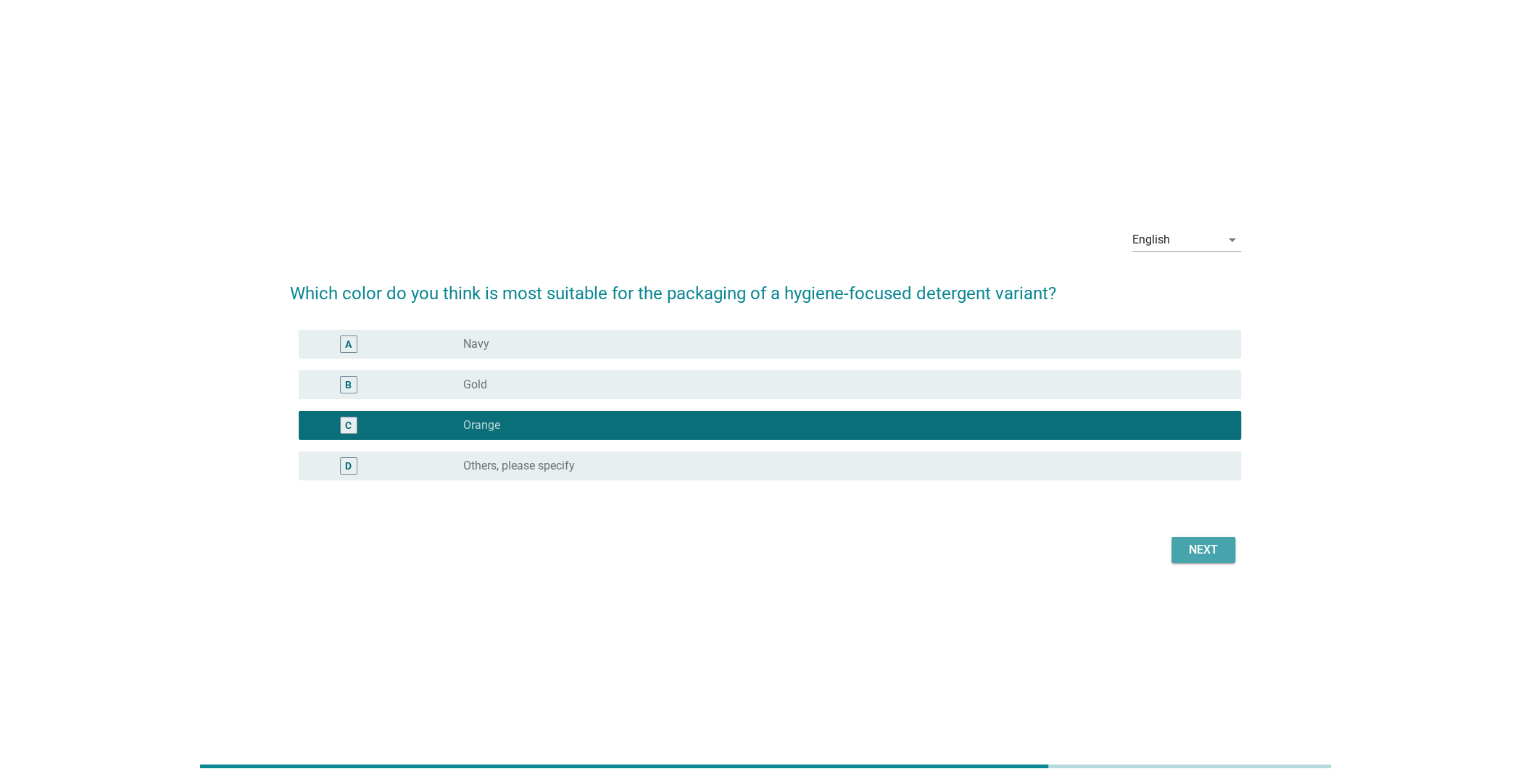
click at [1214, 550] on div "Next" at bounding box center [1203, 549] width 41 height 17
